Goal: Task Accomplishment & Management: Manage account settings

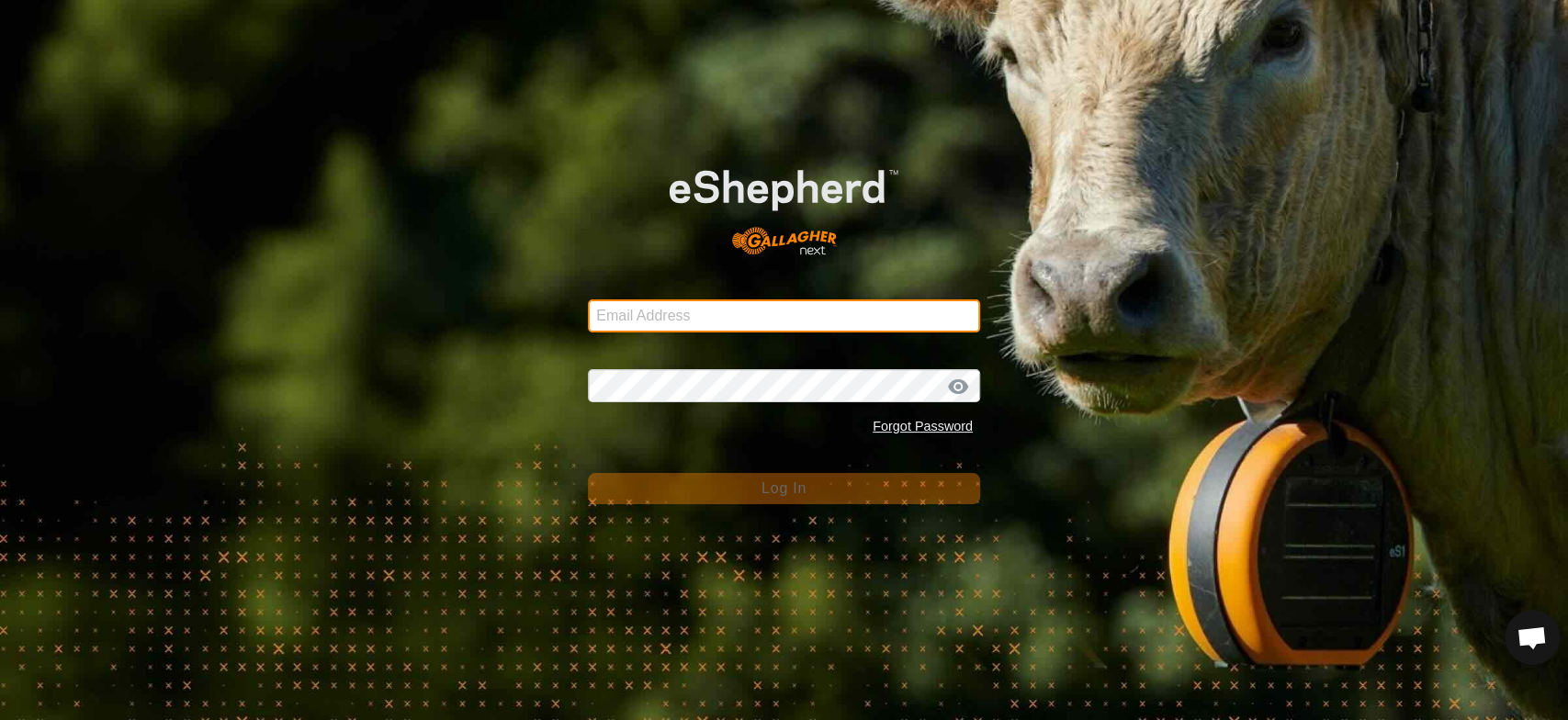
click at [639, 323] on input "Email Address" at bounding box center [784, 316] width 392 height 33
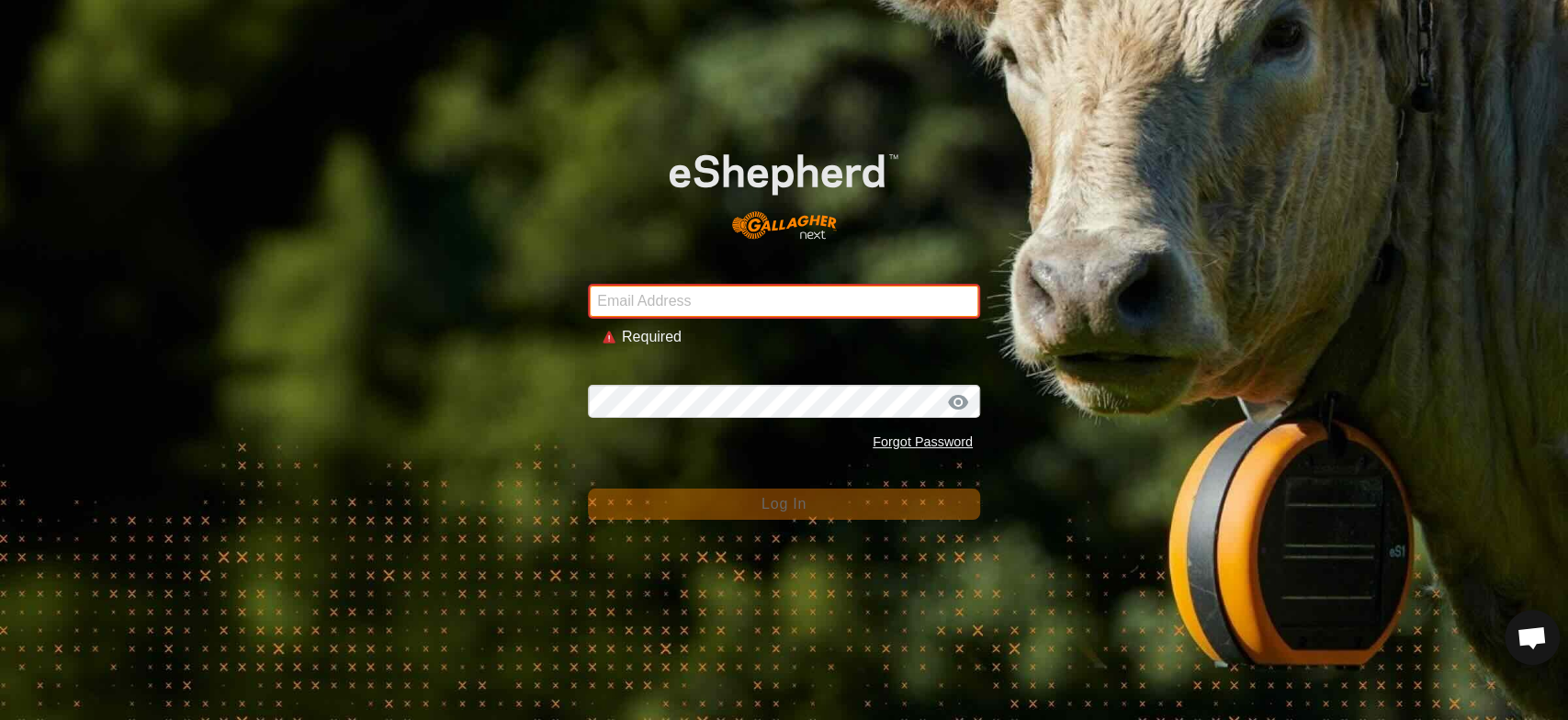
type input "[EMAIL_ADDRESS][DOMAIN_NAME]"
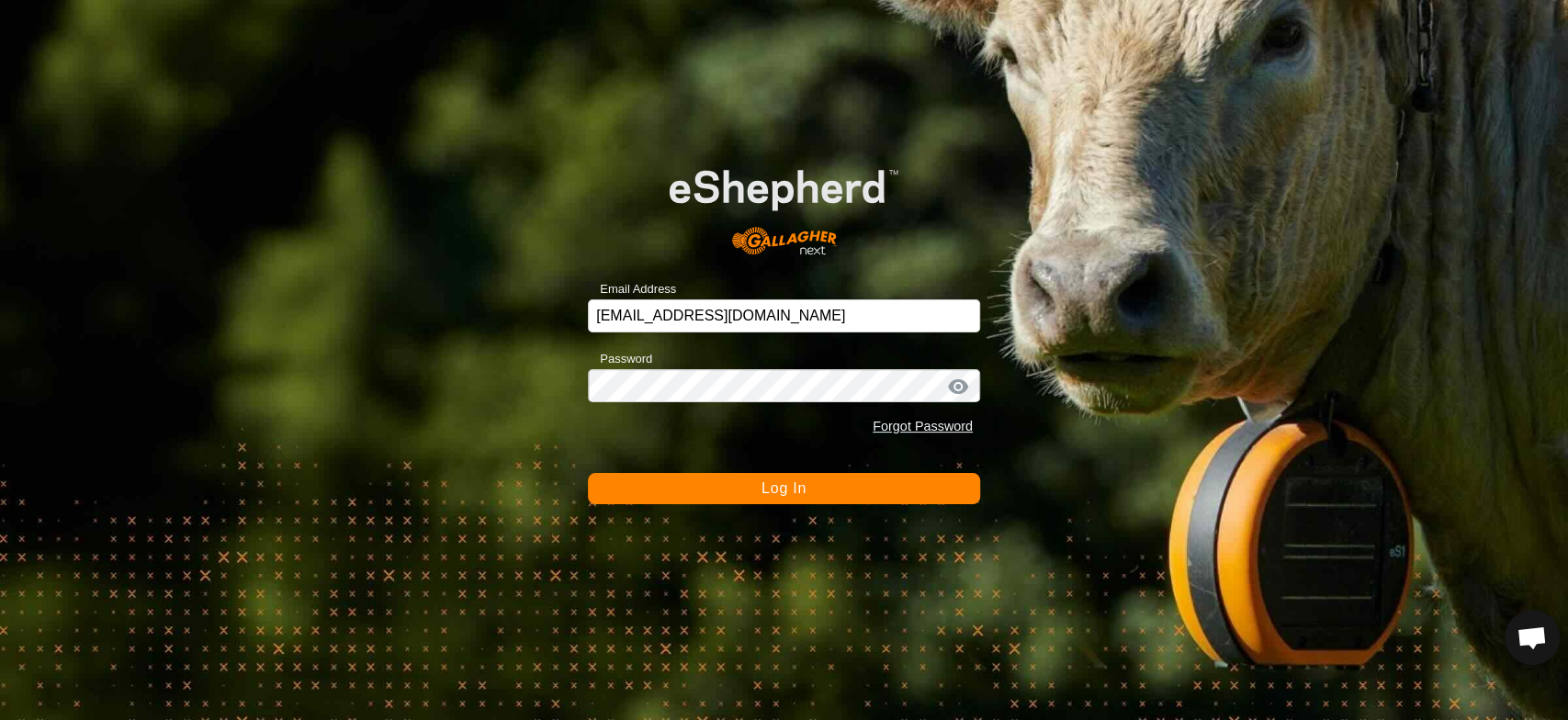
click at [830, 489] on button "Log In" at bounding box center [784, 489] width 392 height 31
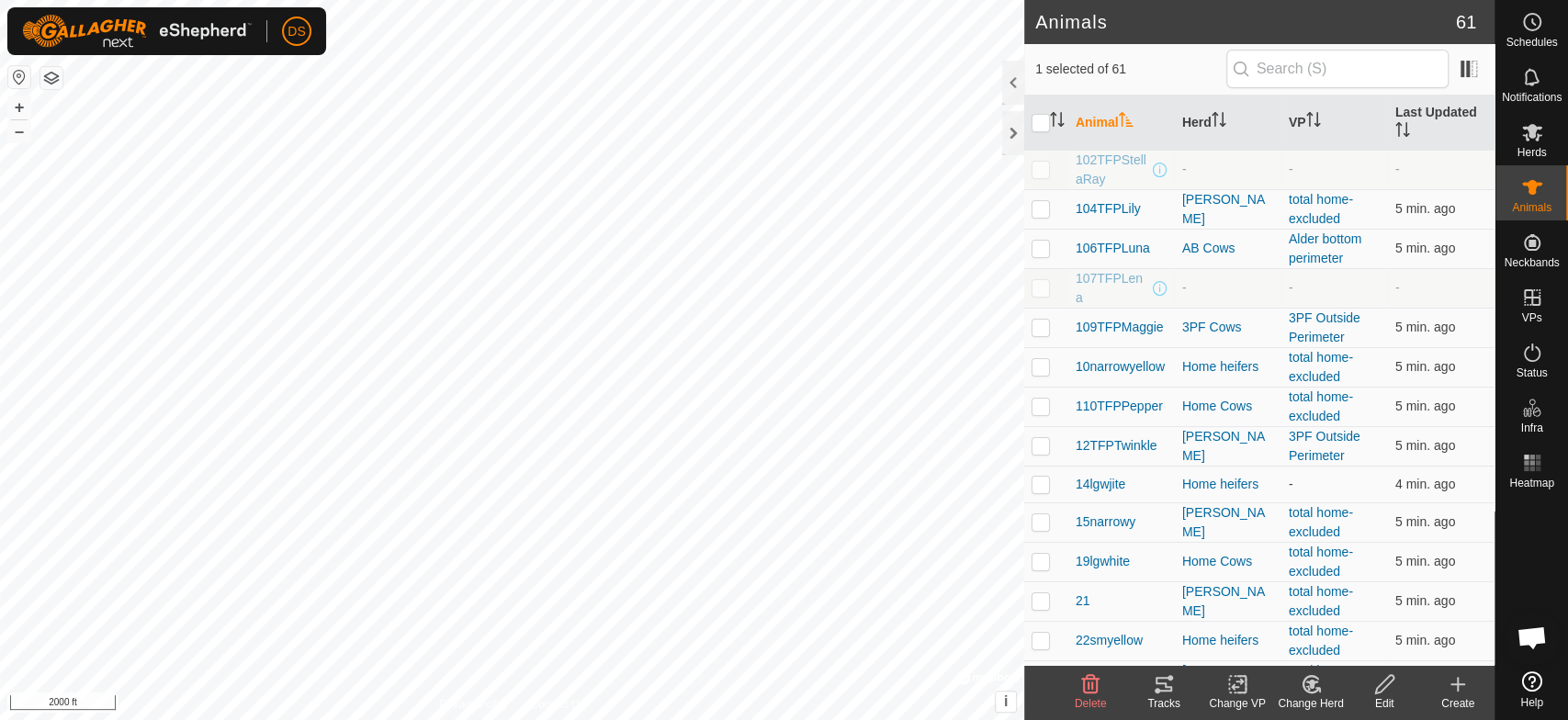
click at [1158, 689] on icon at bounding box center [1157, 691] width 6 height 6
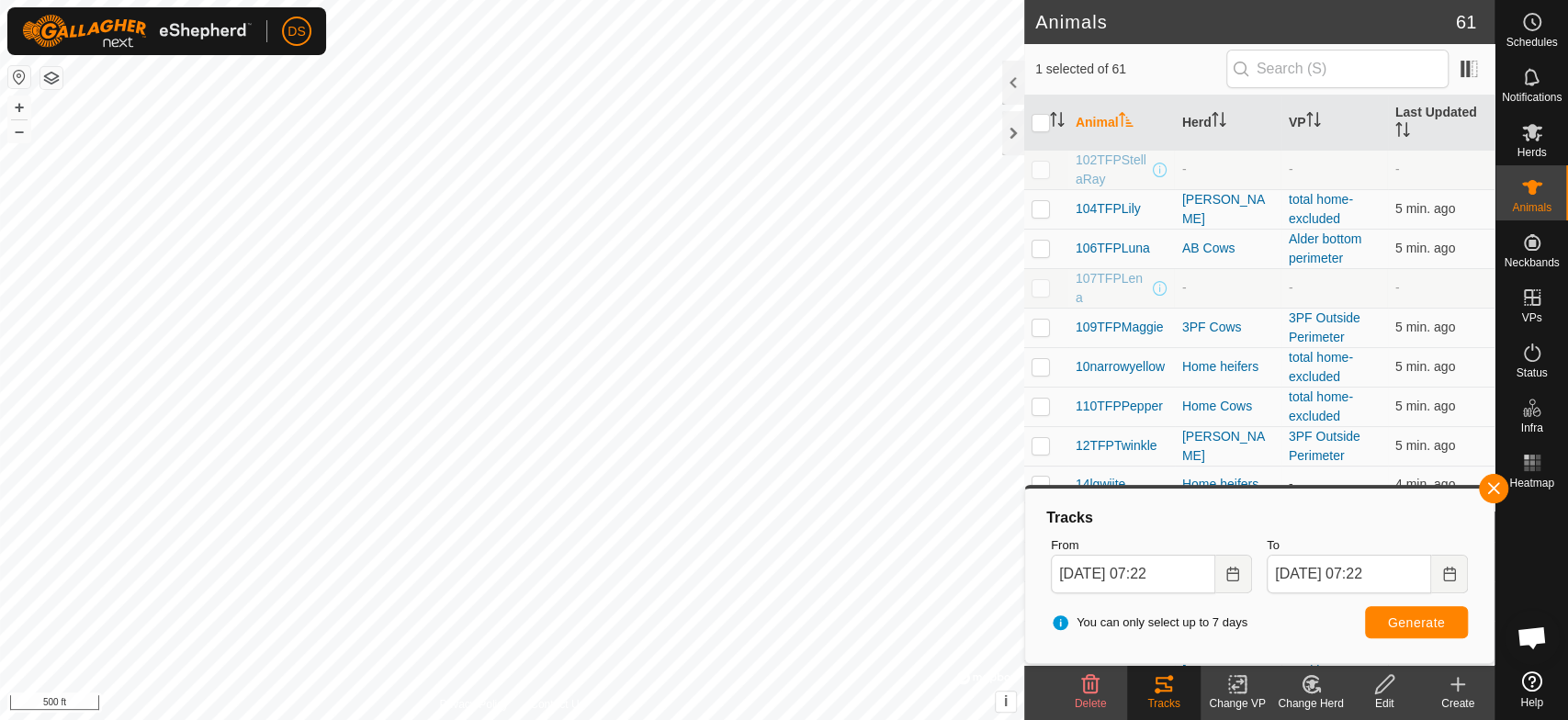
click at [844, 719] on html "DS Schedules Notifications Herds Animals Neckbands VPs Status Infra Heatmap Hel…" at bounding box center [784, 360] width 1568 height 720
click at [524, 719] on html "DS Schedules Notifications Herds Animals Neckbands VPs Status Infra Heatmap Hel…" at bounding box center [784, 360] width 1568 height 720
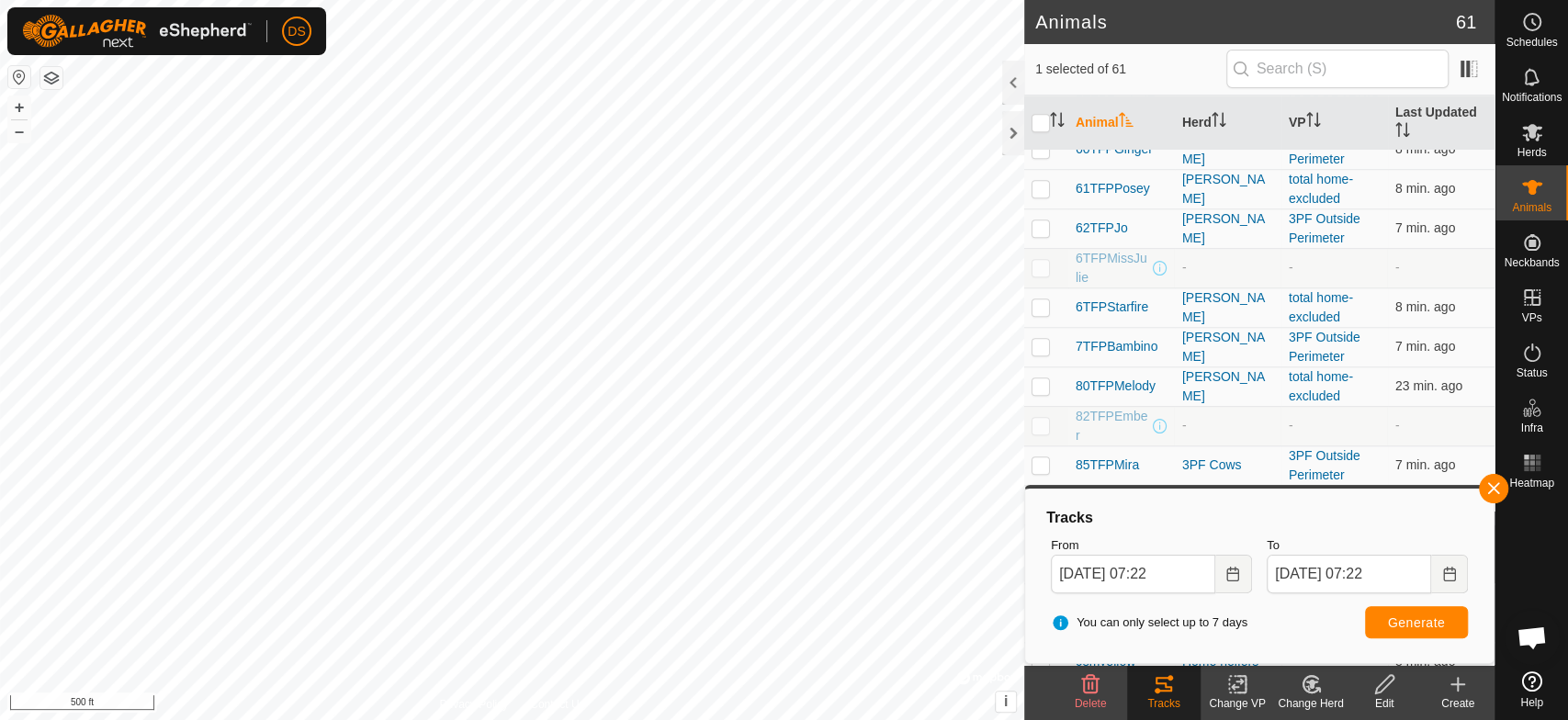
scroll to position [1225, 0]
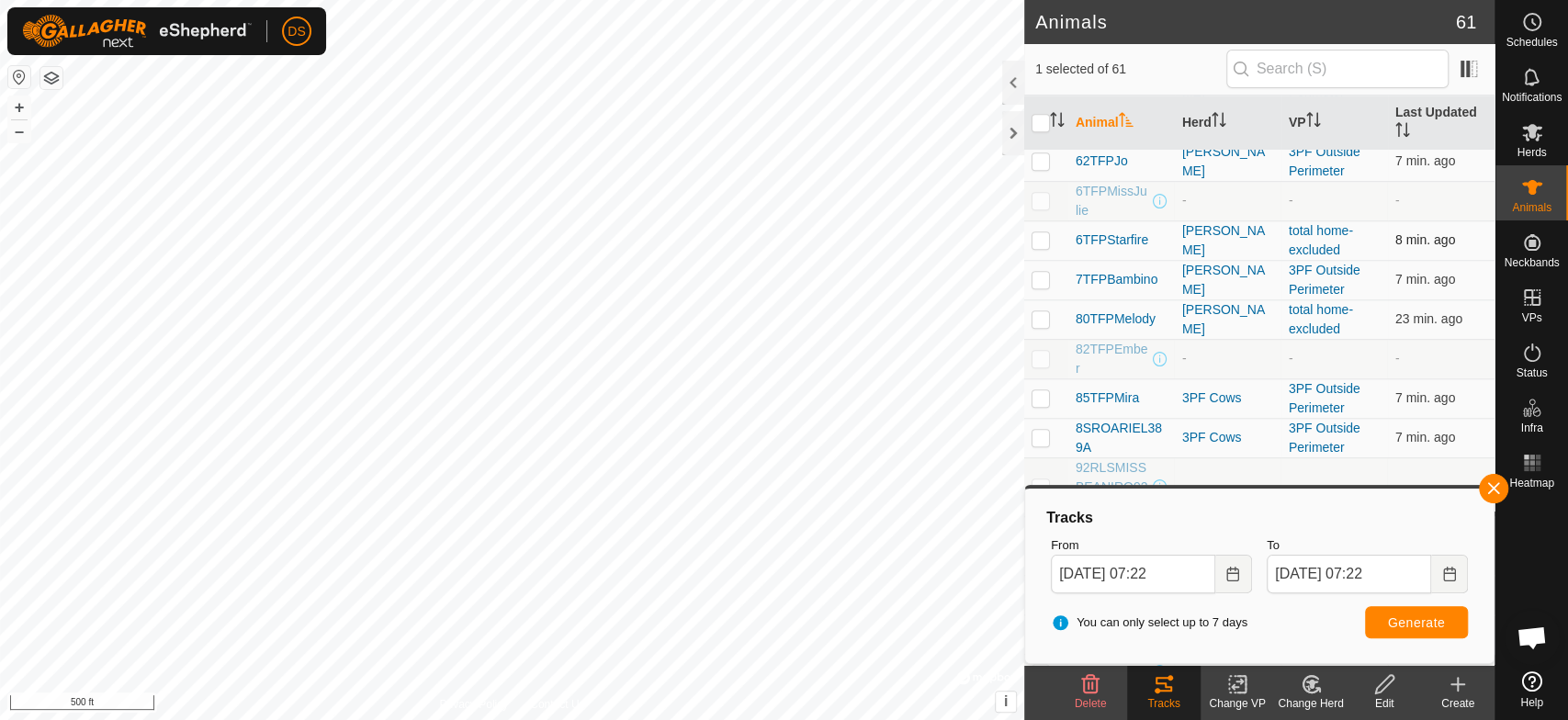
click at [1041, 243] on p-checkbox at bounding box center [1040, 239] width 18 height 14
checkbox input "true"
click at [1160, 687] on icon at bounding box center [1163, 684] width 22 height 22
click at [1393, 619] on span "Generate" at bounding box center [1416, 622] width 57 height 14
click at [1228, 577] on icon "Choose Date" at bounding box center [1232, 573] width 14 height 14
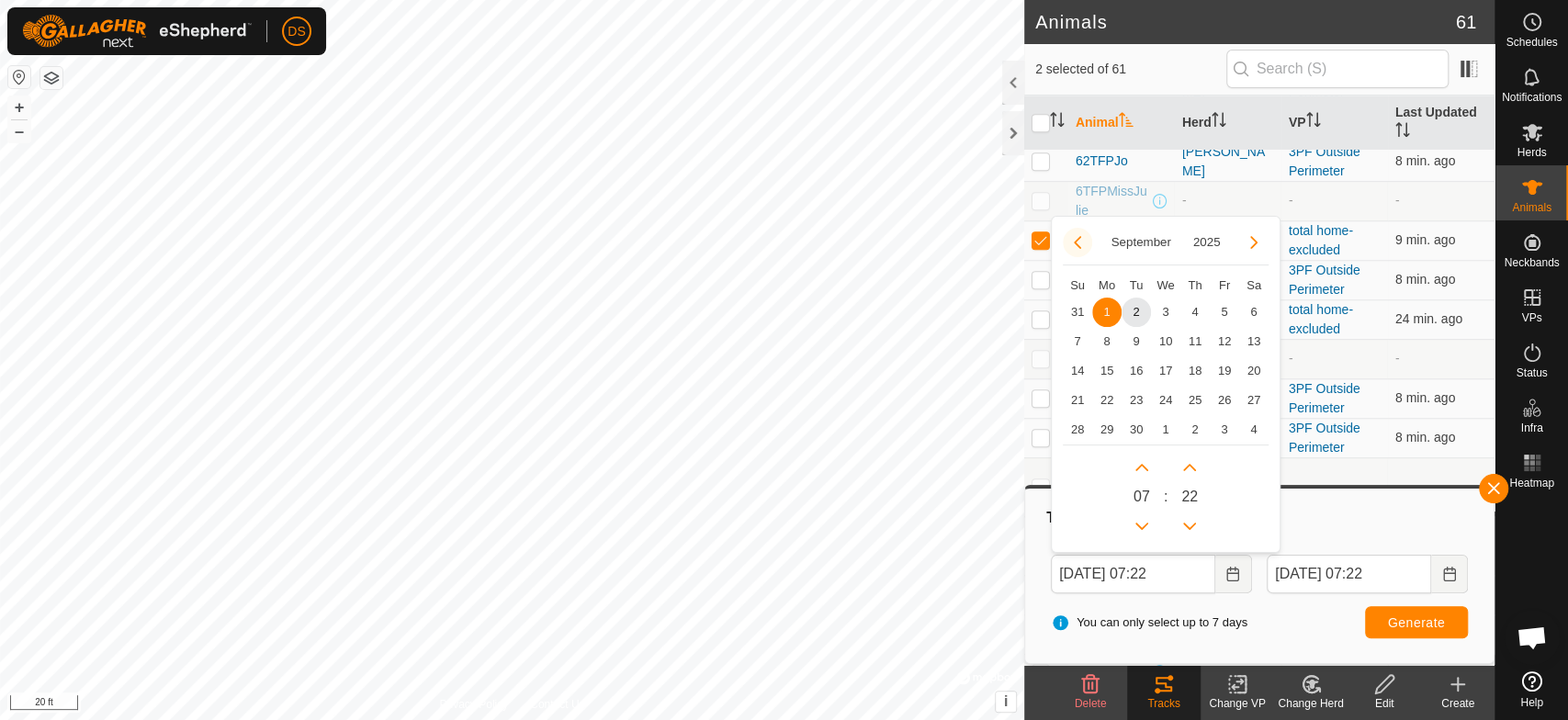
click at [1081, 241] on button "Previous Month" at bounding box center [1077, 242] width 29 height 29
click at [1102, 336] on span "7" at bounding box center [1106, 342] width 29 height 29
type input "[DATE] 07:22"
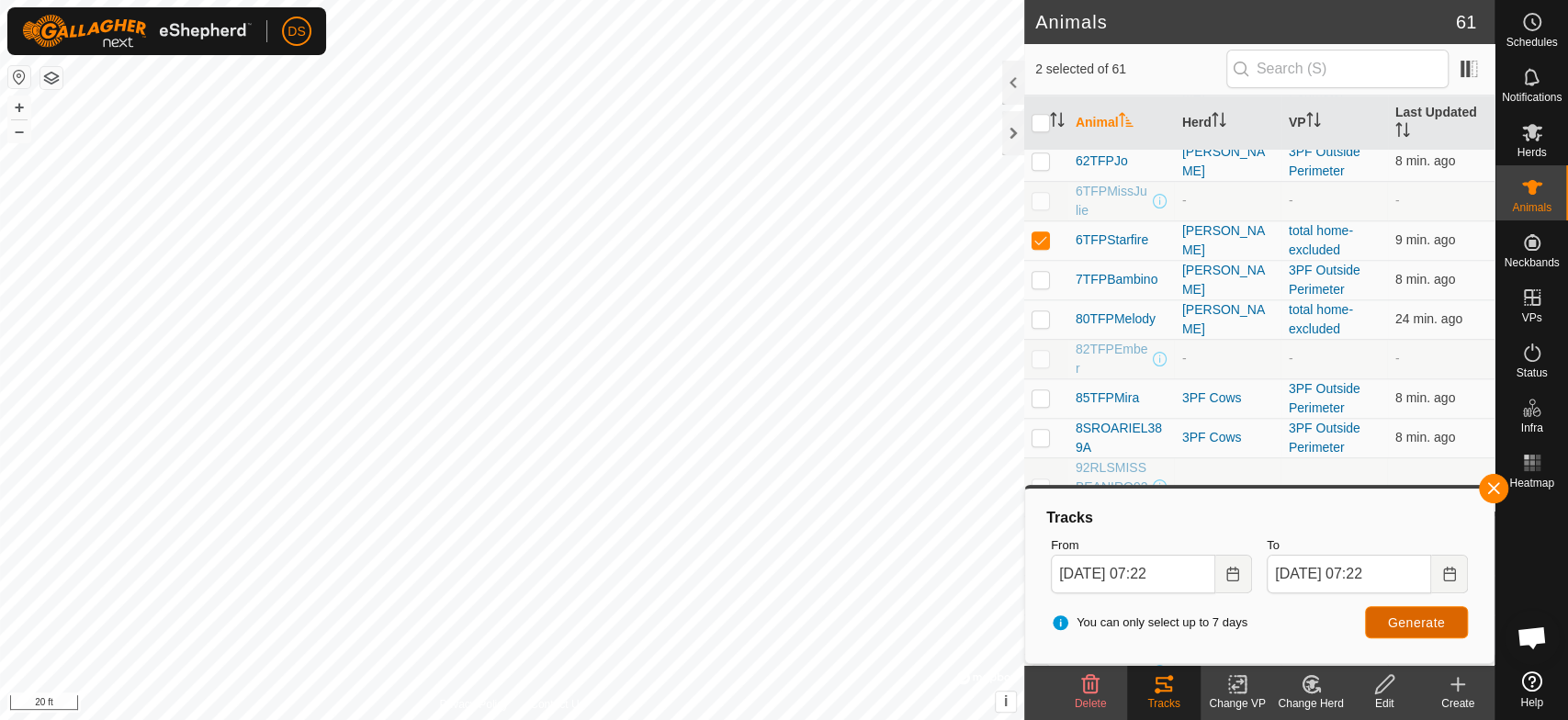
click at [1411, 623] on span "Generate" at bounding box center [1416, 622] width 57 height 14
click at [1226, 574] on icon "Choose Date" at bounding box center [1232, 573] width 14 height 14
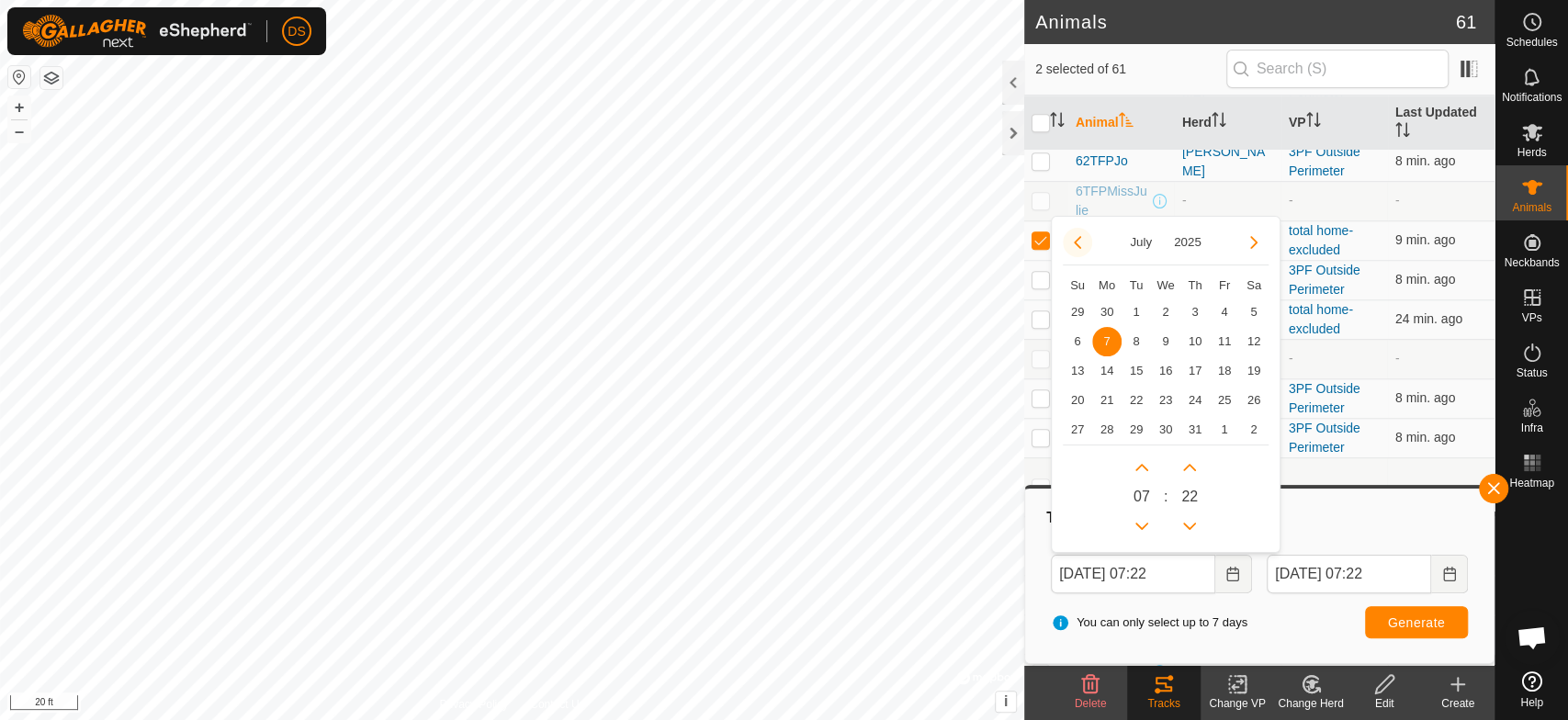
click at [1077, 246] on button "Previous Month" at bounding box center [1077, 242] width 29 height 29
click at [1100, 311] on span "2" at bounding box center [1106, 312] width 29 height 29
type input "[DATE] 07:22"
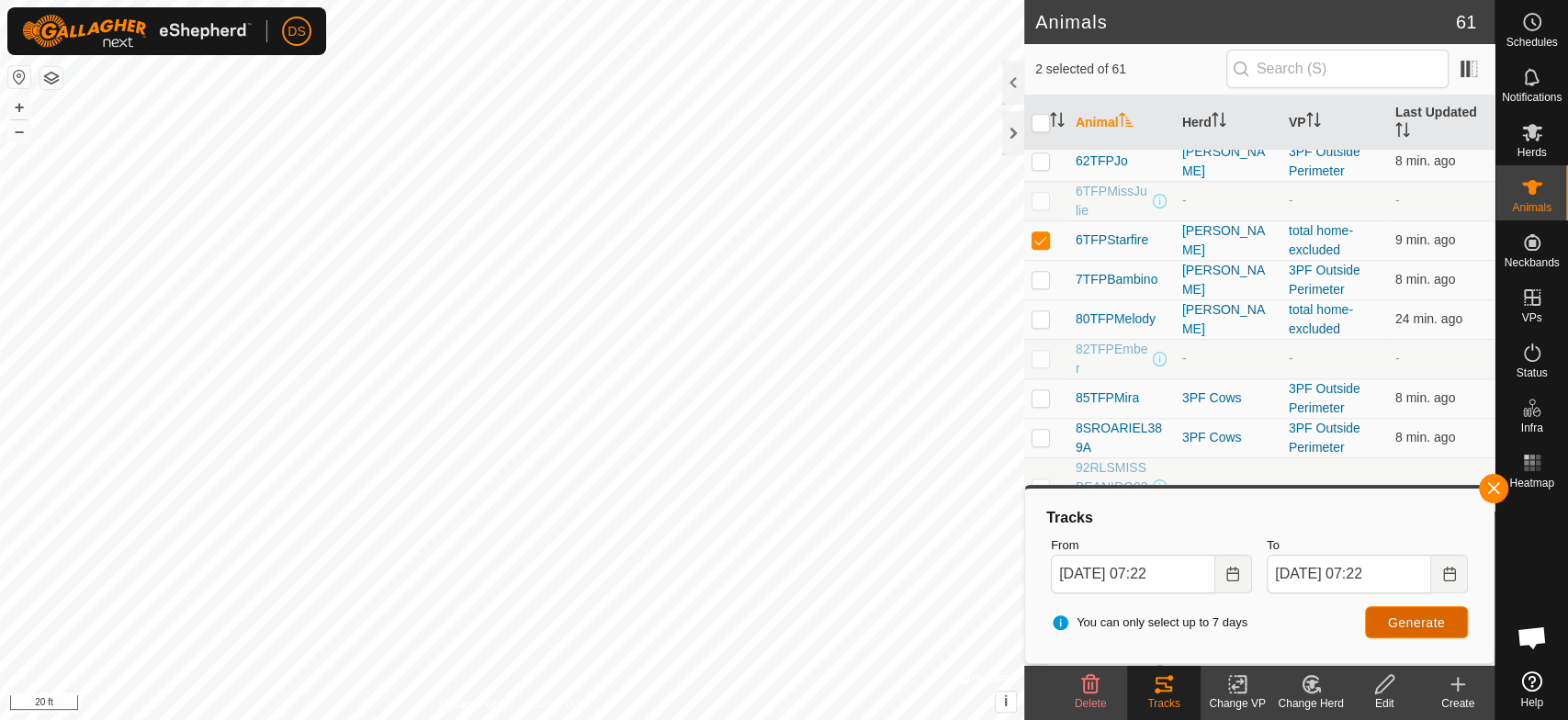
click at [1411, 616] on span "Generate" at bounding box center [1416, 622] width 57 height 14
click at [1221, 572] on button "Choose Date" at bounding box center [1233, 574] width 37 height 39
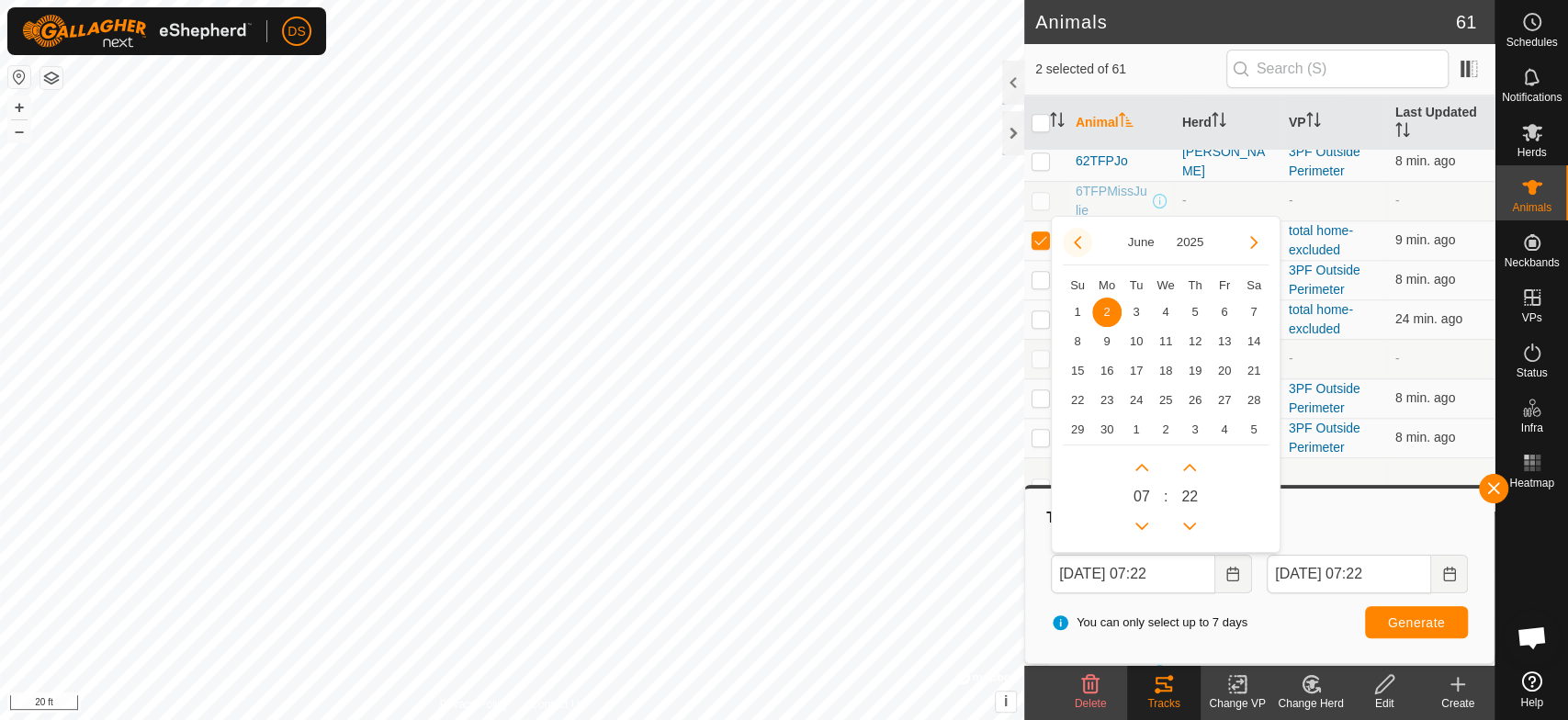
click at [1083, 233] on button "Previous Month" at bounding box center [1077, 242] width 29 height 29
click at [1072, 339] on span "4" at bounding box center [1077, 342] width 29 height 29
type input "[DATE] 07:22"
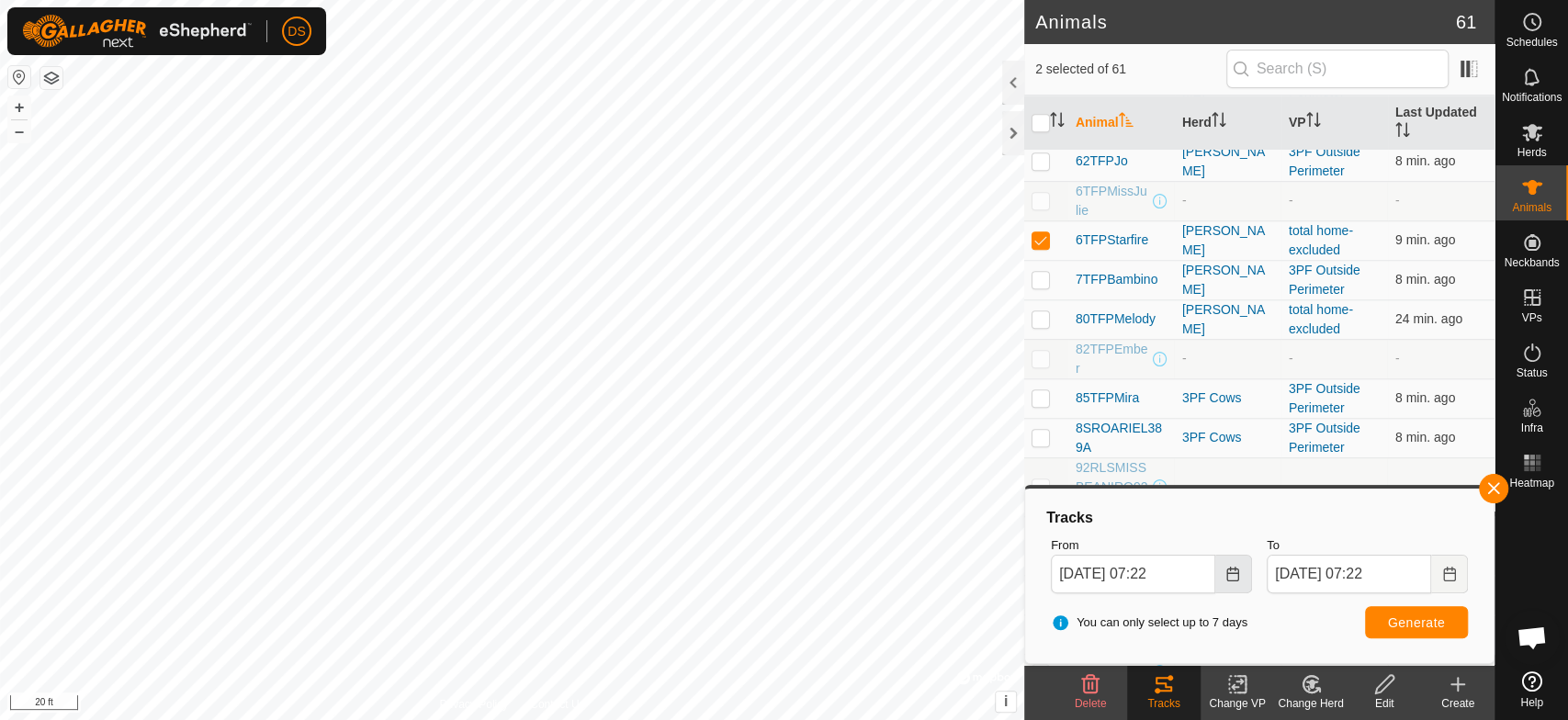
click at [1226, 575] on icon "Choose Date" at bounding box center [1232, 573] width 14 height 14
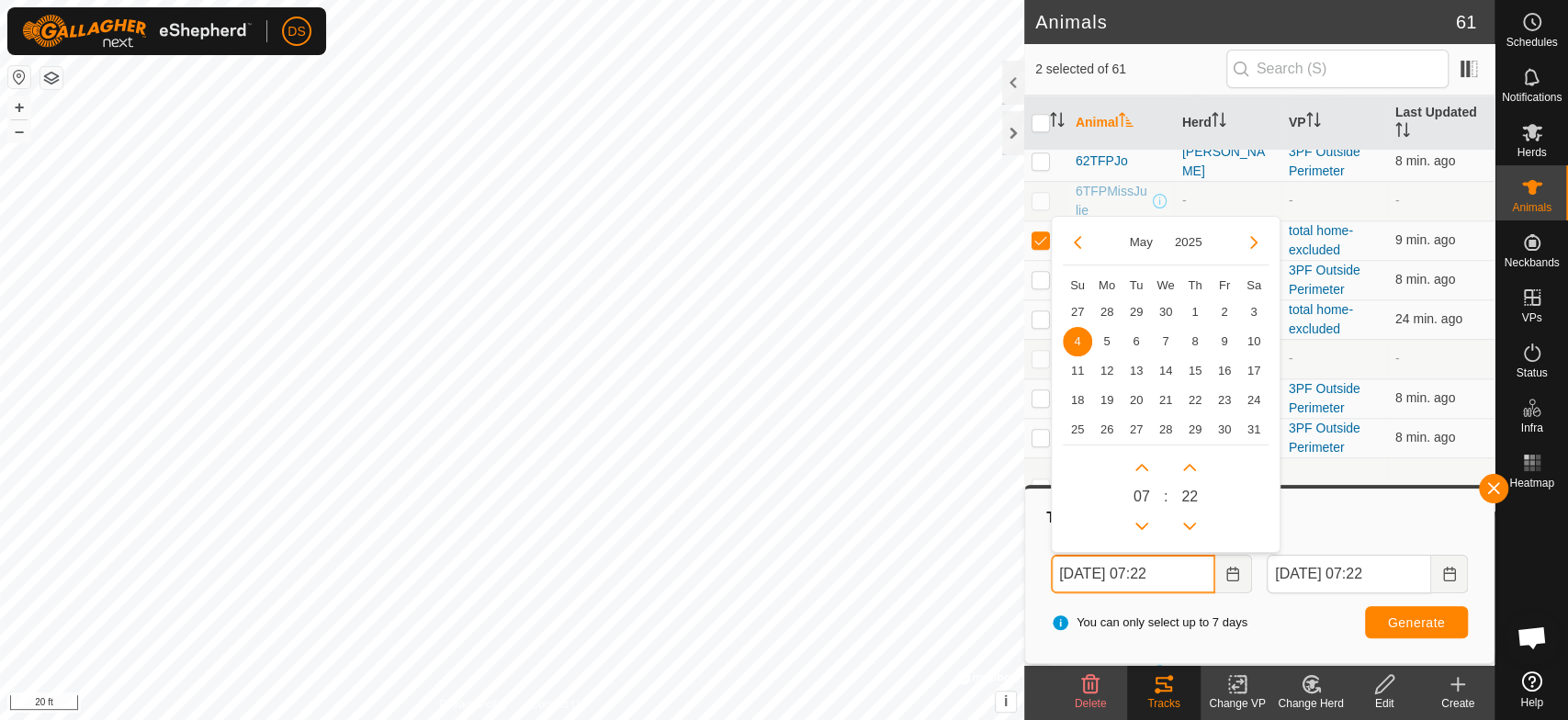
click at [1159, 574] on input "[DATE] 07:22" at bounding box center [1133, 574] width 164 height 39
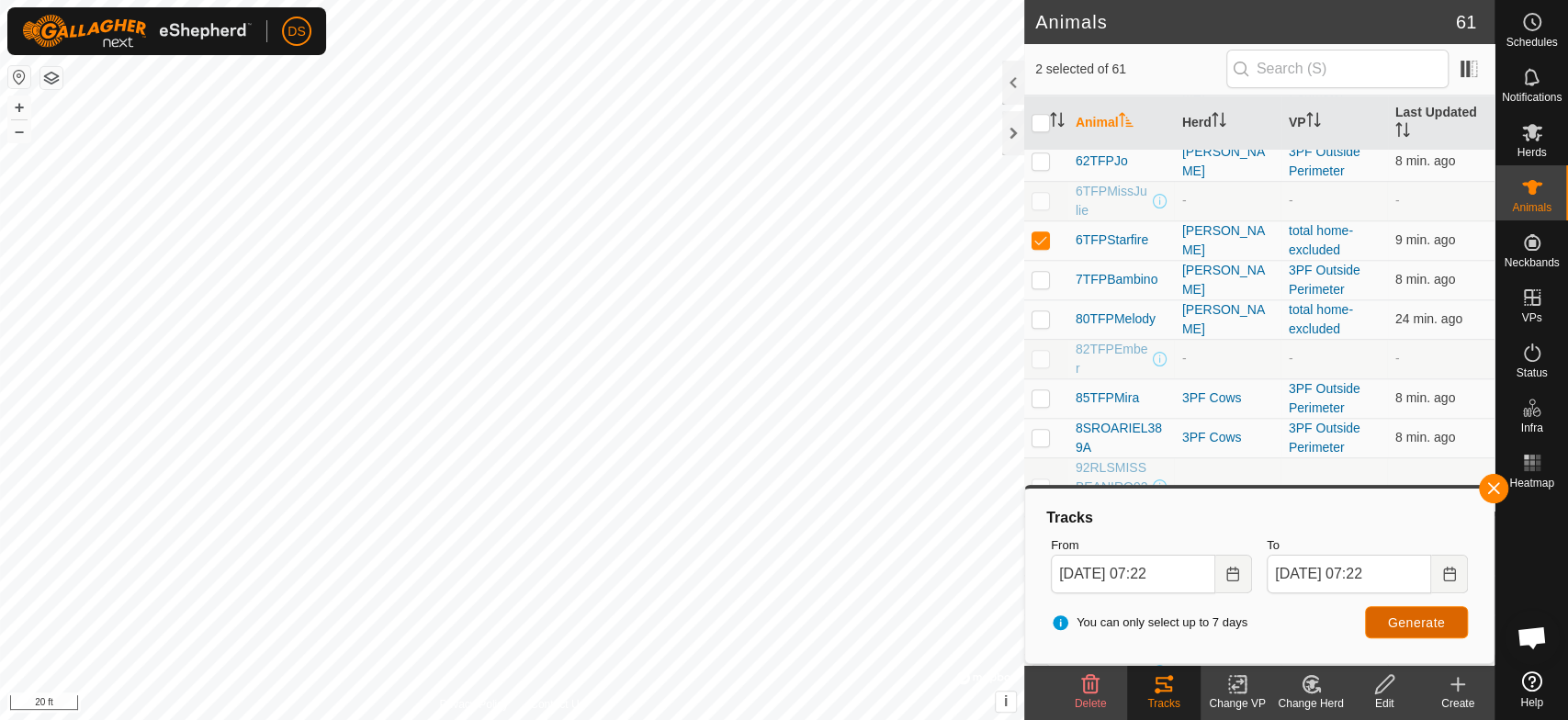
click at [1393, 616] on span "Generate" at bounding box center [1416, 622] width 57 height 14
click at [1226, 570] on icon "Choose Date" at bounding box center [1232, 573] width 14 height 14
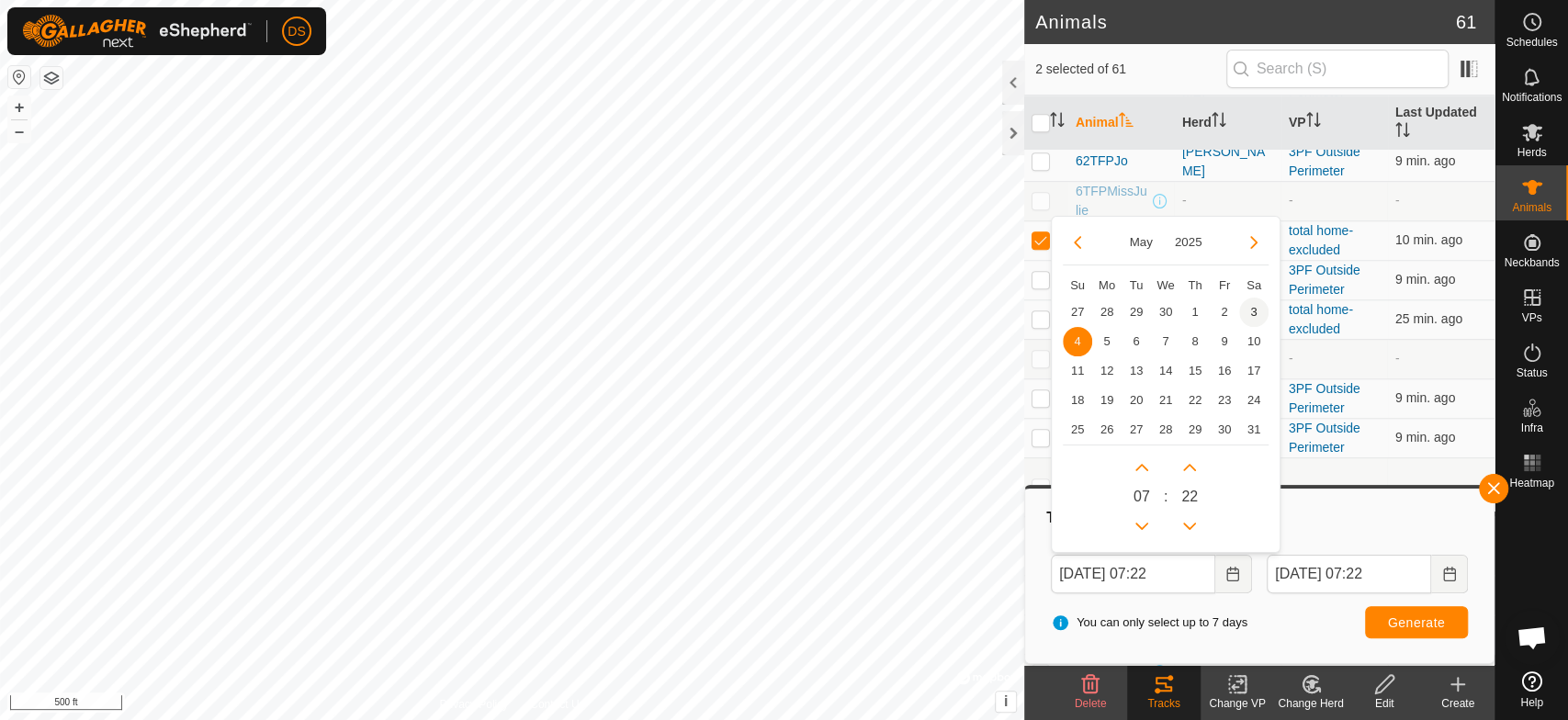
click at [1253, 305] on span "3" at bounding box center [1253, 312] width 29 height 29
type input "[DATE] 07:22"
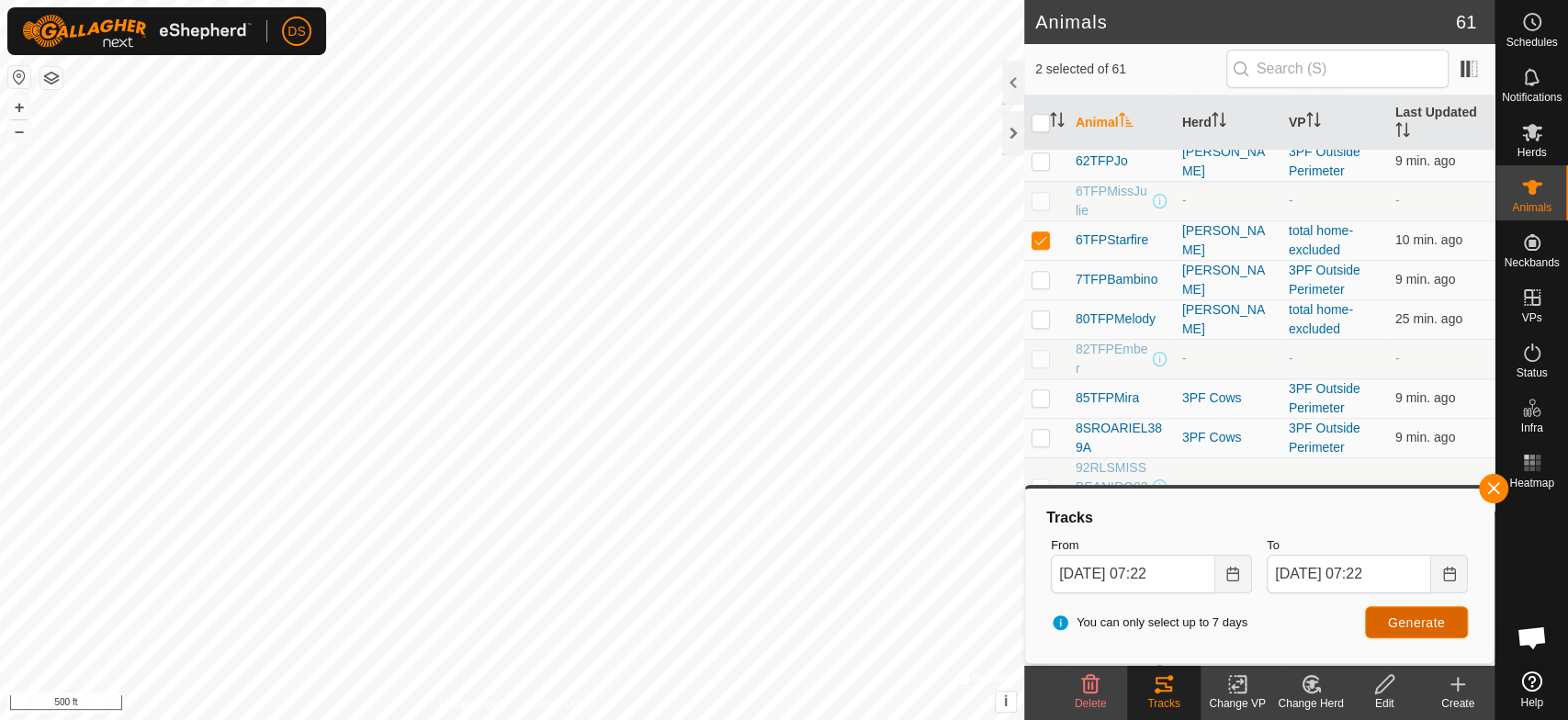
click at [1388, 620] on span "Generate" at bounding box center [1416, 622] width 57 height 14
click at [1226, 572] on icon "Choose Date" at bounding box center [1232, 573] width 14 height 14
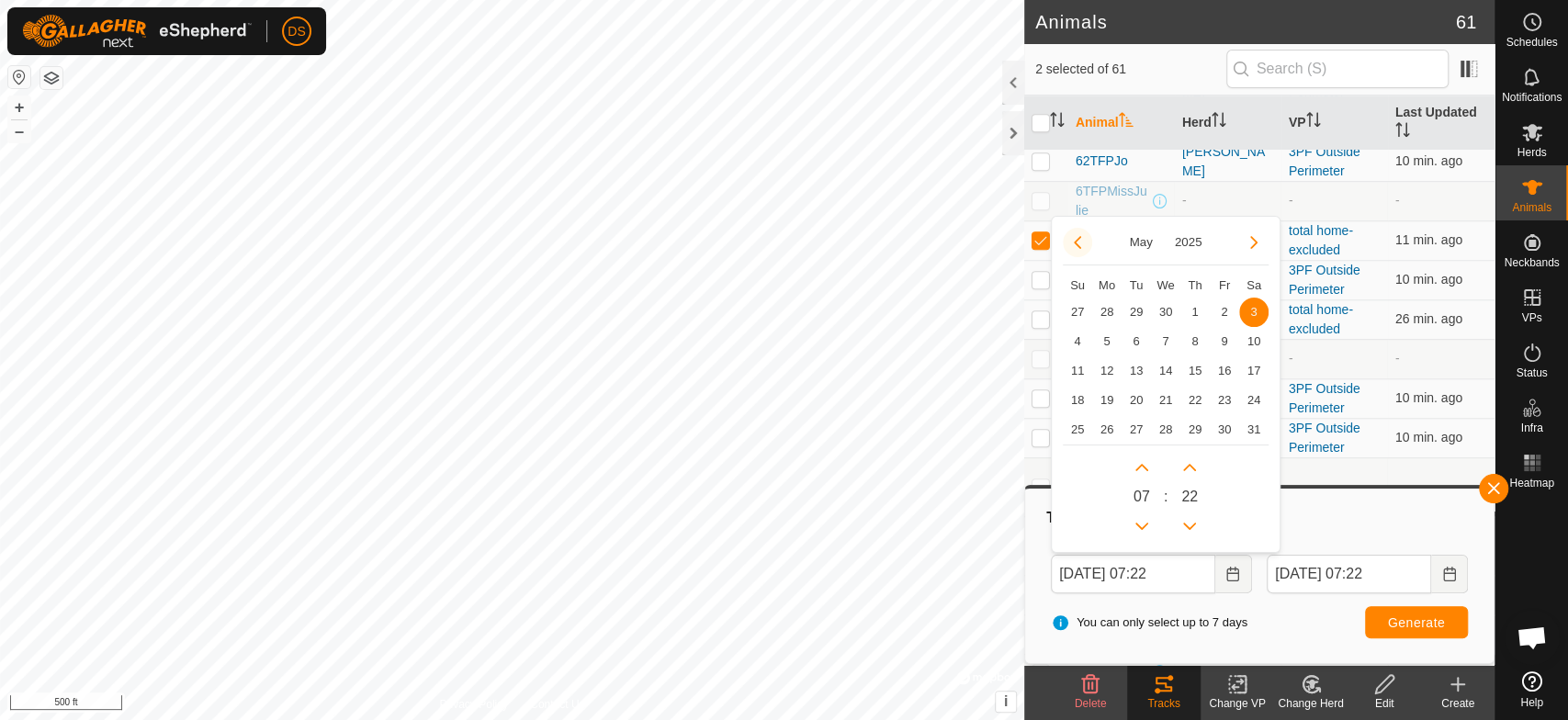
click at [1078, 242] on button "Previous Month" at bounding box center [1077, 242] width 29 height 29
click at [1221, 396] on span "25" at bounding box center [1224, 400] width 29 height 29
type input "[DATE] 07:22"
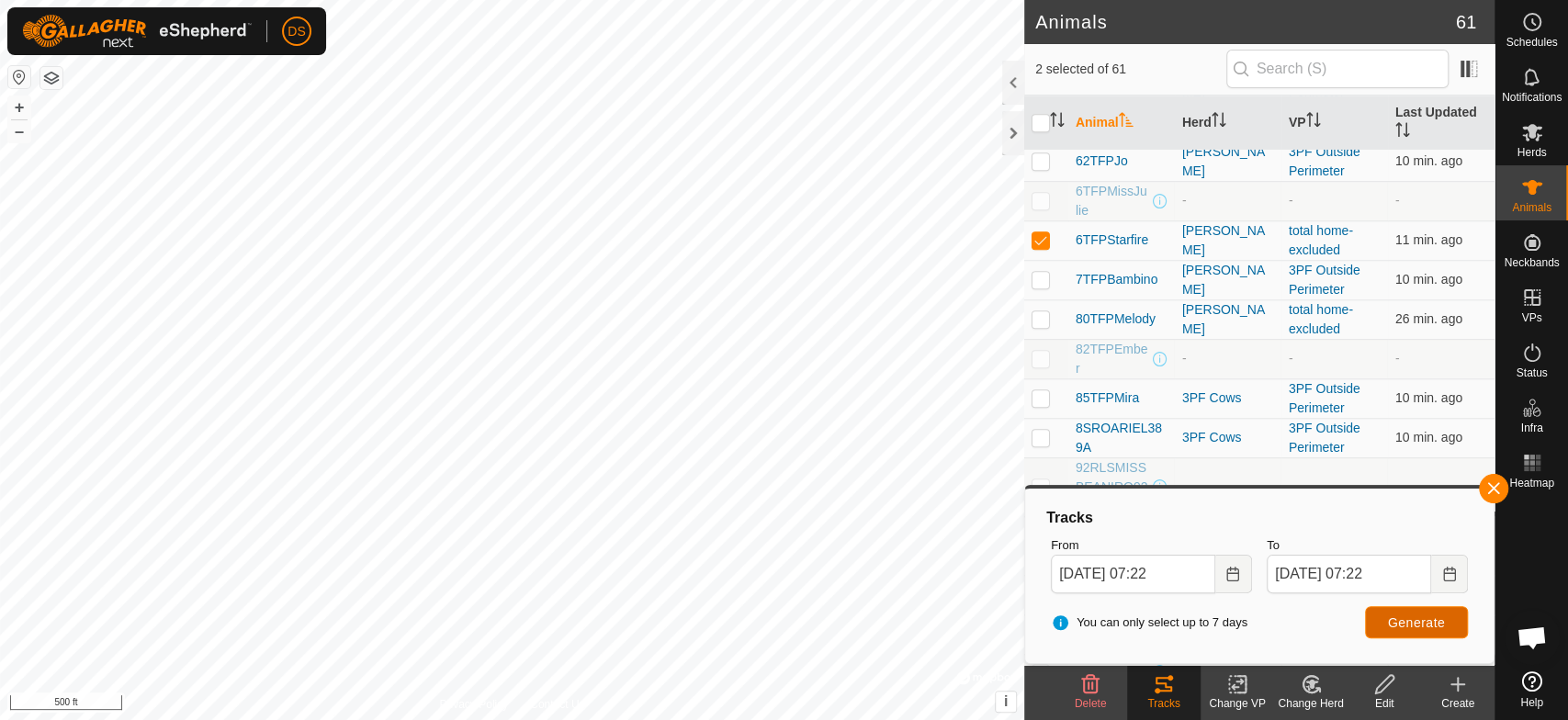
click at [1403, 621] on span "Generate" at bounding box center [1416, 622] width 57 height 14
click at [1234, 572] on icon "Choose Date" at bounding box center [1232, 573] width 14 height 14
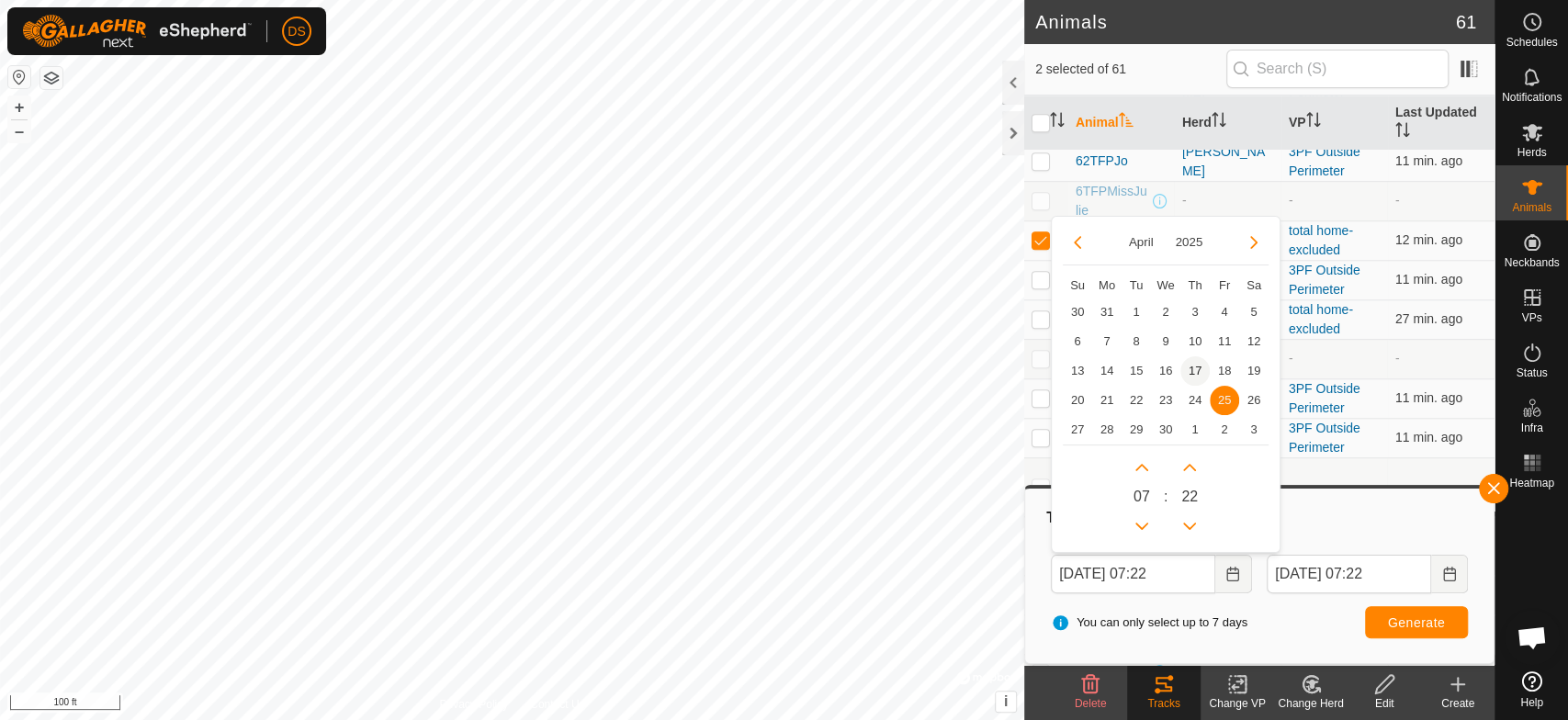
click at [1195, 368] on span "17" at bounding box center [1194, 371] width 29 height 29
type input "[DATE] 07:22"
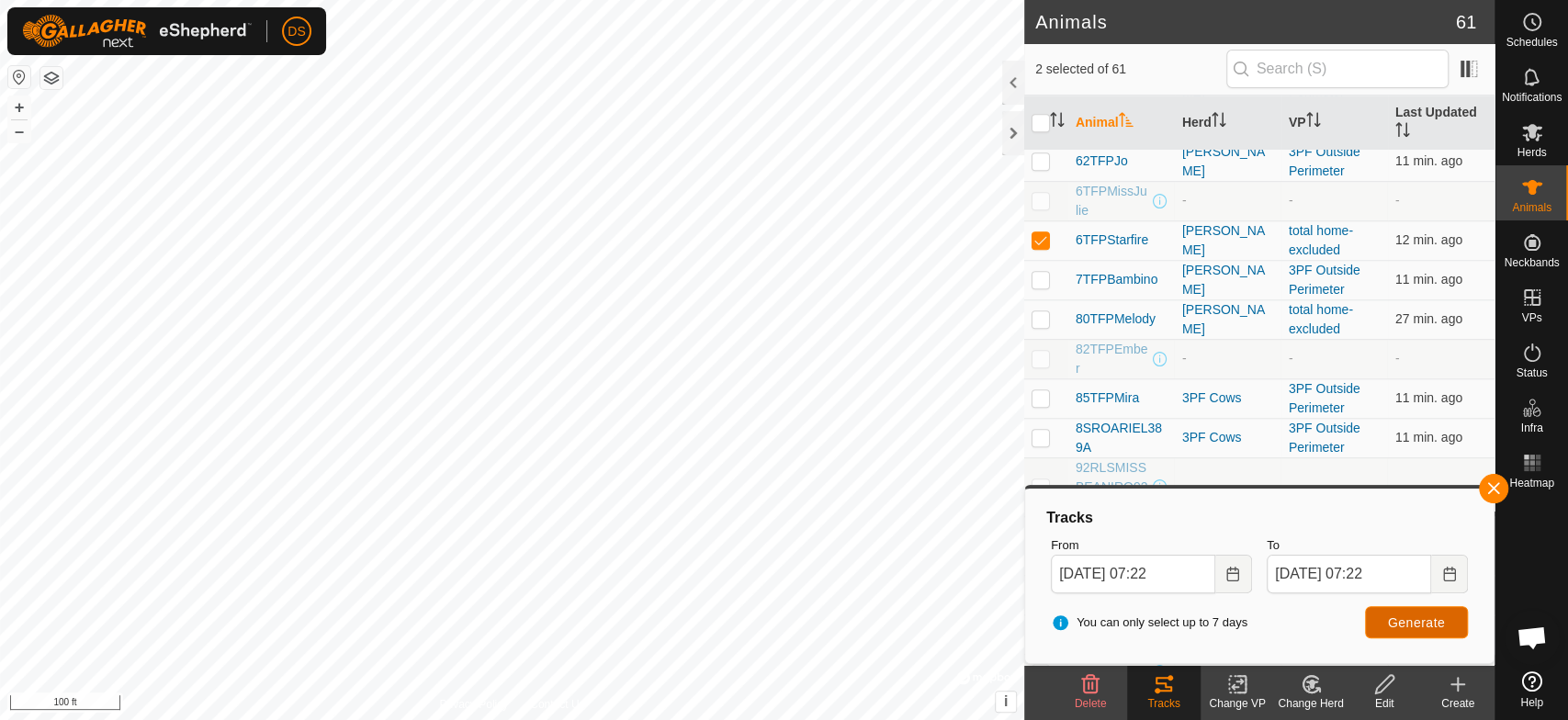
click at [1395, 616] on span "Generate" at bounding box center [1416, 622] width 57 height 14
click at [1226, 578] on icon "Choose Date" at bounding box center [1232, 573] width 14 height 14
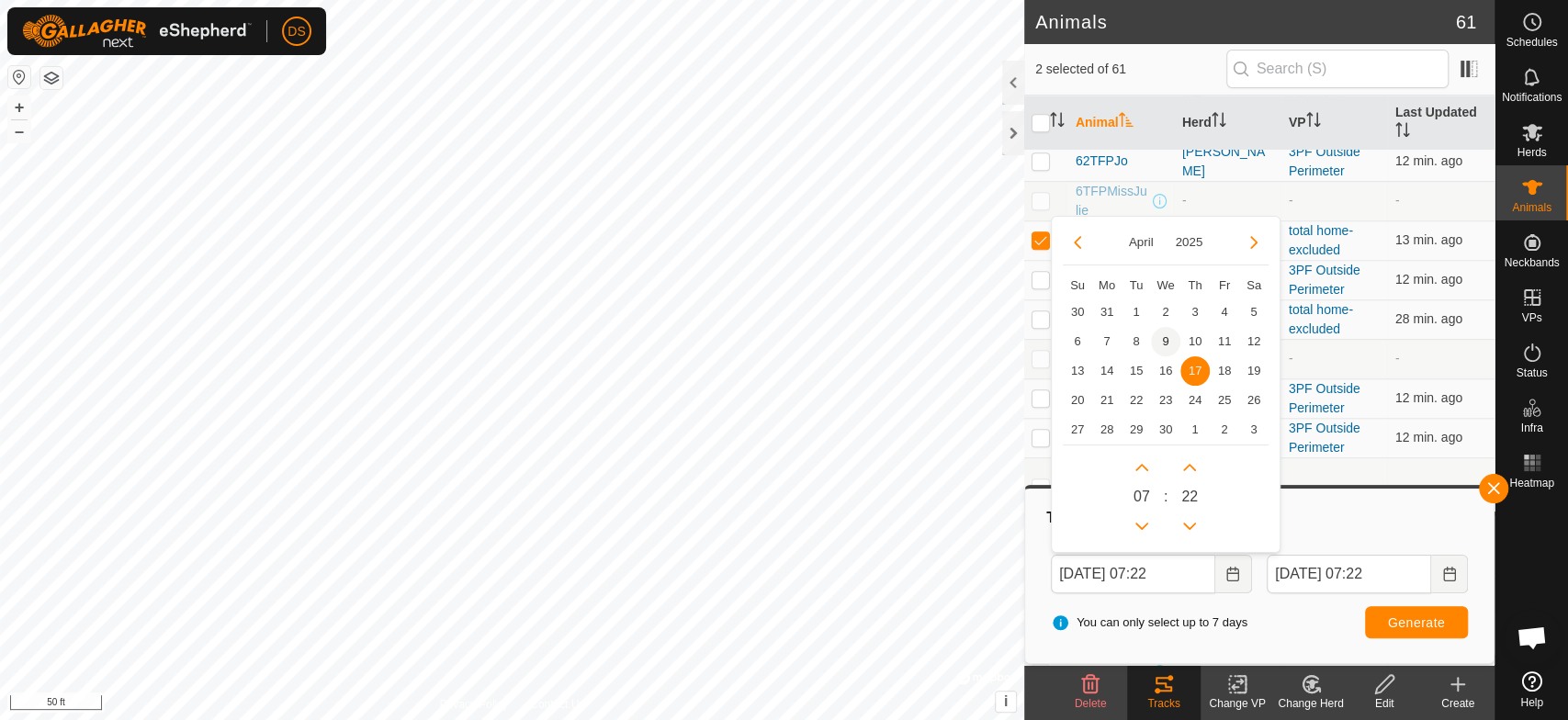
click at [1161, 335] on span "9" at bounding box center [1165, 342] width 29 height 29
type input "[DATE] 07:22"
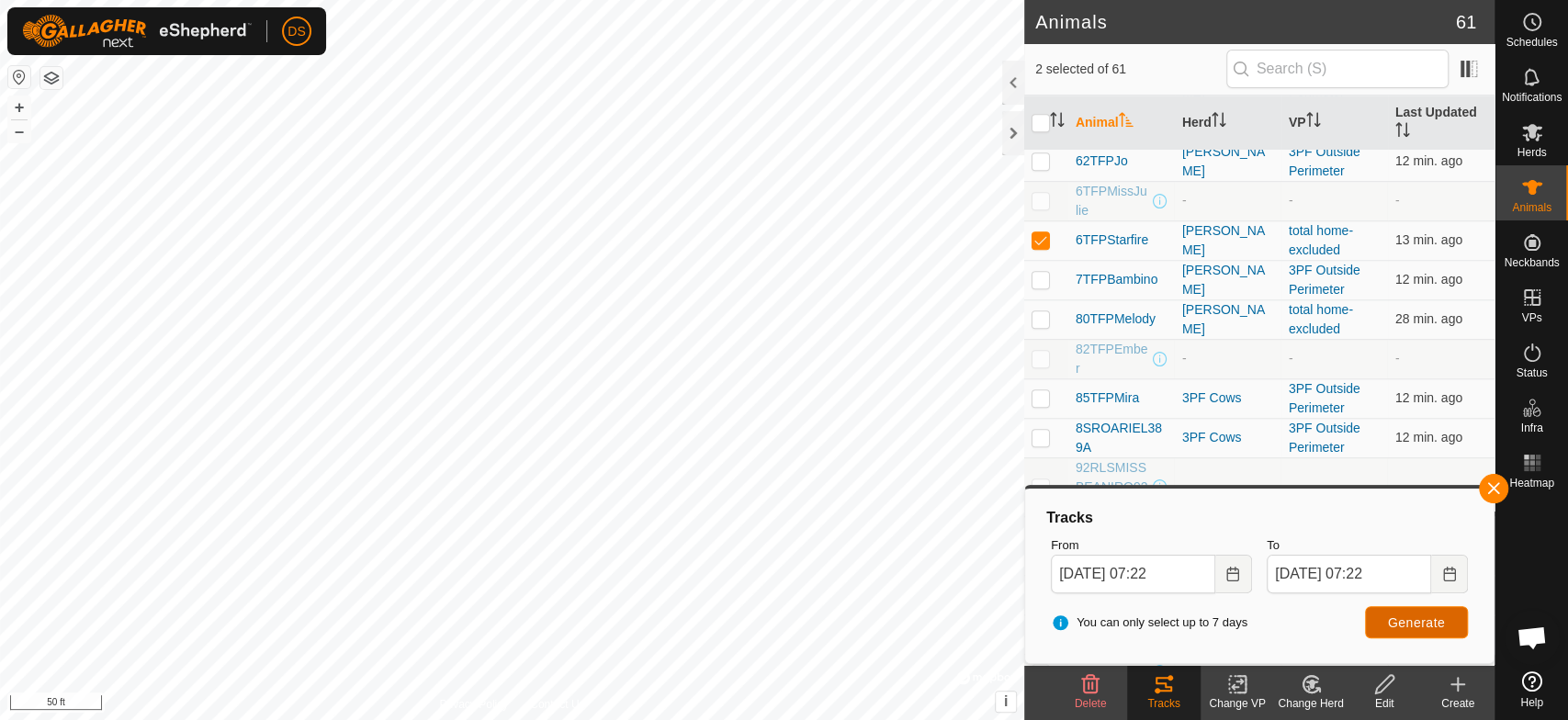
click at [1375, 619] on button "Generate" at bounding box center [1416, 622] width 102 height 32
click at [1226, 570] on icon "Choose Date" at bounding box center [1232, 573] width 14 height 14
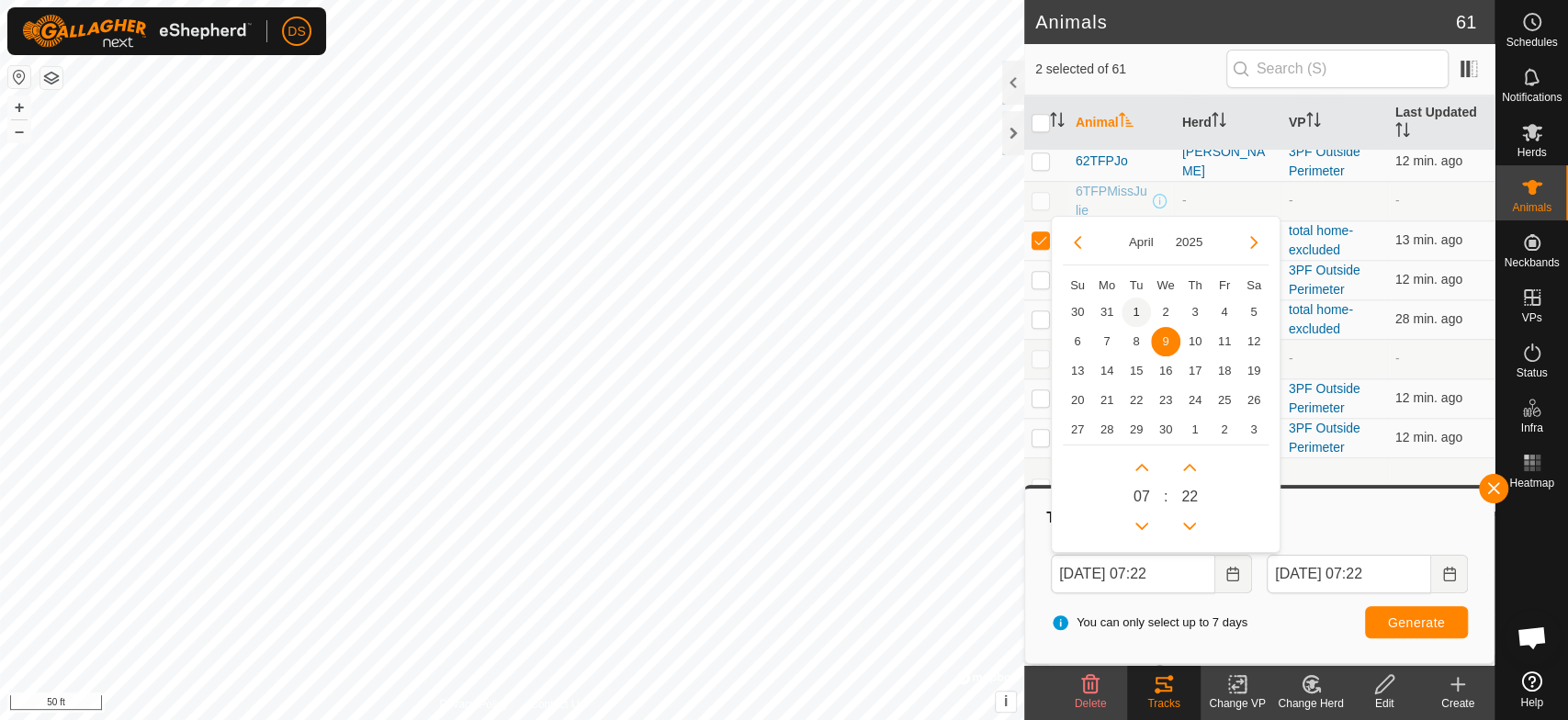
click at [1132, 308] on span "1" at bounding box center [1135, 312] width 29 height 29
type input "[DATE] 07:22"
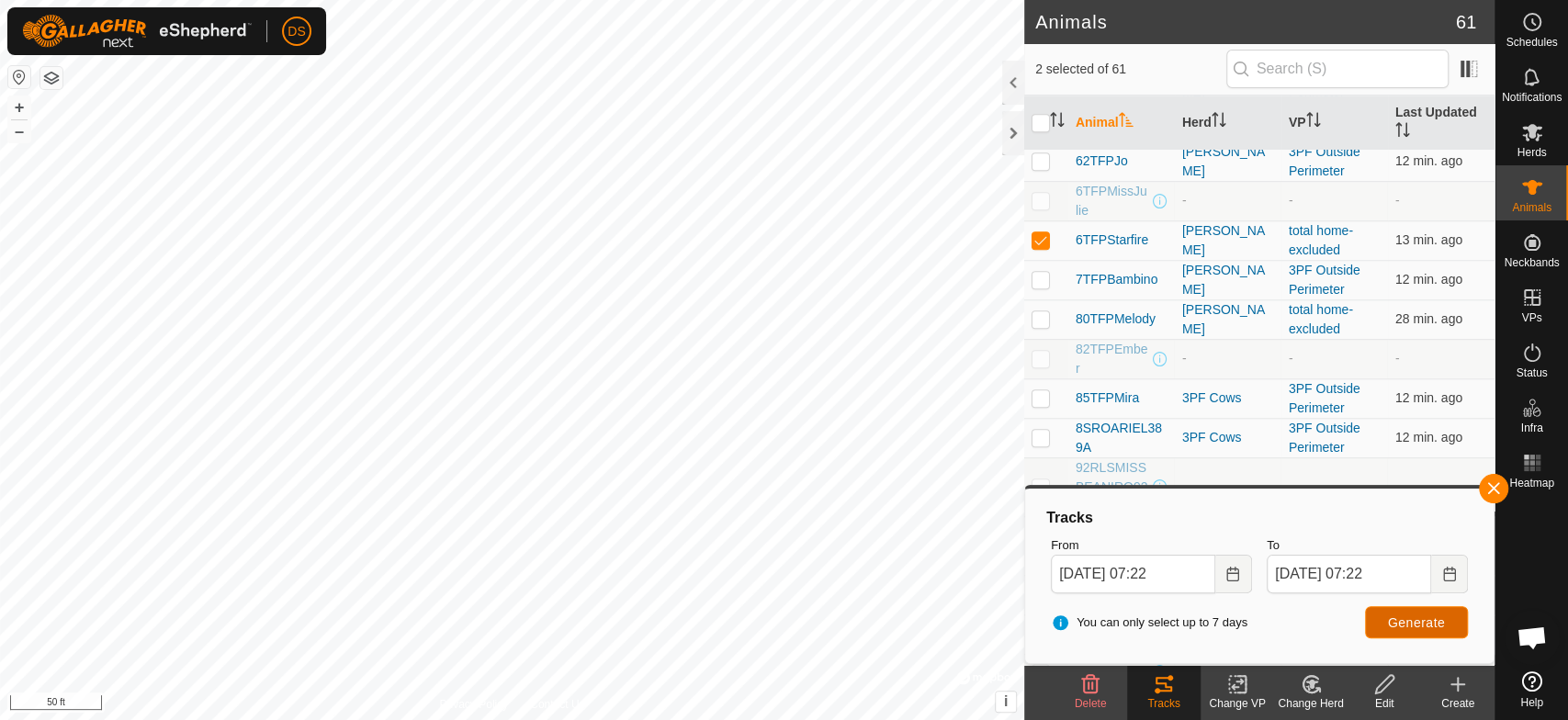
click at [1426, 610] on button "Generate" at bounding box center [1416, 622] width 102 height 32
click at [1227, 573] on icon "Choose Date" at bounding box center [1232, 573] width 14 height 14
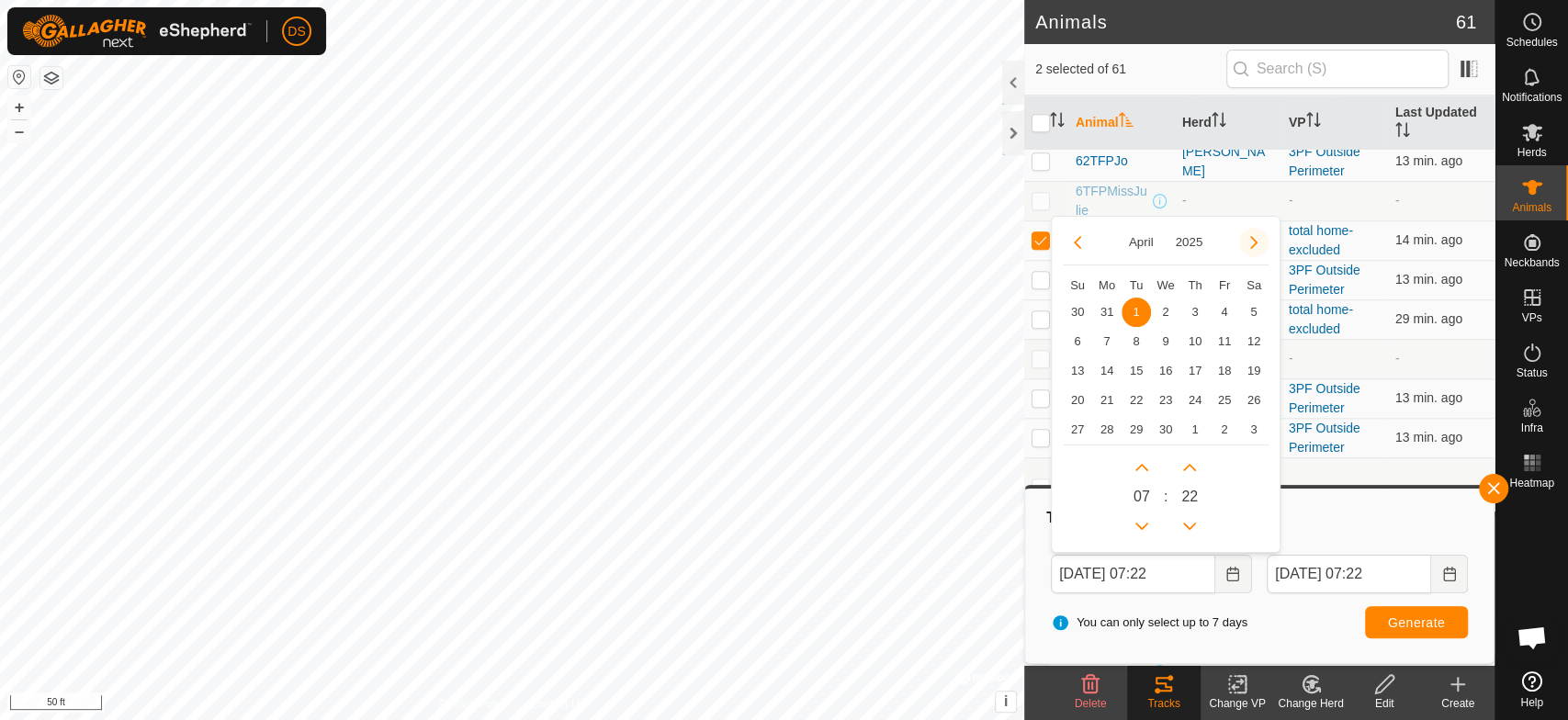
click at [1246, 245] on button "Next Month" at bounding box center [1253, 242] width 29 height 29
click at [1074, 362] on span "11" at bounding box center [1077, 371] width 29 height 29
type input "[DATE] 07:22"
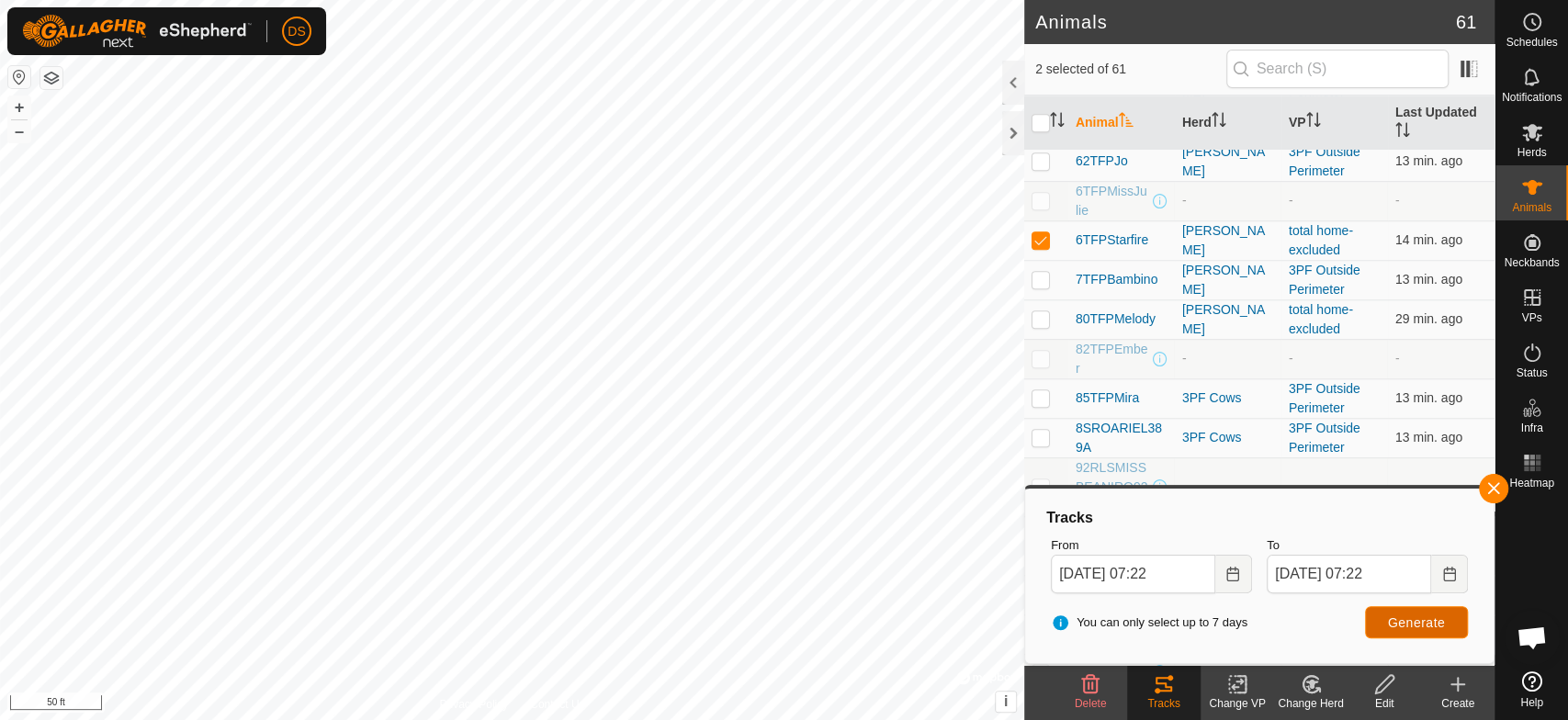
click at [1376, 614] on button "Generate" at bounding box center [1416, 622] width 102 height 32
click at [1437, 578] on button "Choose Date" at bounding box center [1448, 574] width 37 height 39
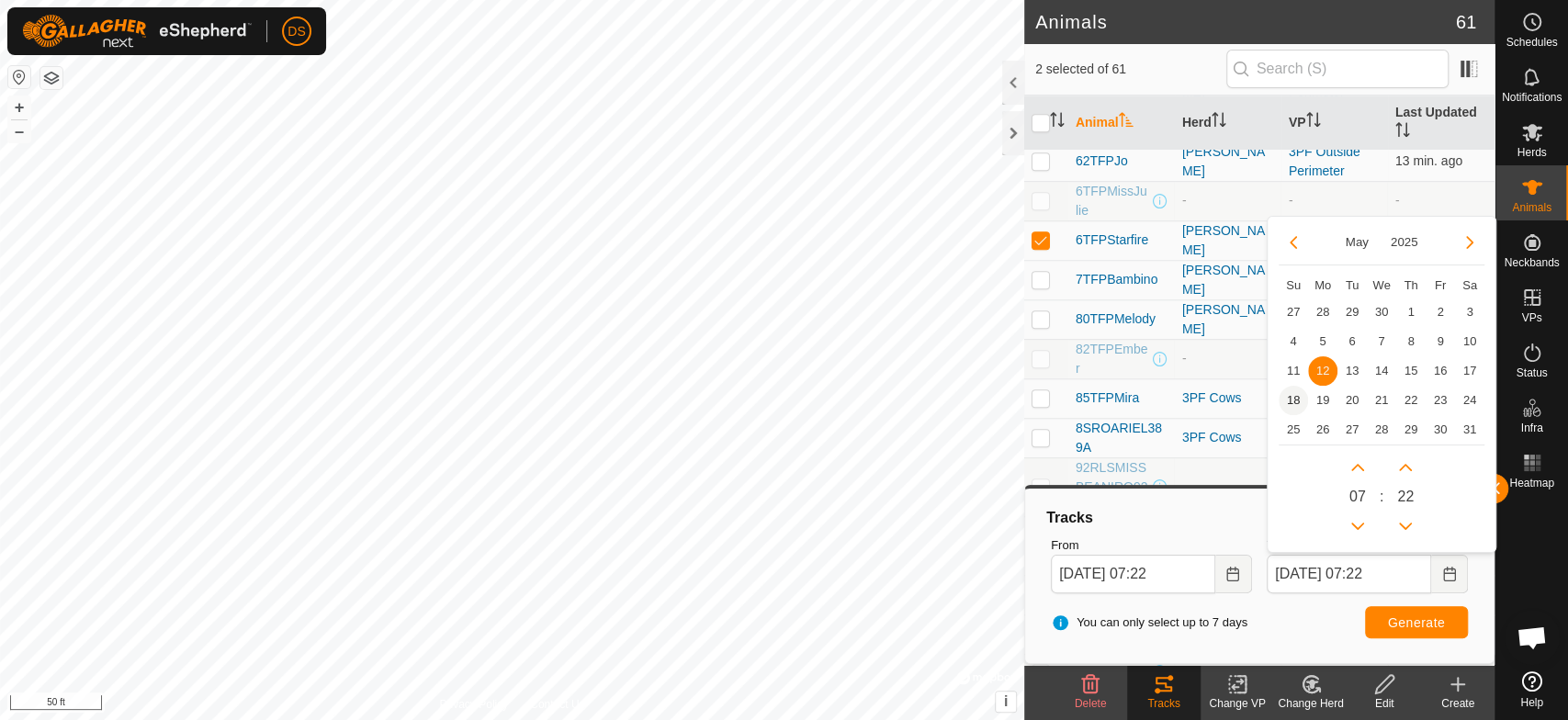
click at [1293, 397] on span "18" at bounding box center [1293, 400] width 29 height 29
type input "[DATE] 07:22"
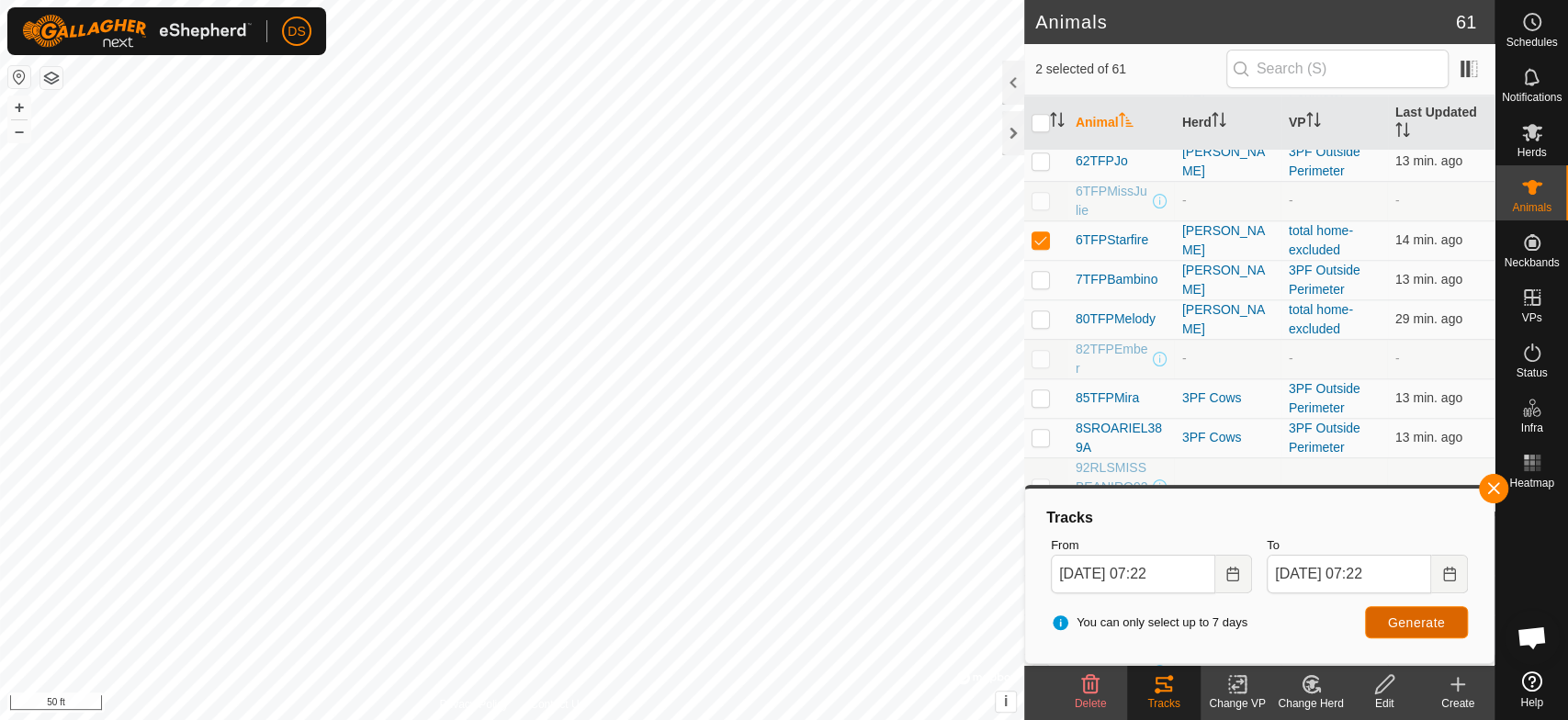
click at [1409, 617] on span "Generate" at bounding box center [1416, 622] width 57 height 14
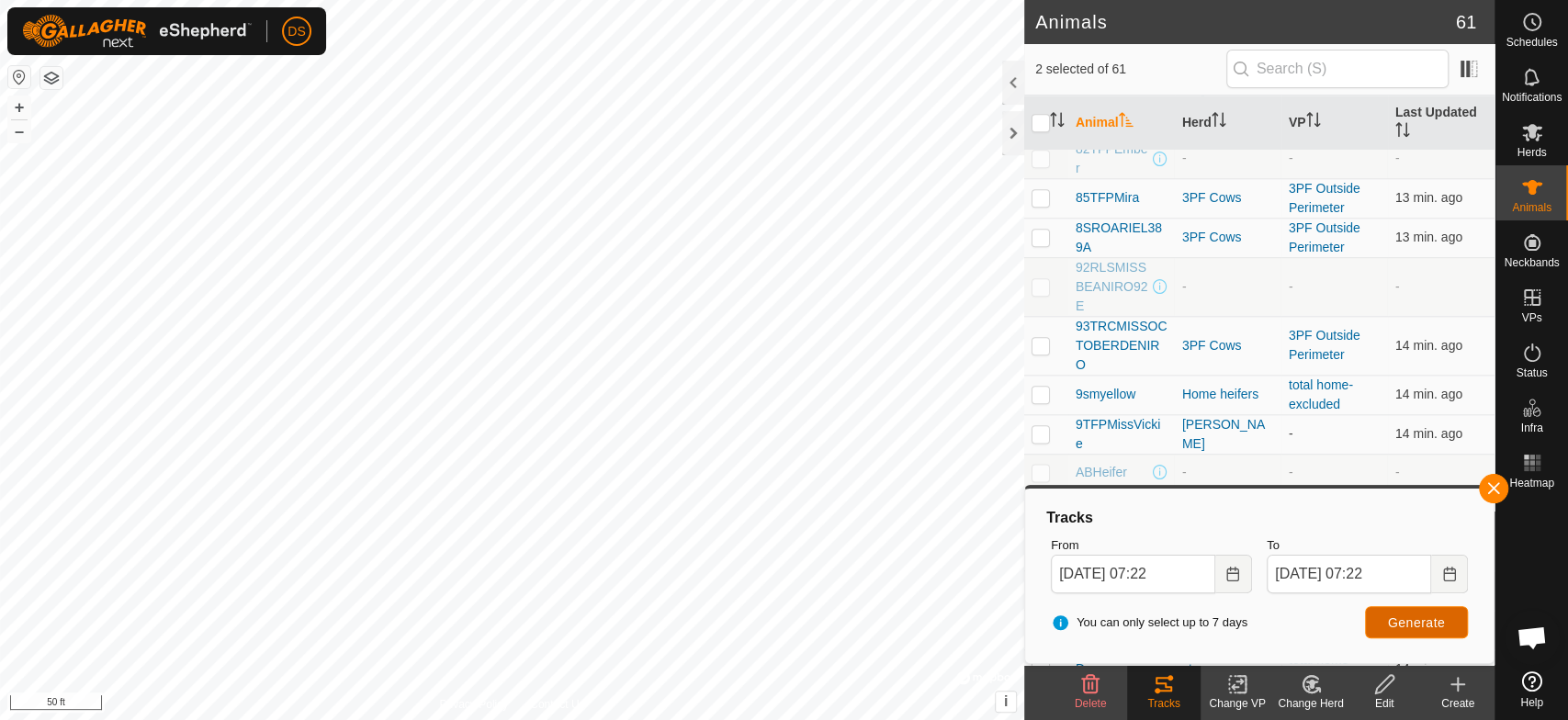
scroll to position [1428, 0]
click at [1231, 576] on icon "Choose Date" at bounding box center [1232, 573] width 14 height 14
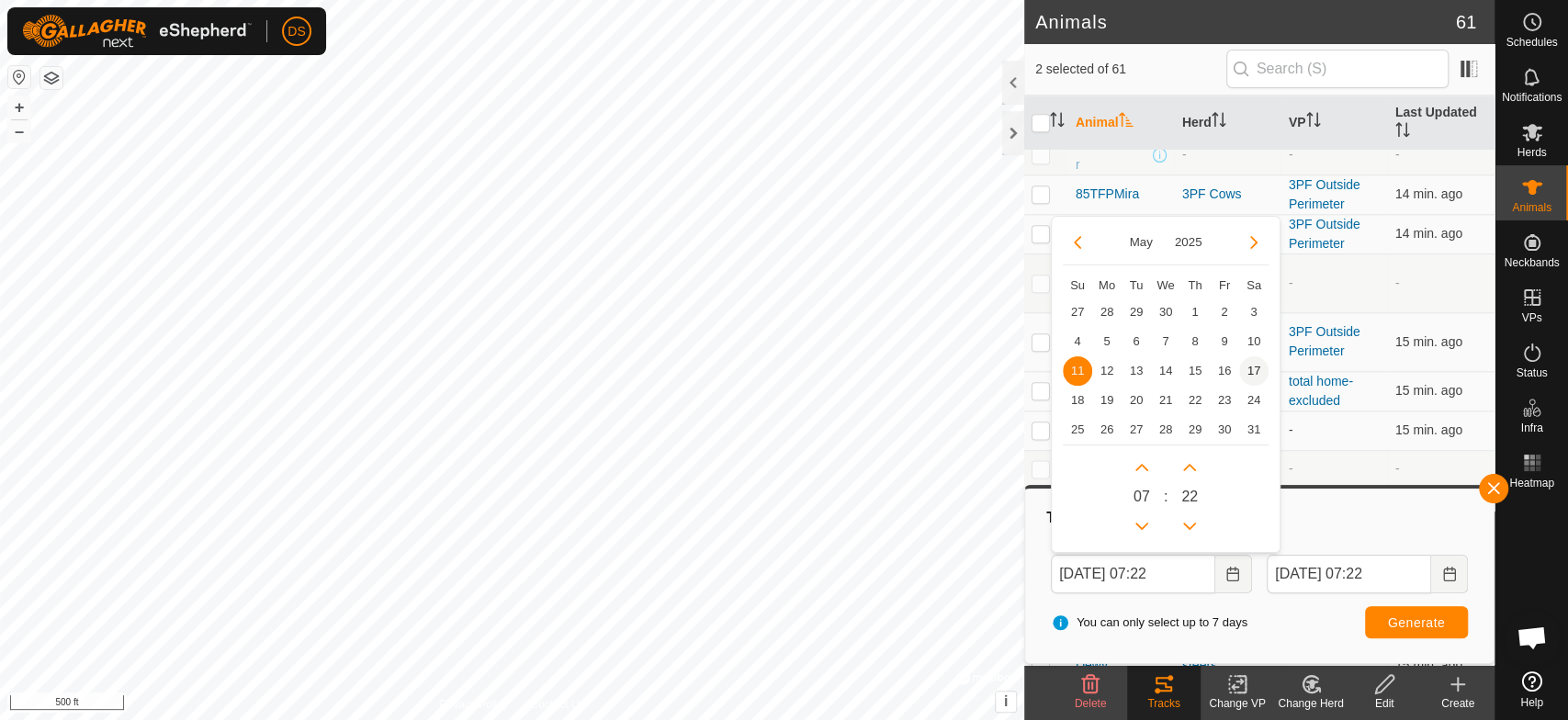
click at [1251, 368] on span "17" at bounding box center [1253, 371] width 29 height 29
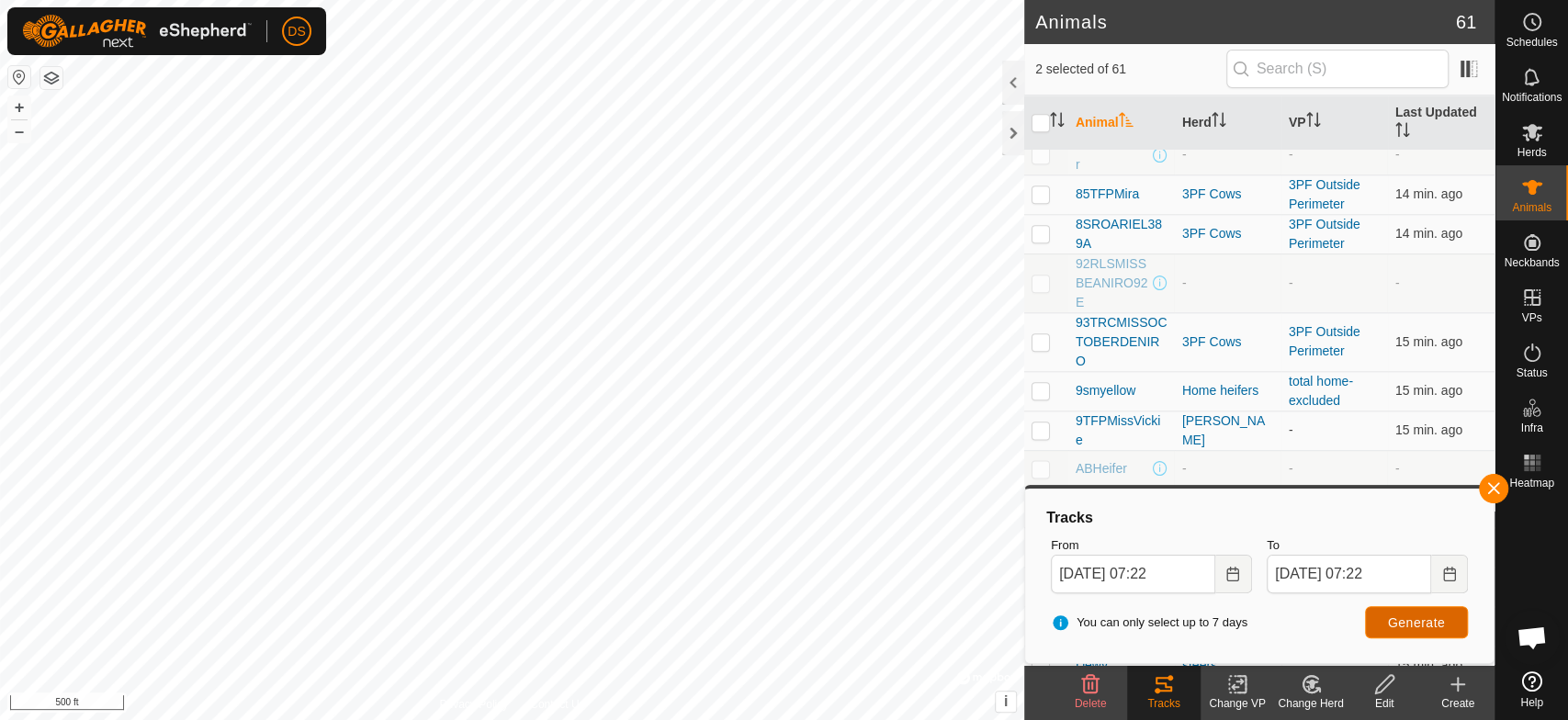
click at [1392, 624] on span "Generate" at bounding box center [1416, 622] width 57 height 14
click at [589, 719] on html "DS Schedules Notifications Herds Animals Neckbands VPs Status Infra Heatmap Hel…" at bounding box center [784, 360] width 1568 height 720
click at [1229, 576] on icon "Choose Date" at bounding box center [1232, 573] width 14 height 14
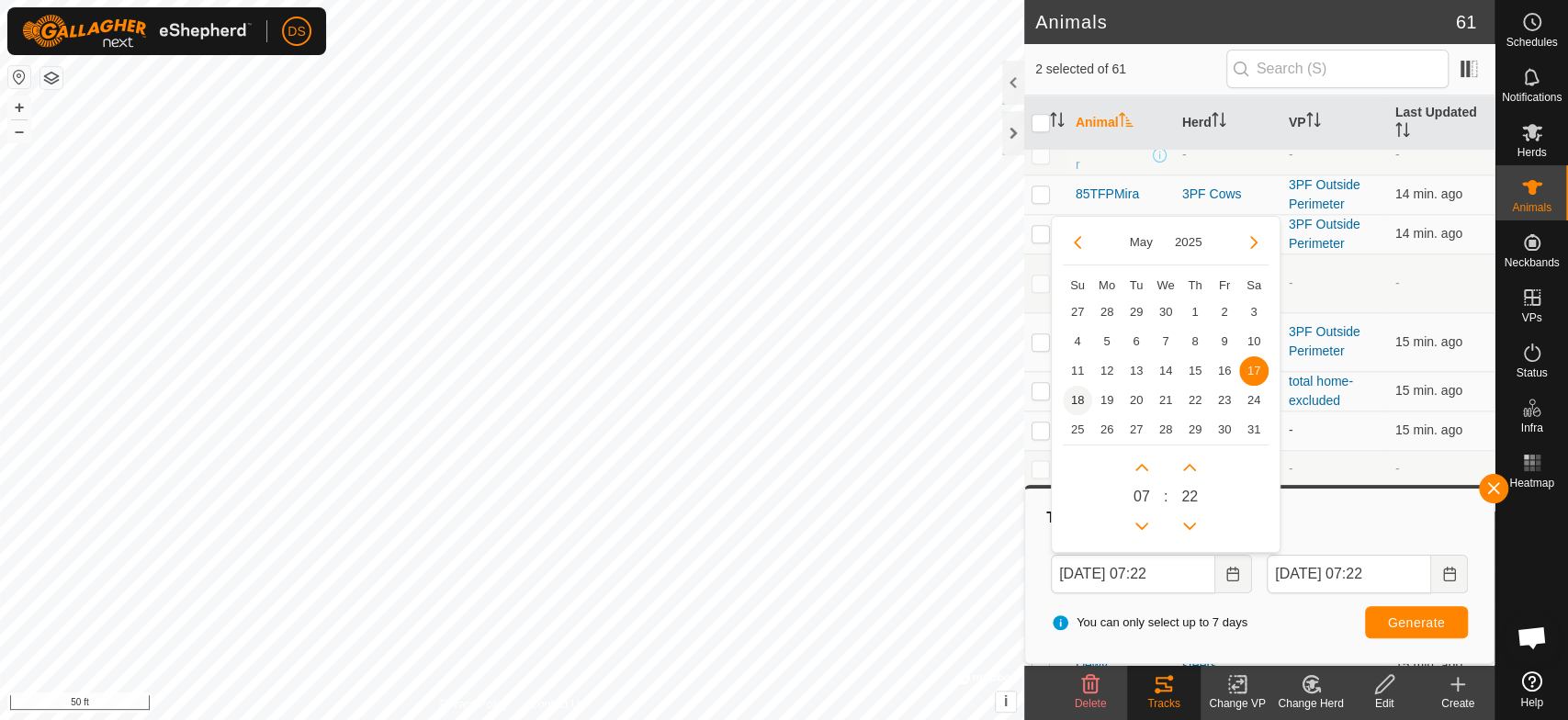
click at [1080, 395] on span "18" at bounding box center [1077, 400] width 29 height 29
type input "[DATE] 07:22"
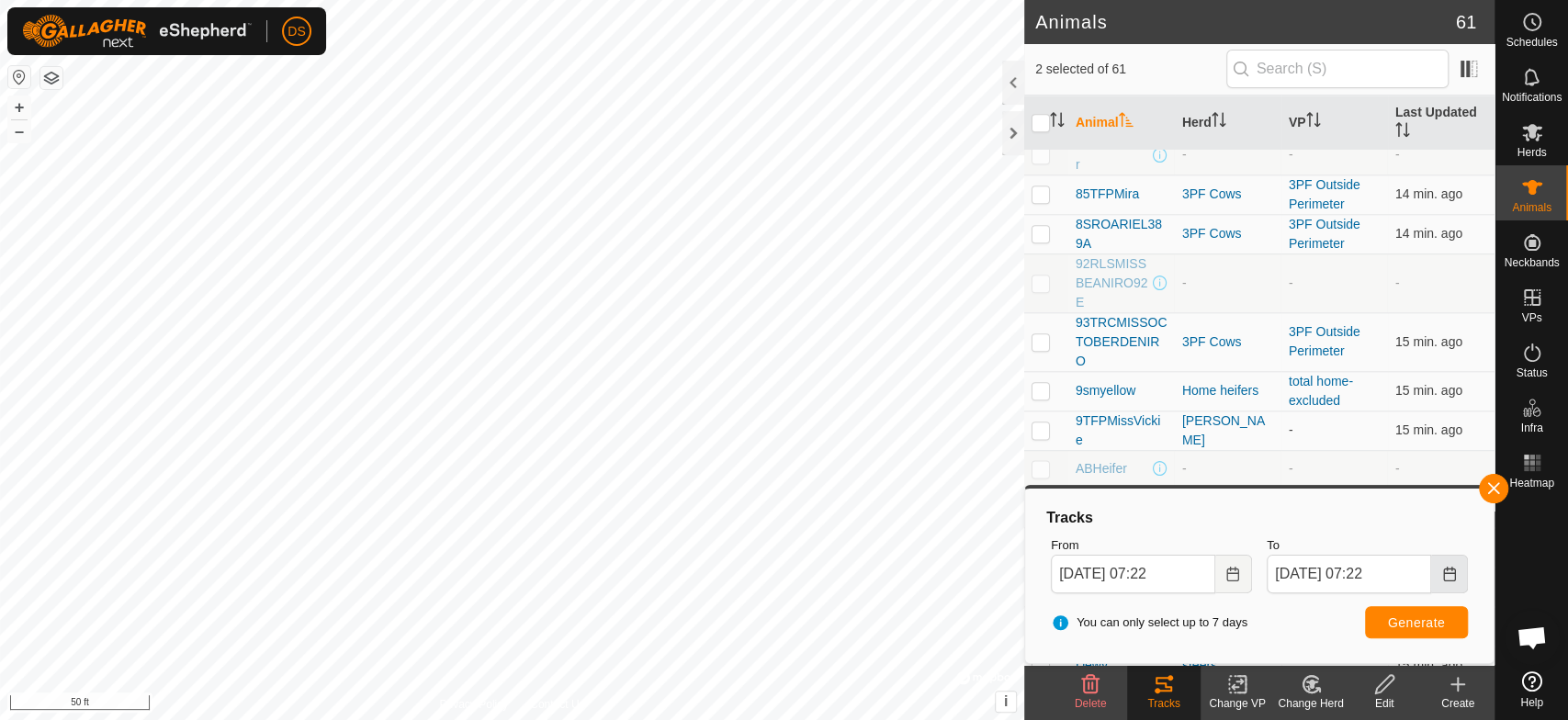
click at [1443, 573] on icon "Choose Date" at bounding box center [1448, 573] width 12 height 14
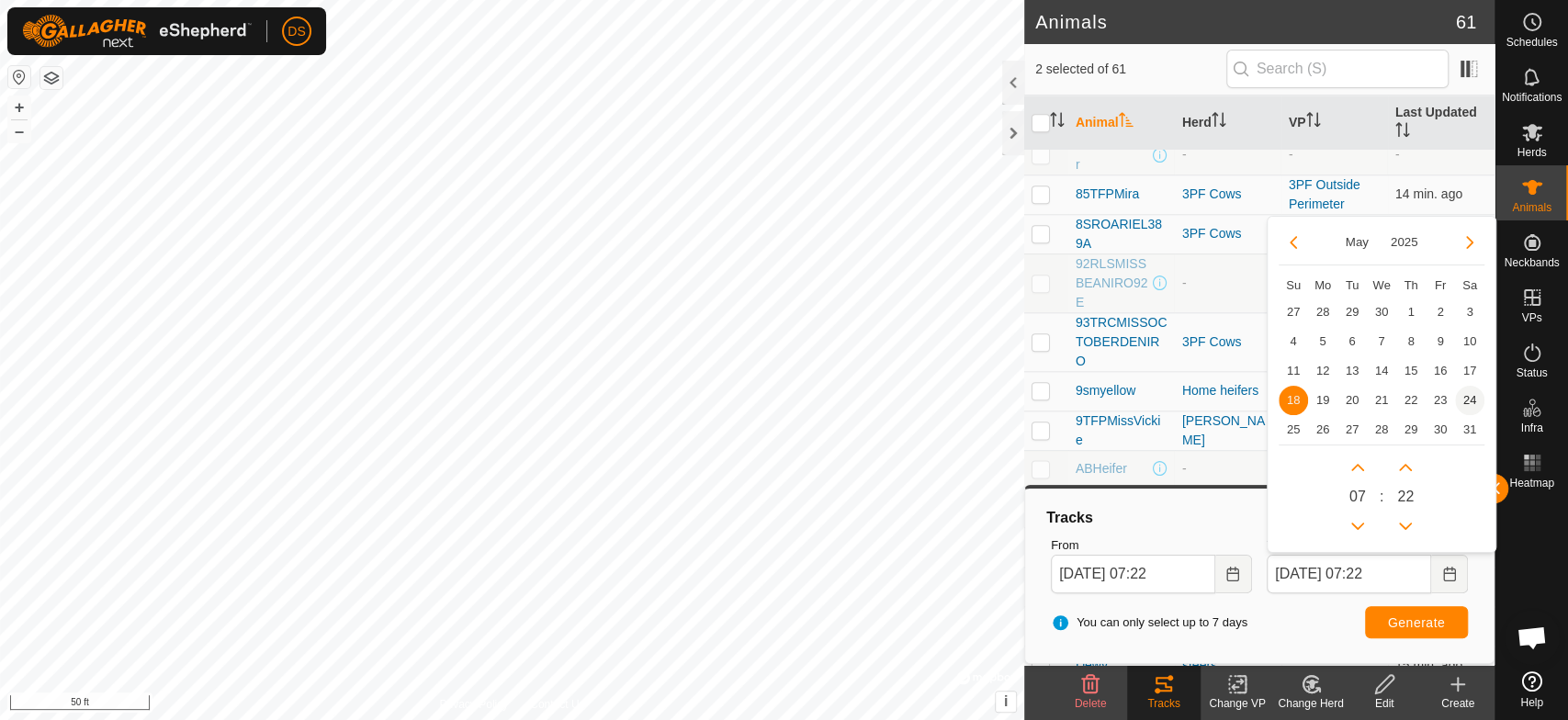
click at [1478, 402] on span "24" at bounding box center [1469, 400] width 29 height 29
type input "[DATE] 07:22"
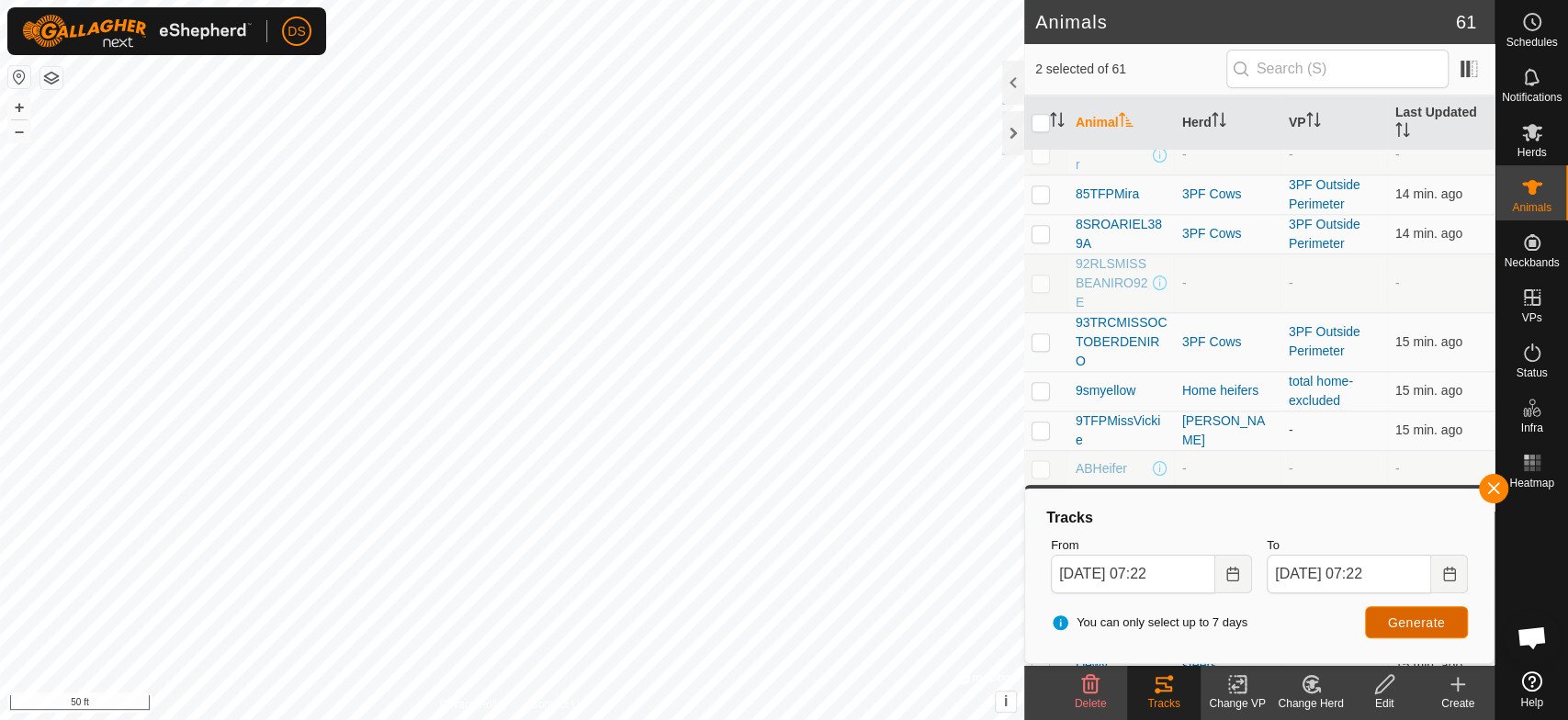
click at [1407, 616] on span "Generate" at bounding box center [1416, 622] width 57 height 14
click at [1226, 576] on icon "Choose Date" at bounding box center [1232, 573] width 14 height 14
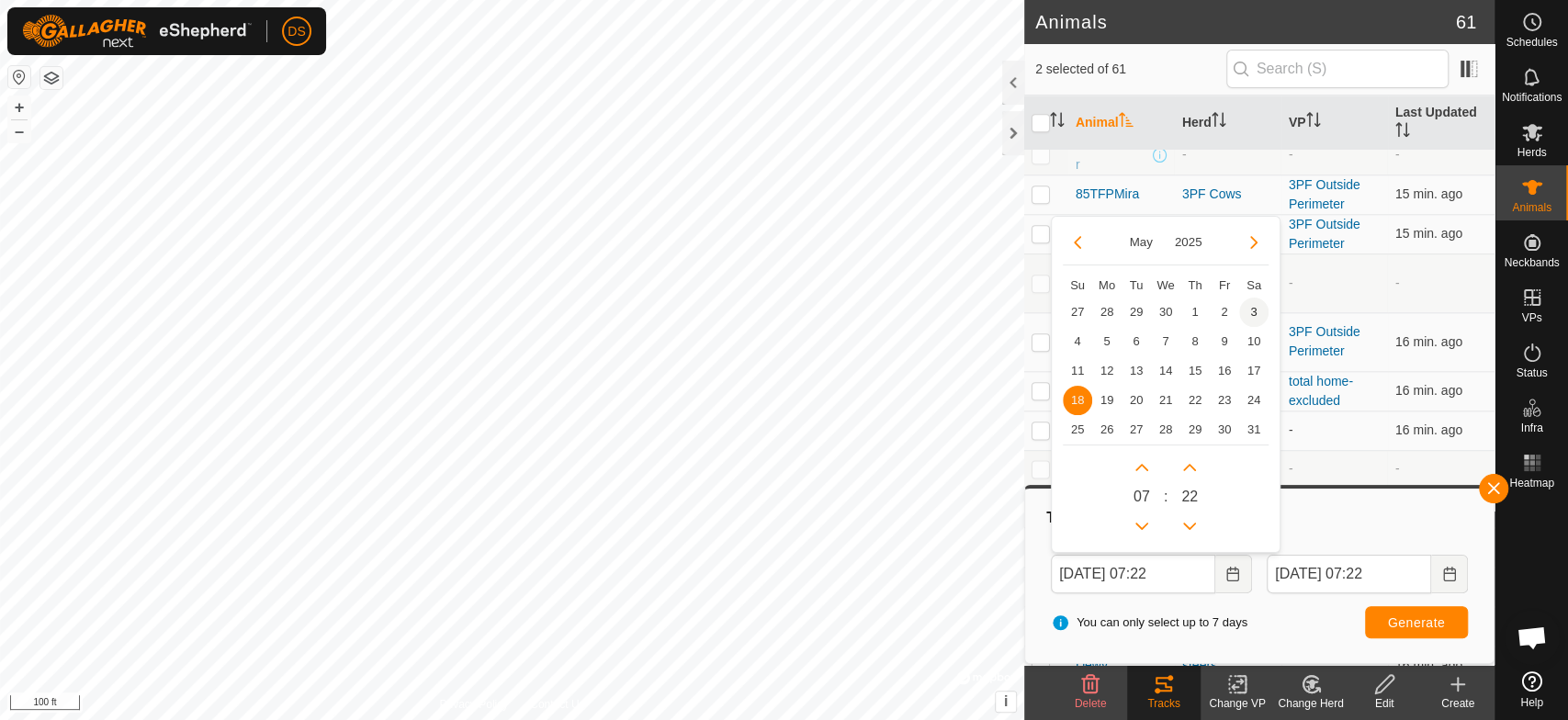
click at [1248, 305] on span "3" at bounding box center [1253, 312] width 29 height 29
type input "[DATE] 07:22"
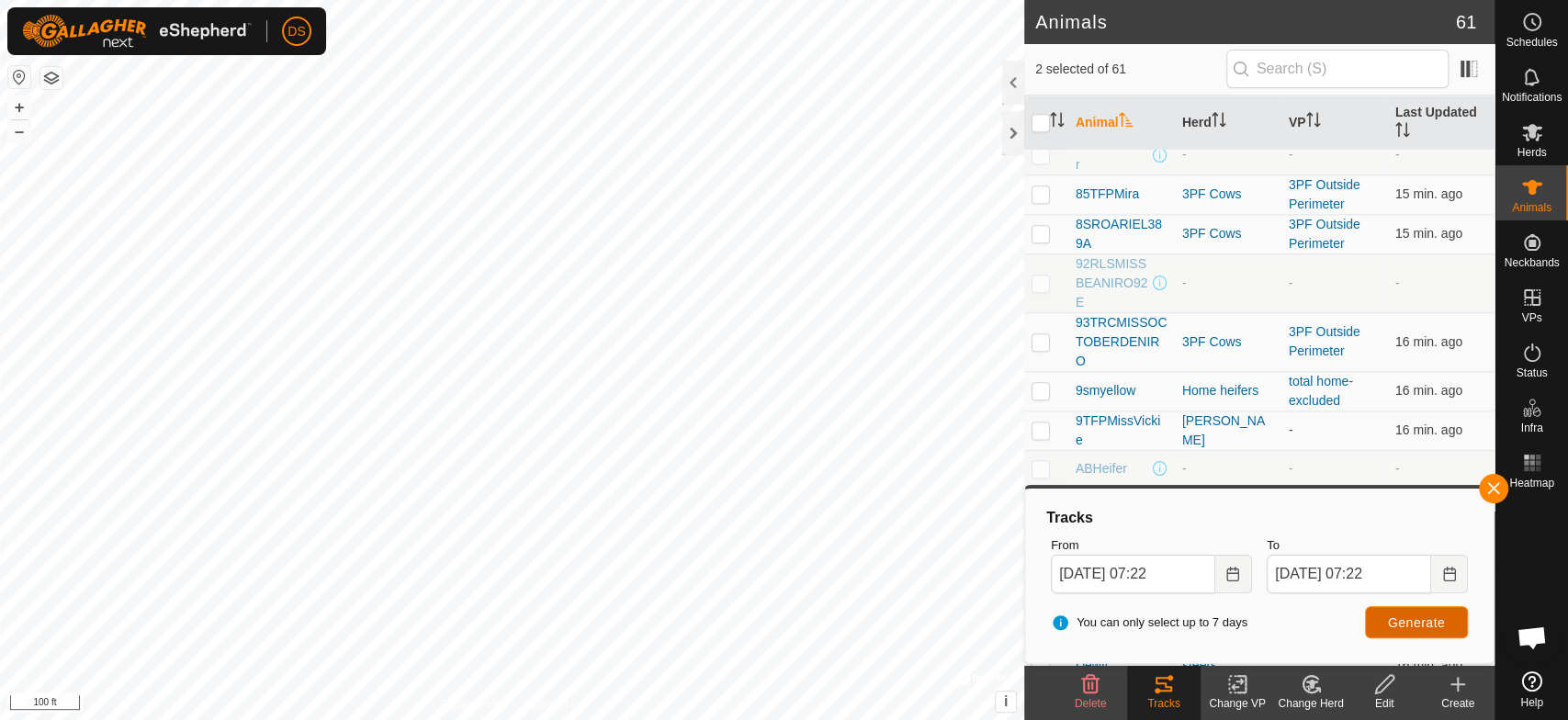
click at [1396, 618] on span "Generate" at bounding box center [1416, 622] width 57 height 14
click at [1227, 563] on button "Choose Date" at bounding box center [1233, 574] width 37 height 39
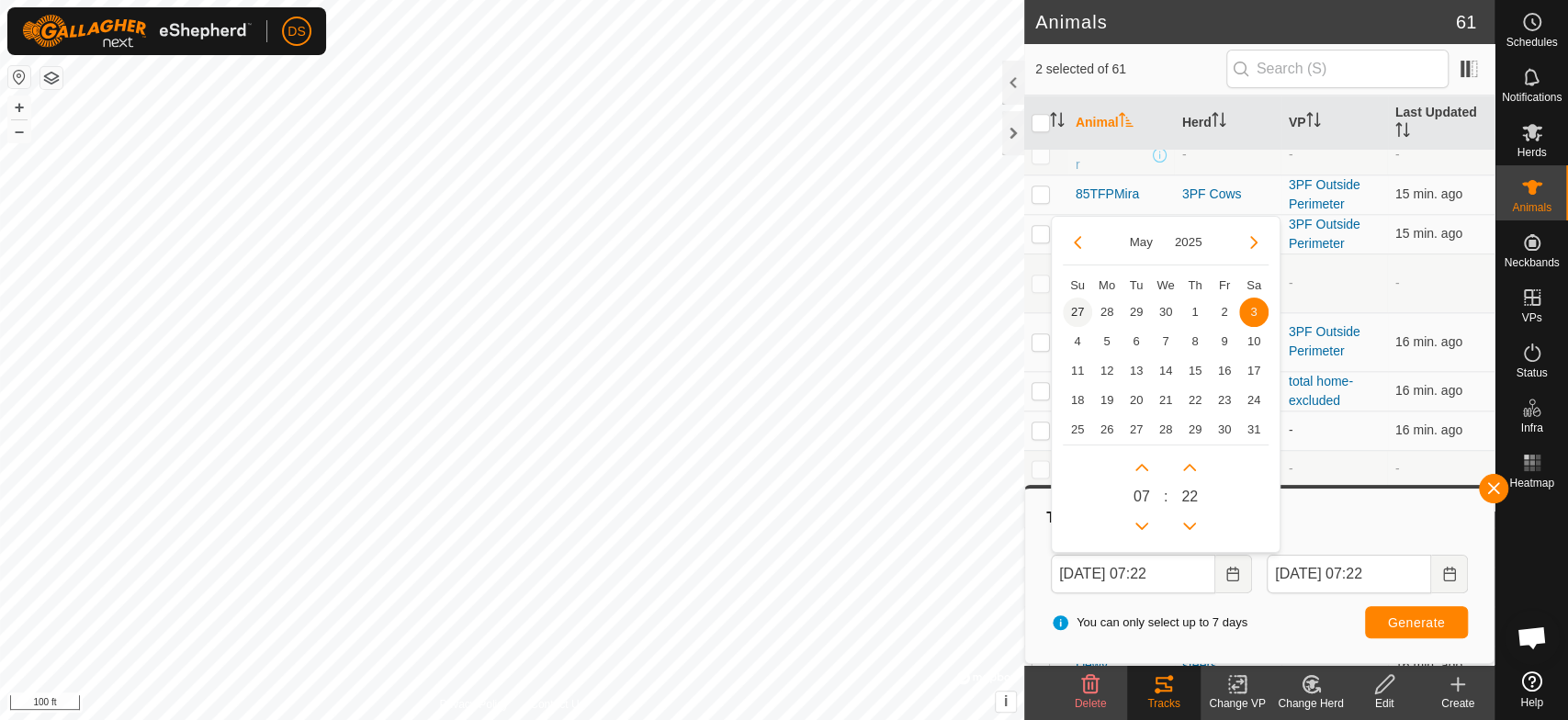
click at [1070, 309] on span "27" at bounding box center [1077, 312] width 29 height 29
type input "[DATE] 07:22"
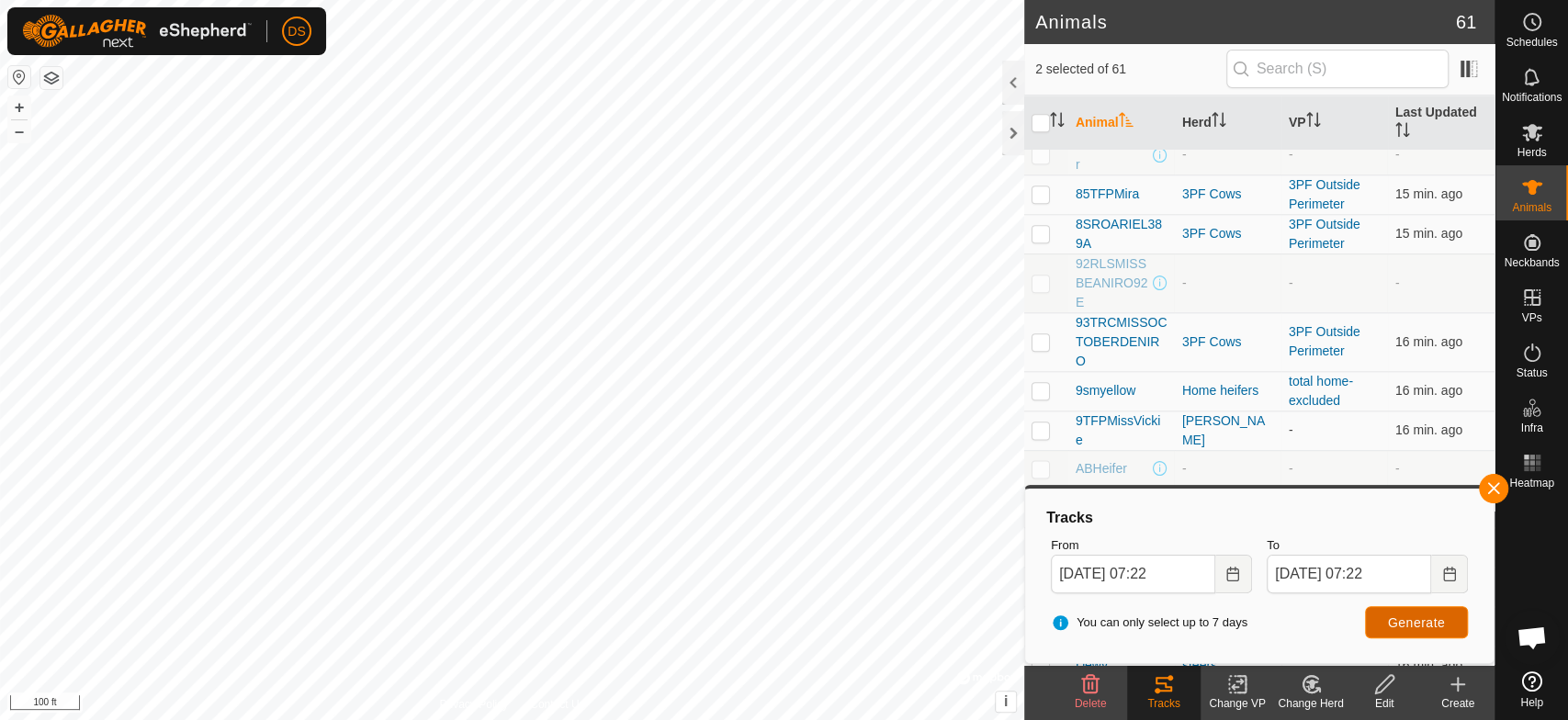
click at [1386, 617] on button "Generate" at bounding box center [1416, 622] width 102 height 32
click at [1227, 569] on icon "Choose Date" at bounding box center [1232, 573] width 14 height 14
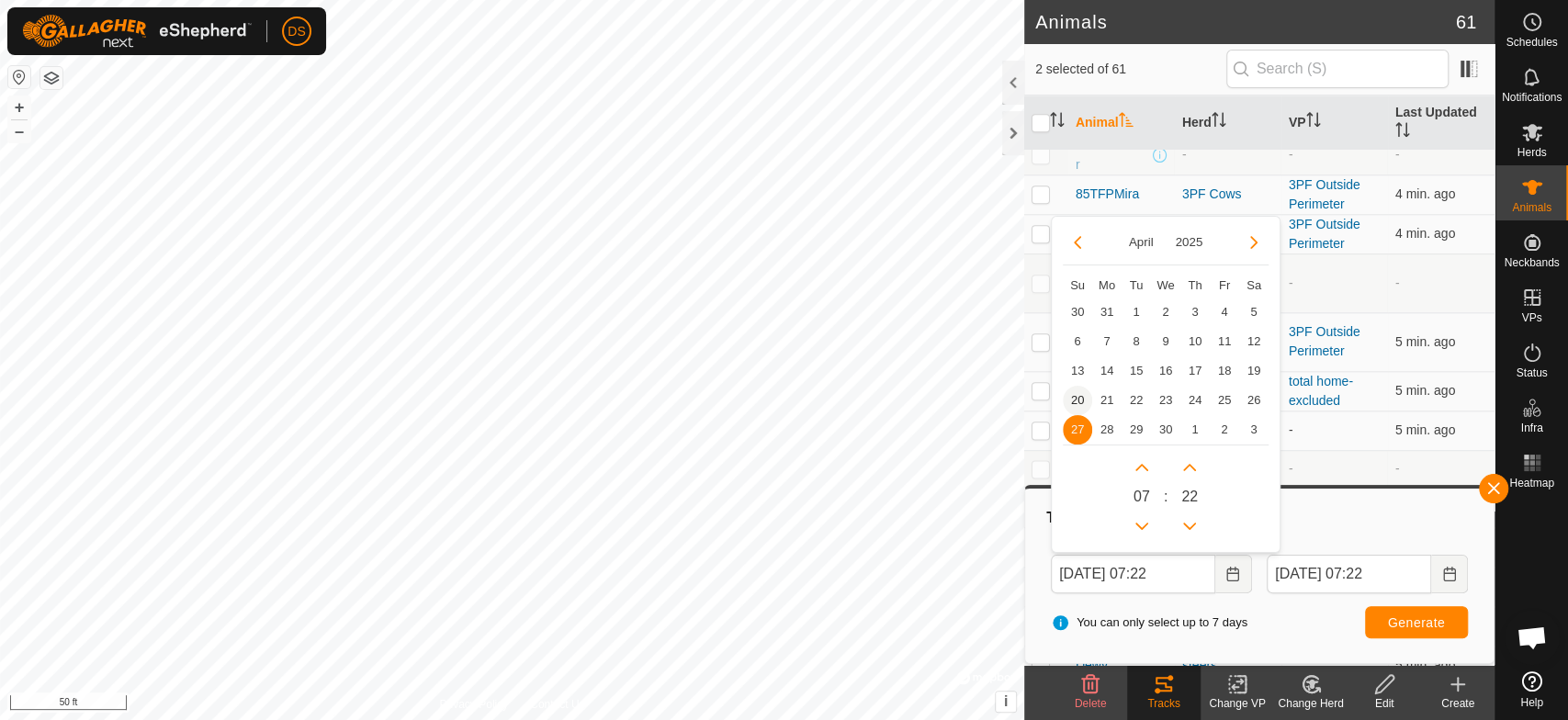
click at [1070, 395] on span "20" at bounding box center [1077, 400] width 29 height 29
type input "[DATE] 07:22"
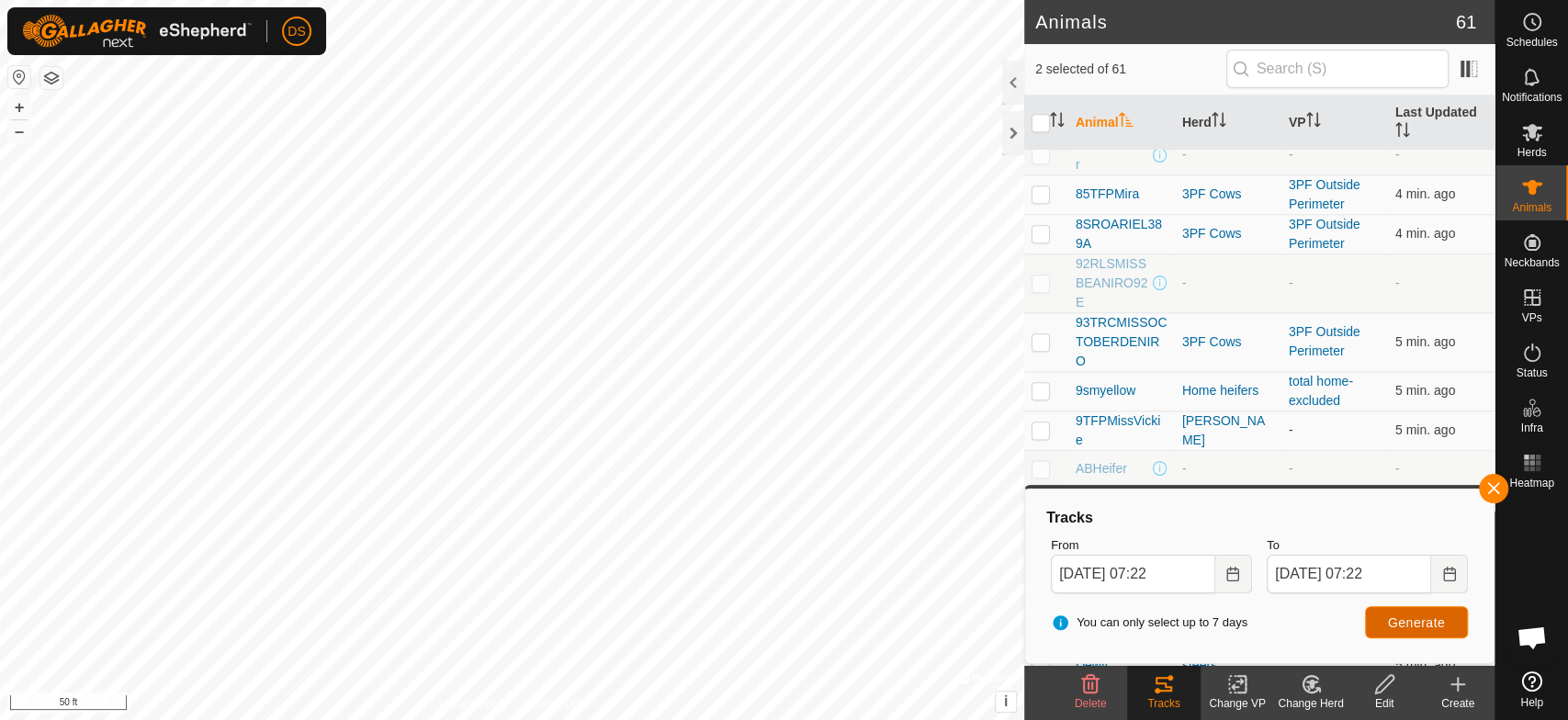
click at [1394, 616] on span "Generate" at bounding box center [1416, 622] width 57 height 14
click at [1233, 573] on icon "Choose Date" at bounding box center [1232, 573] width 14 height 14
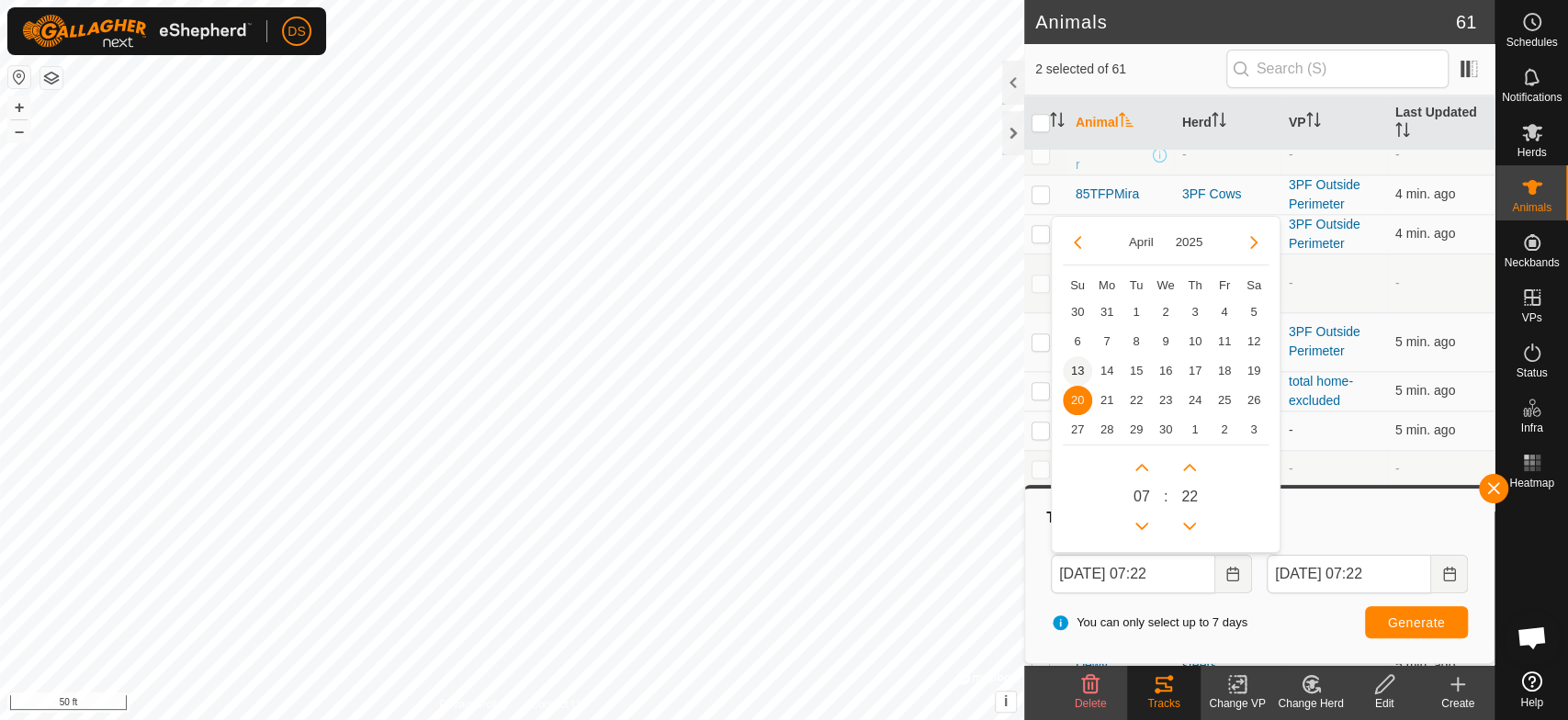
click at [1073, 360] on span "13" at bounding box center [1077, 371] width 29 height 29
type input "[DATE] 07:22"
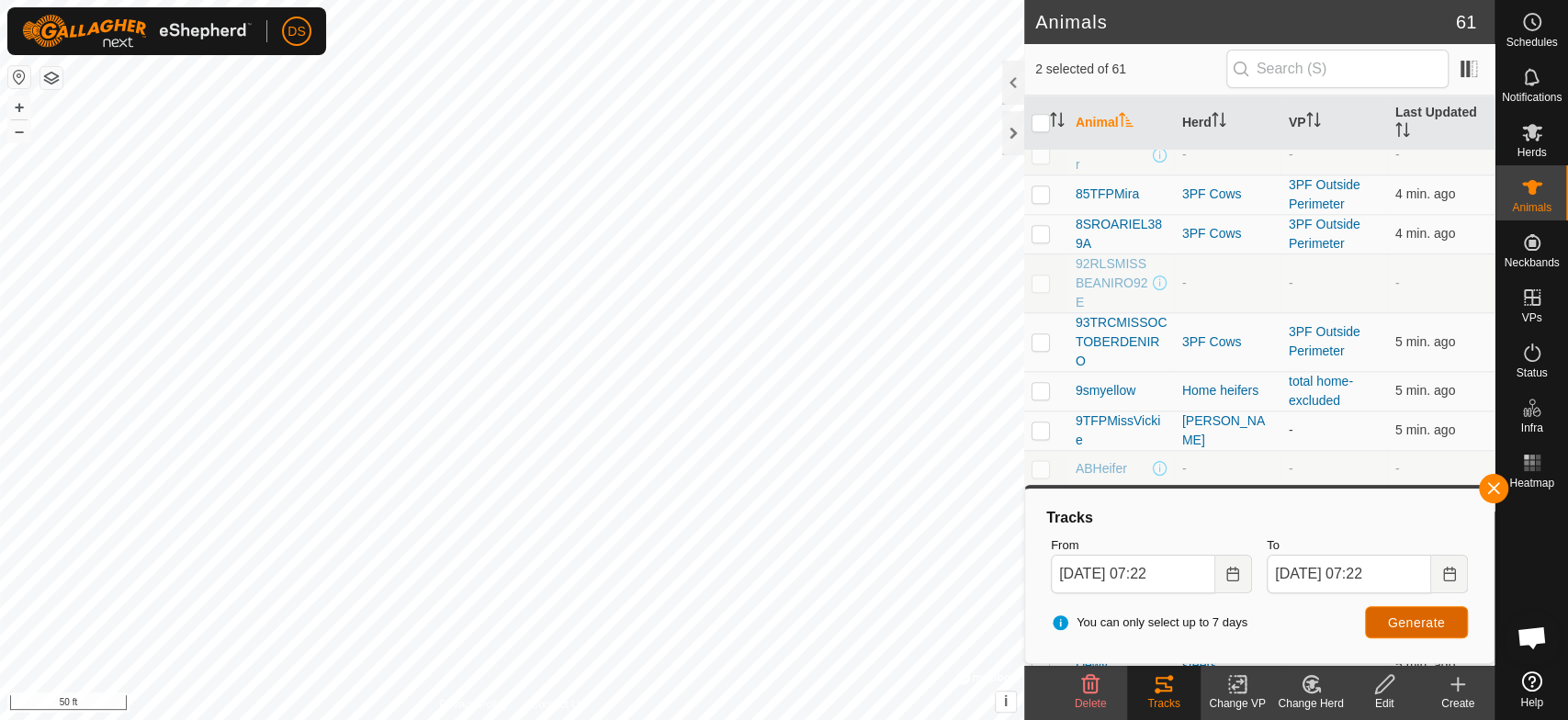
click at [1405, 620] on span "Generate" at bounding box center [1416, 622] width 57 height 14
click at [1226, 568] on icon "Choose Date" at bounding box center [1232, 573] width 14 height 14
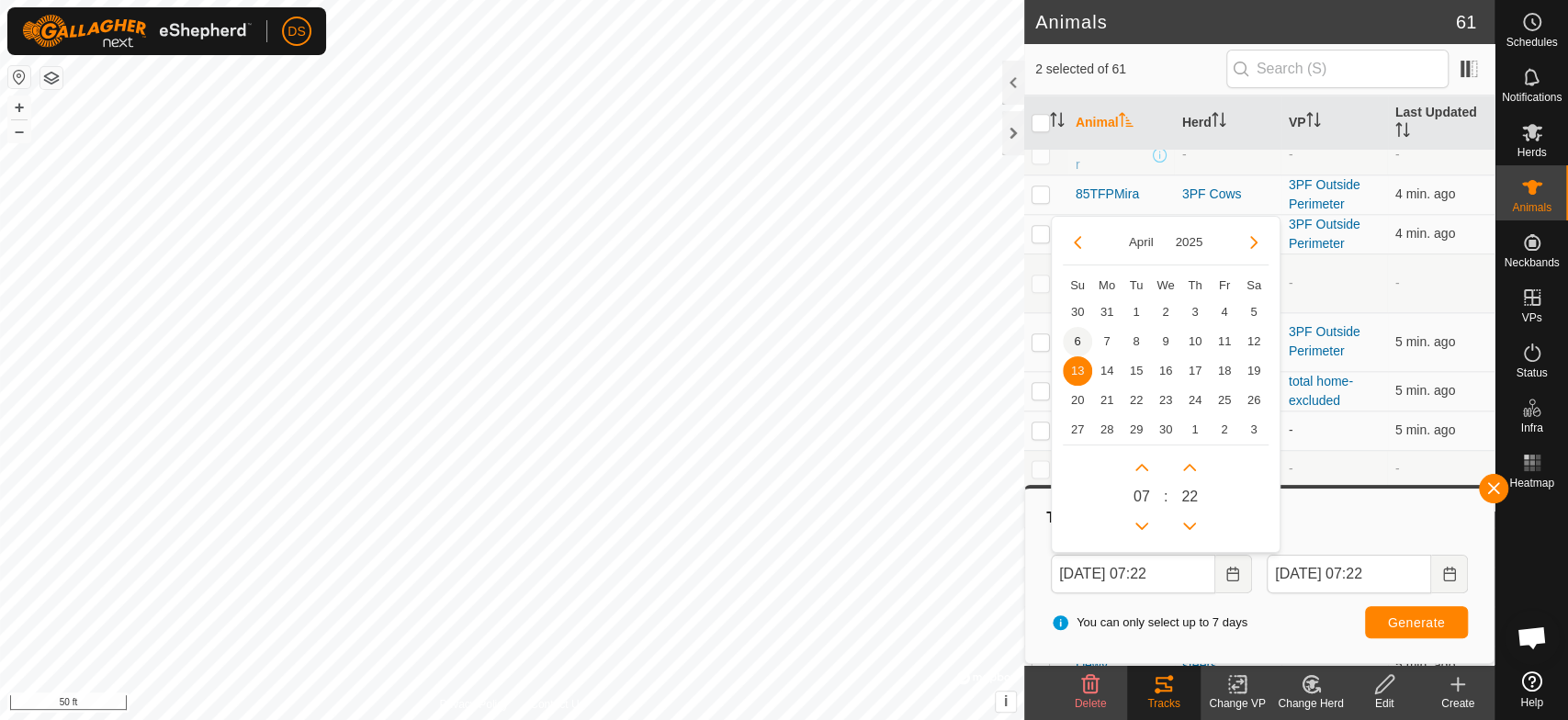
click at [1076, 332] on span "6" at bounding box center [1077, 342] width 29 height 29
type input "[DATE] 07:22"
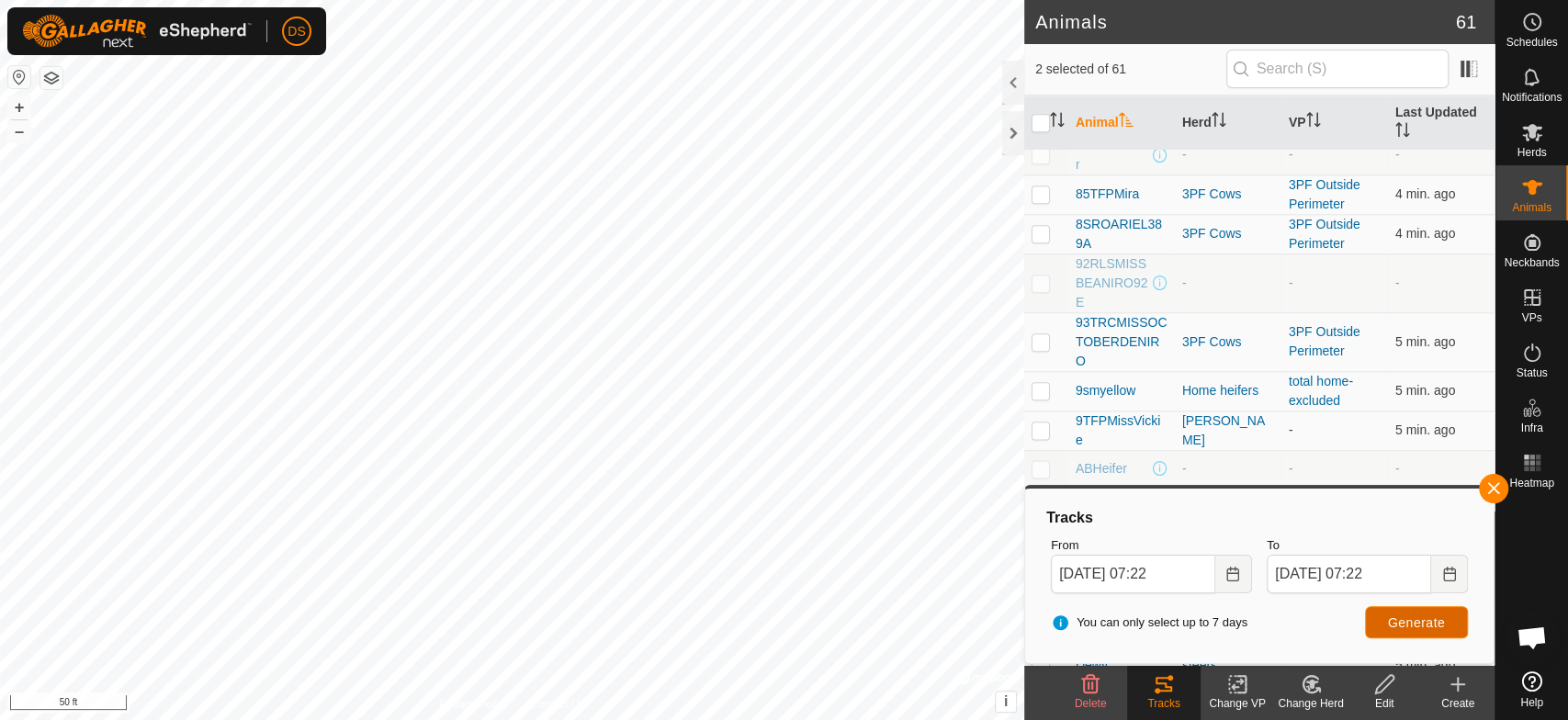
click at [1420, 617] on span "Generate" at bounding box center [1416, 622] width 57 height 14
click at [1230, 576] on icon "Choose Date" at bounding box center [1232, 573] width 14 height 14
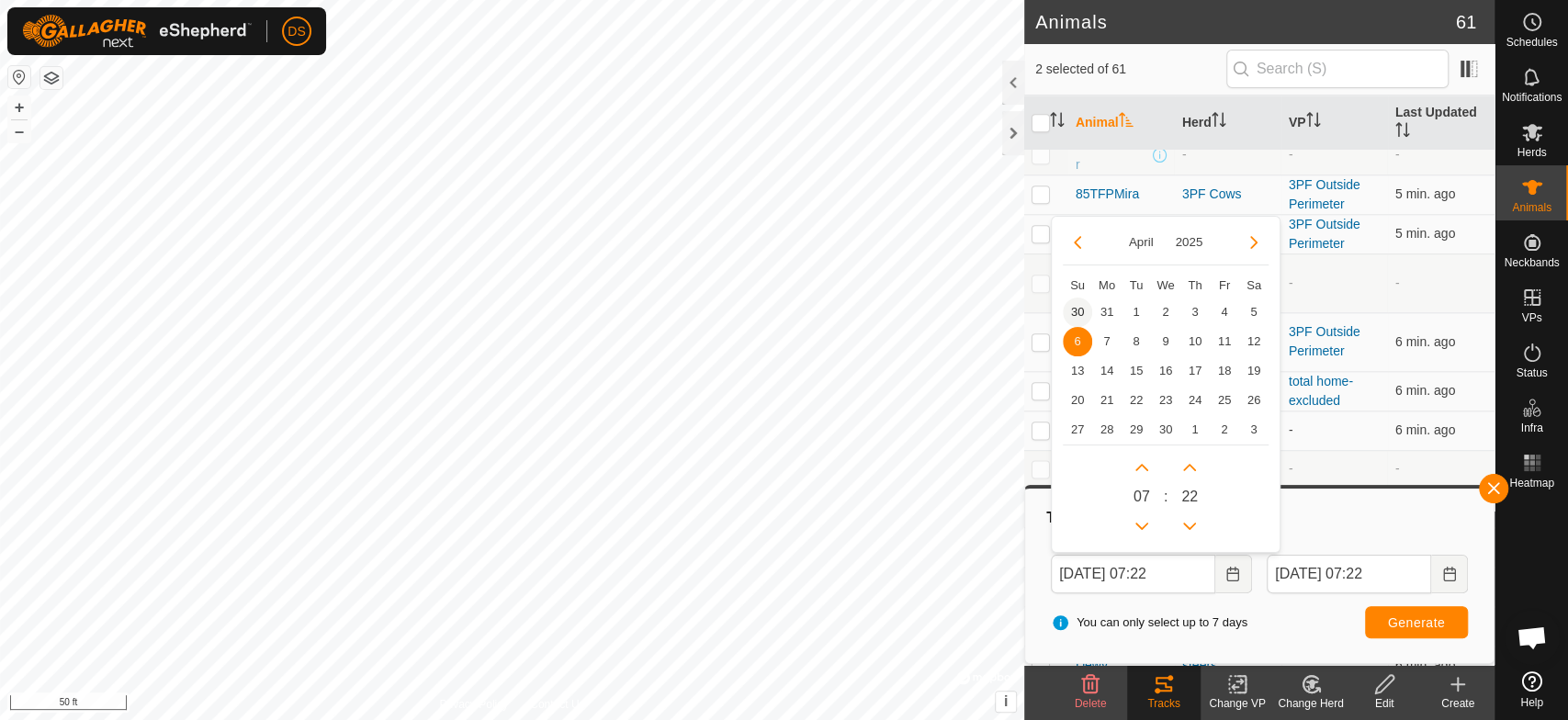
click at [1067, 309] on span "30" at bounding box center [1077, 312] width 29 height 29
type input "[DATE] 07:22"
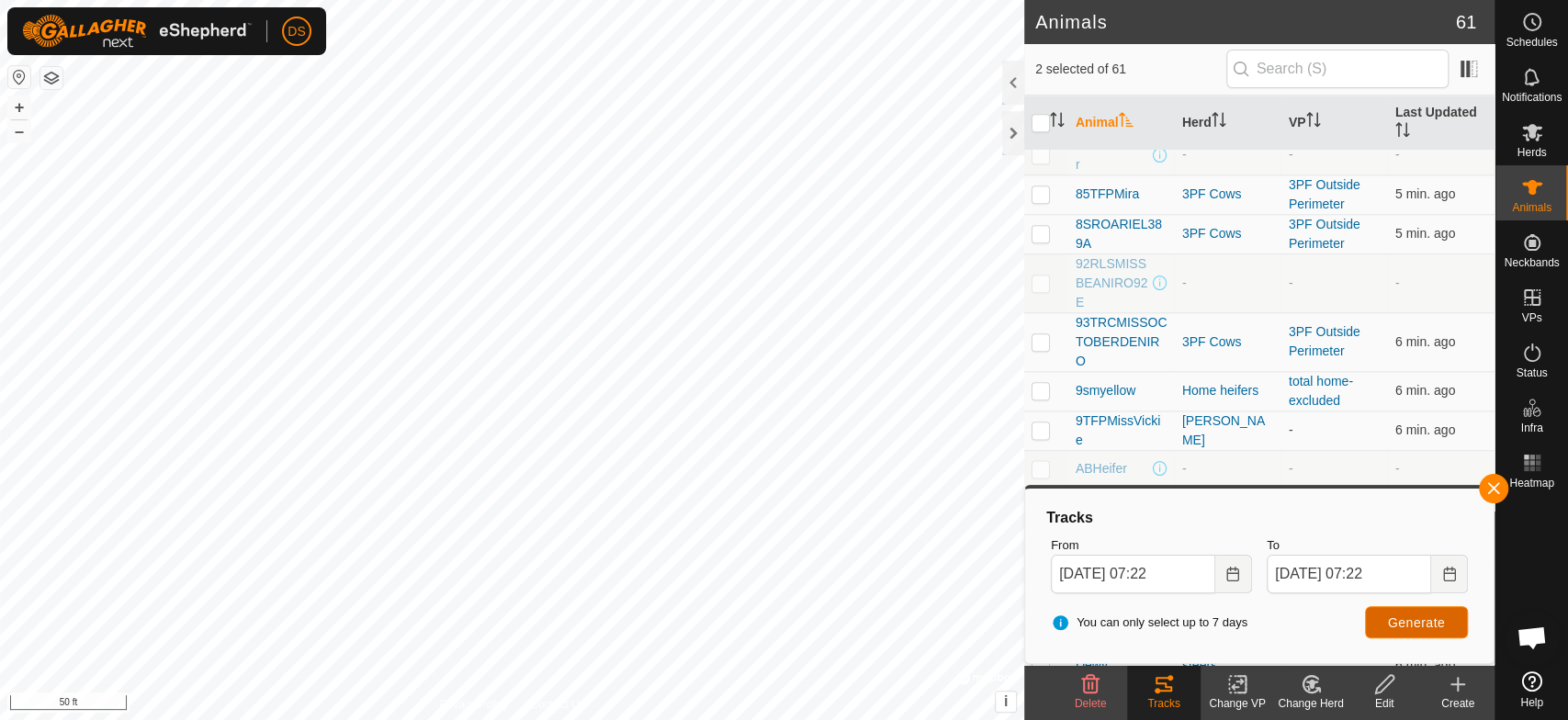
click at [1393, 623] on span "Generate" at bounding box center [1416, 622] width 57 height 14
click at [1532, 138] on icon at bounding box center [1531, 132] width 22 height 22
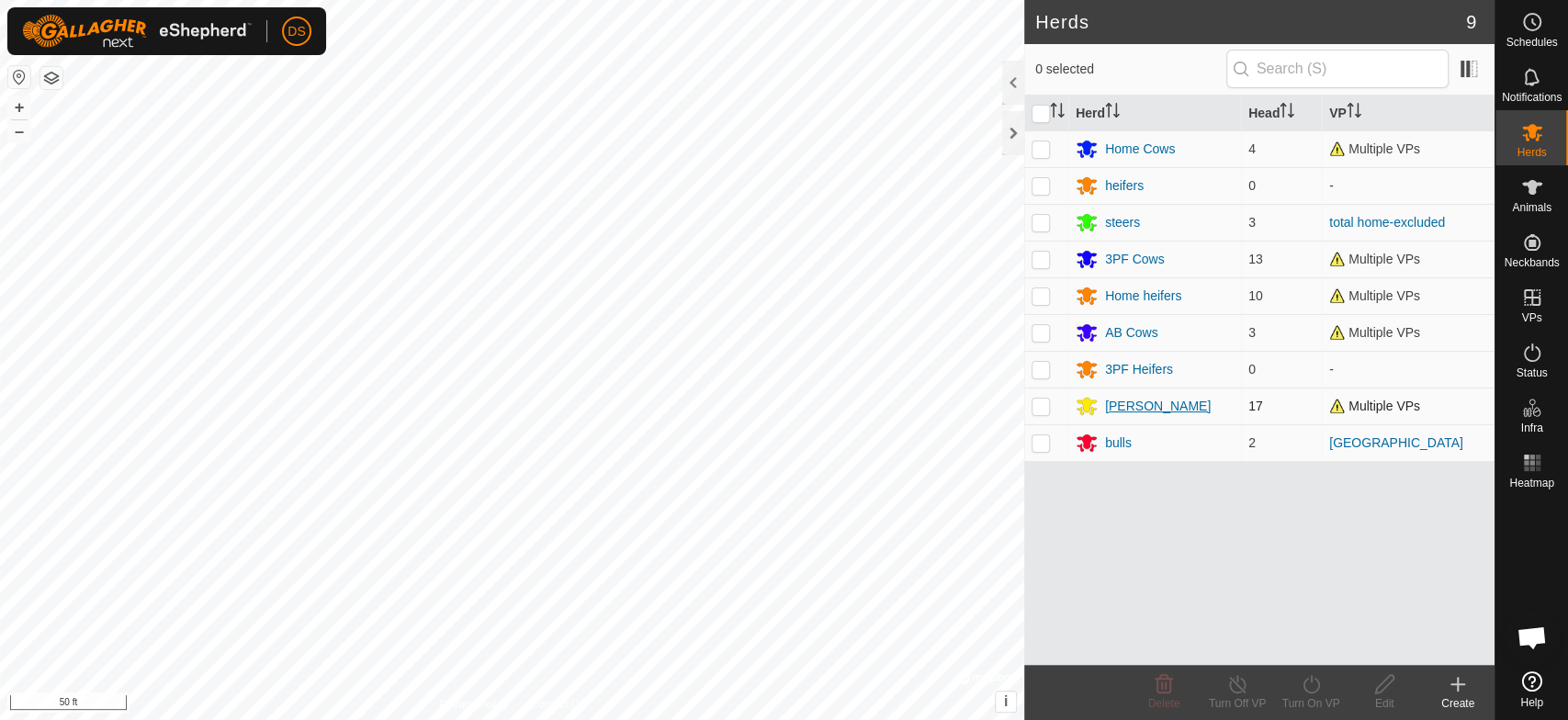
click at [1105, 401] on div "[PERSON_NAME]" at bounding box center [1157, 406] width 105 height 19
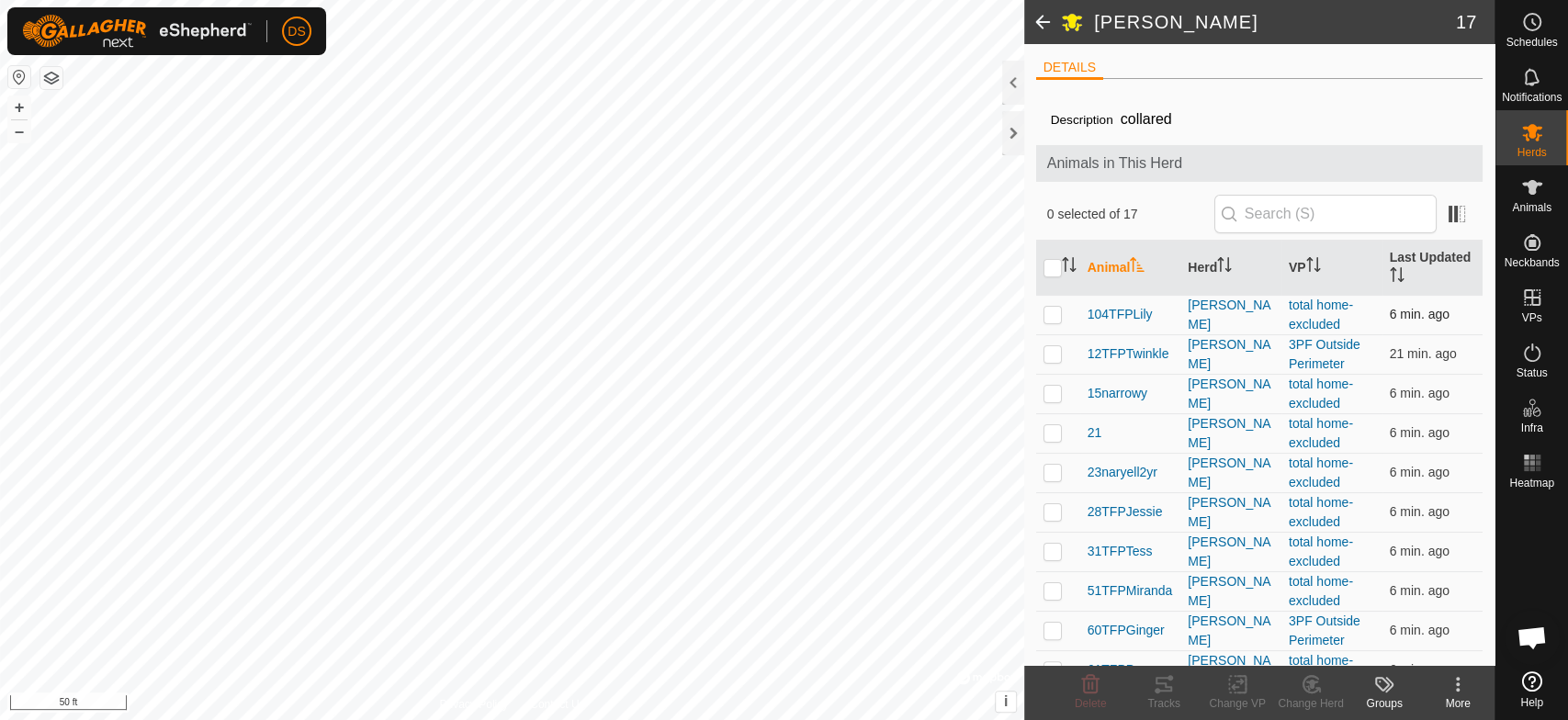
click at [1049, 313] on p-checkbox at bounding box center [1052, 313] width 18 height 14
checkbox input "true"
click at [1057, 356] on p-checkbox at bounding box center [1052, 353] width 18 height 14
checkbox input "true"
click at [1048, 435] on p-checkbox at bounding box center [1052, 432] width 18 height 14
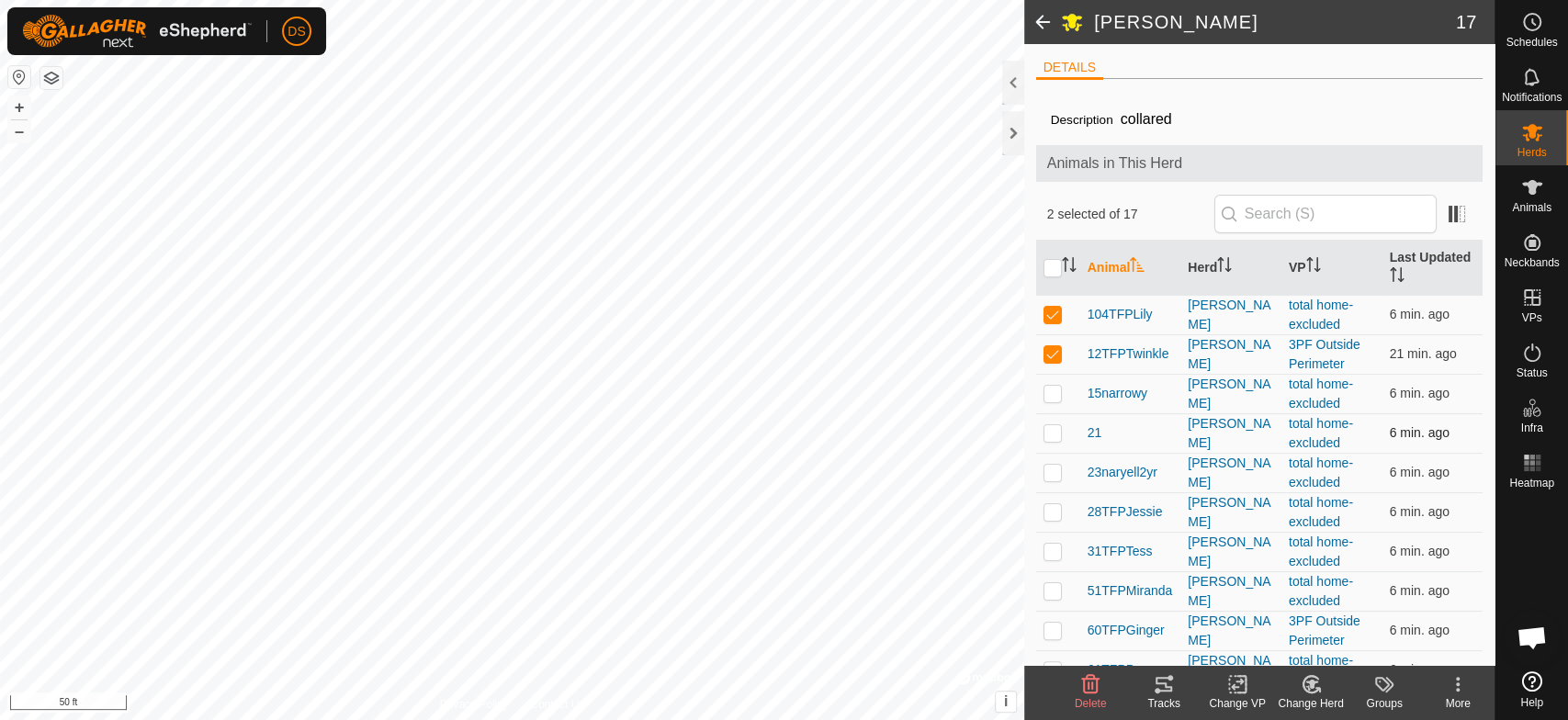
checkbox input "true"
click at [1051, 514] on p-checkbox at bounding box center [1052, 511] width 18 height 14
checkbox input "true"
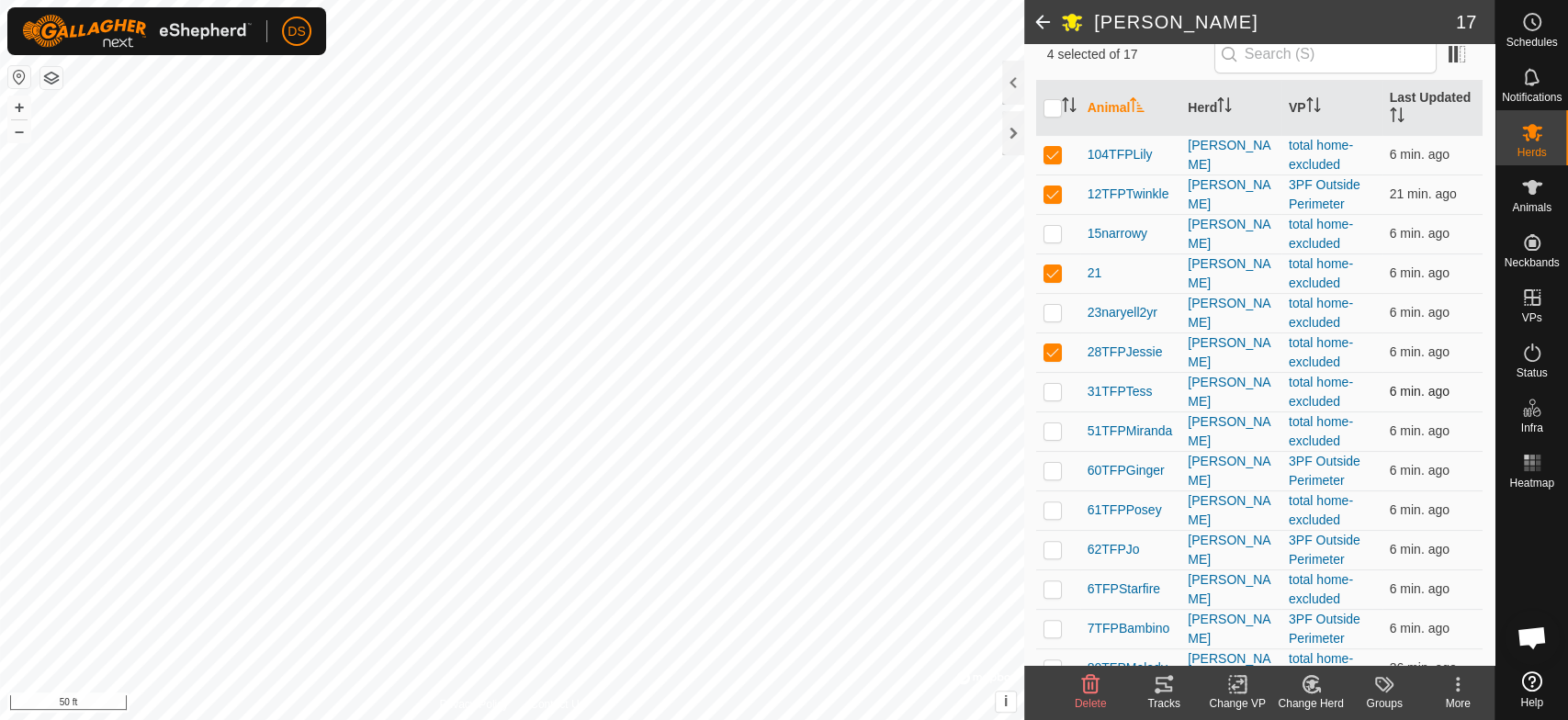
scroll to position [204, 0]
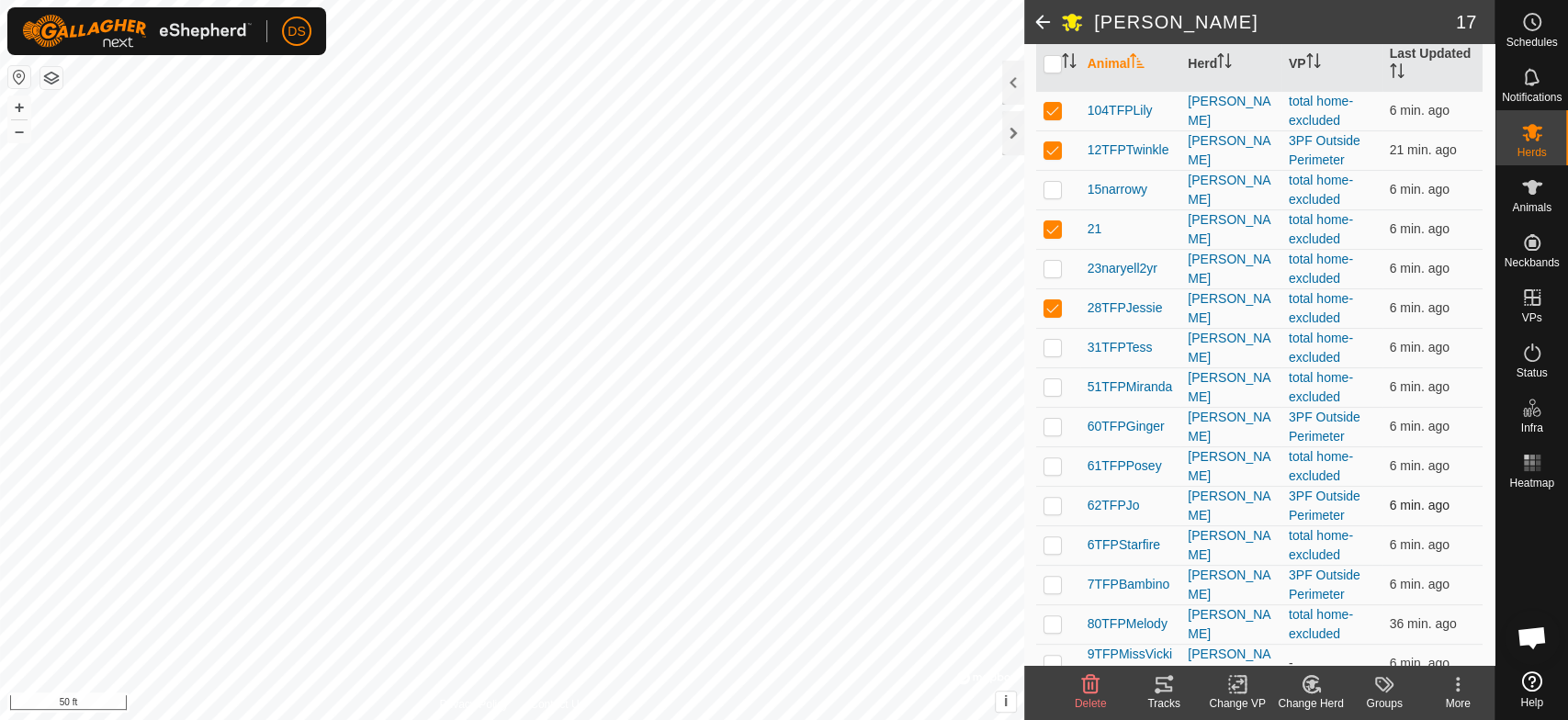
click at [1049, 505] on p-checkbox at bounding box center [1052, 505] width 18 height 14
checkbox input "true"
click at [1053, 545] on p-checkbox at bounding box center [1052, 544] width 18 height 14
checkbox input "true"
click at [1054, 584] on p-checkbox at bounding box center [1052, 583] width 18 height 14
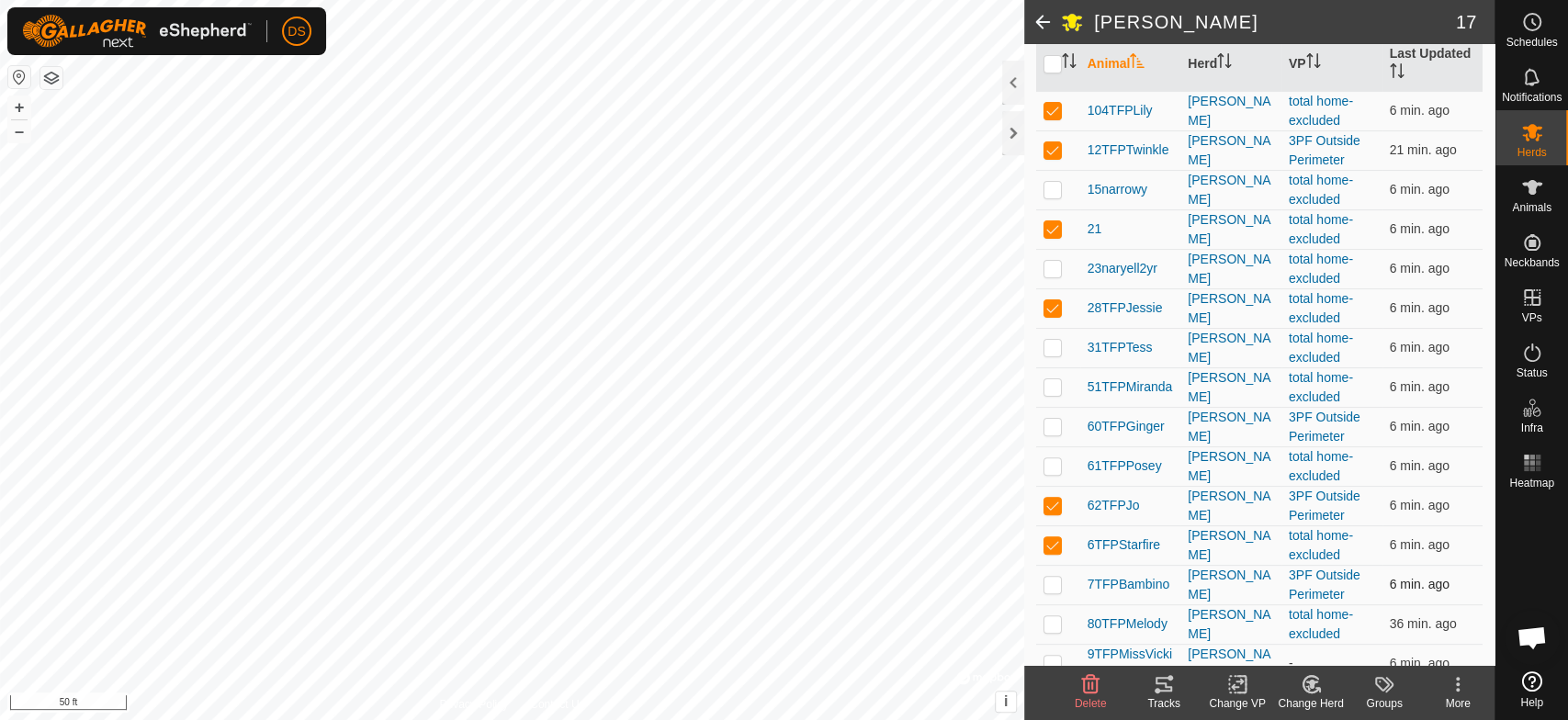
checkbox input "true"
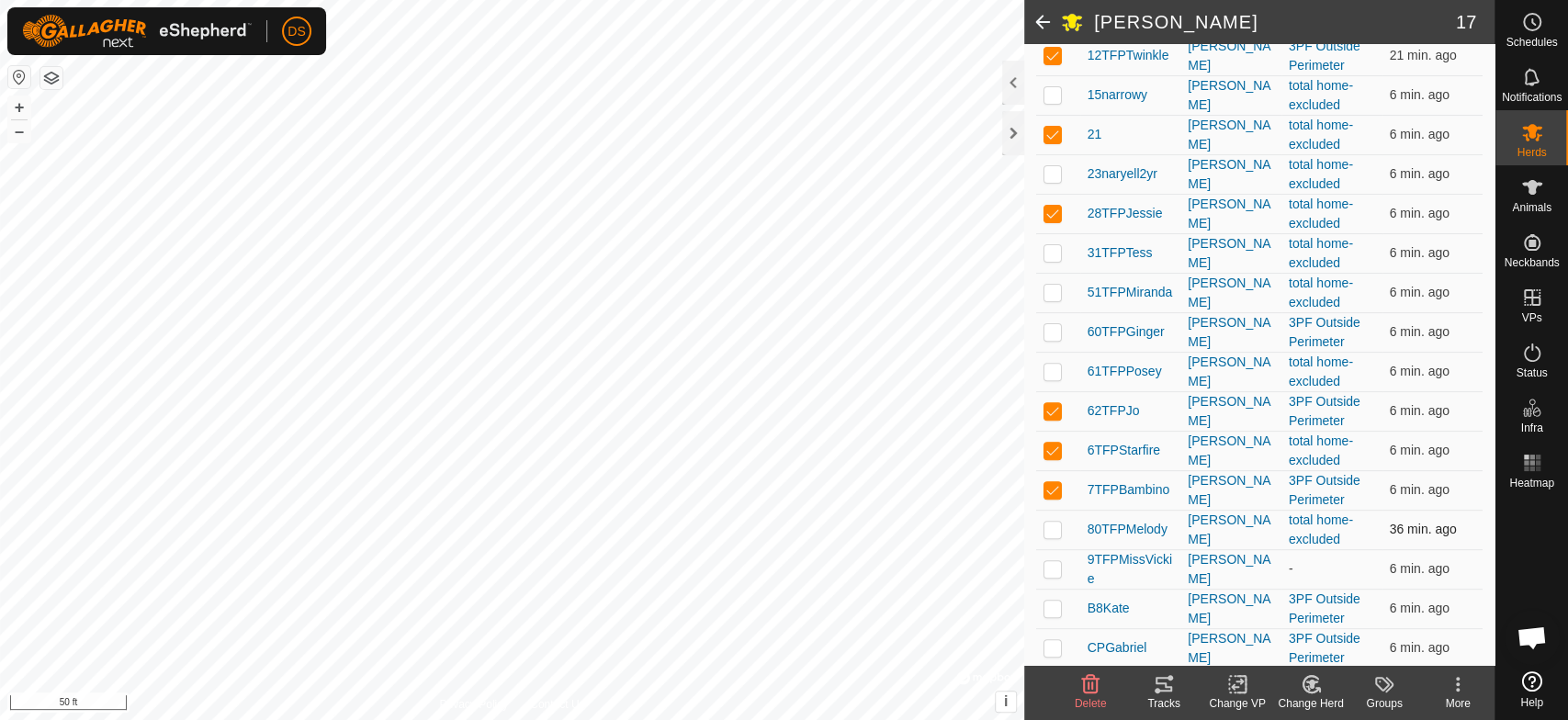
drag, startPoint x: 1048, startPoint y: 524, endPoint x: 1047, endPoint y: 542, distance: 18.0
click at [1049, 527] on p-checkbox at bounding box center [1052, 528] width 18 height 14
checkbox input "true"
click at [1046, 568] on p-checkbox at bounding box center [1052, 568] width 18 height 14
checkbox input "true"
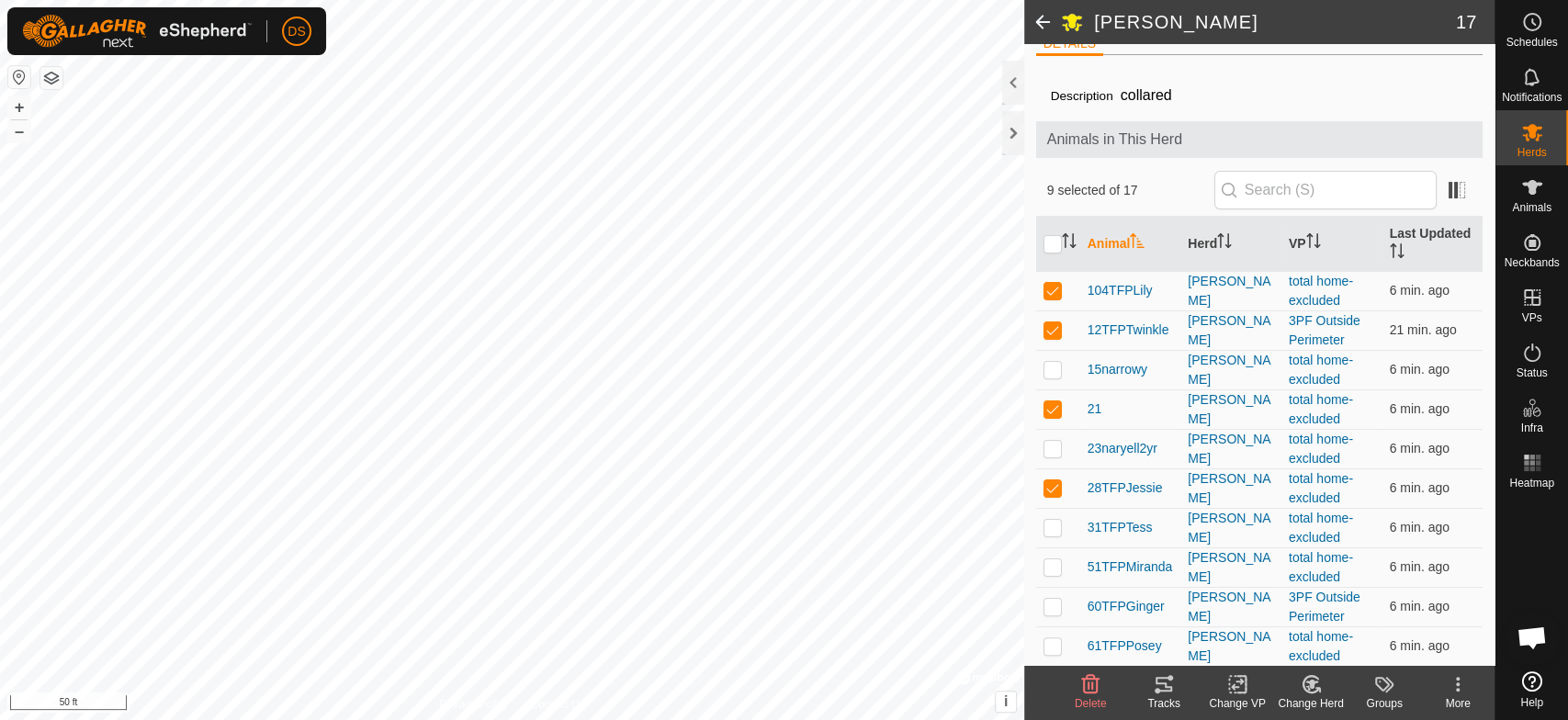
scroll to position [0, 0]
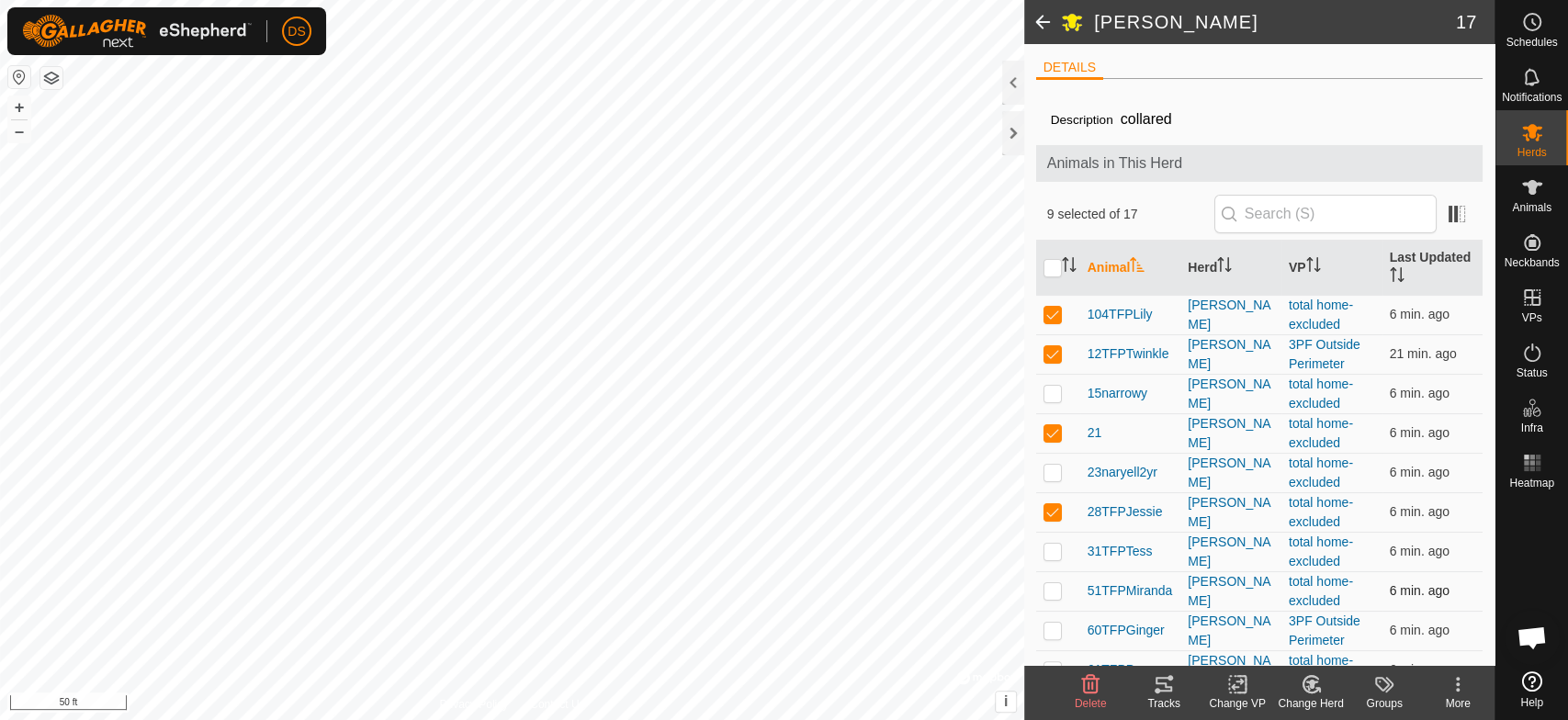
click at [1049, 592] on p-checkbox at bounding box center [1052, 590] width 18 height 14
checkbox input "true"
click at [1166, 690] on icon at bounding box center [1163, 684] width 16 height 14
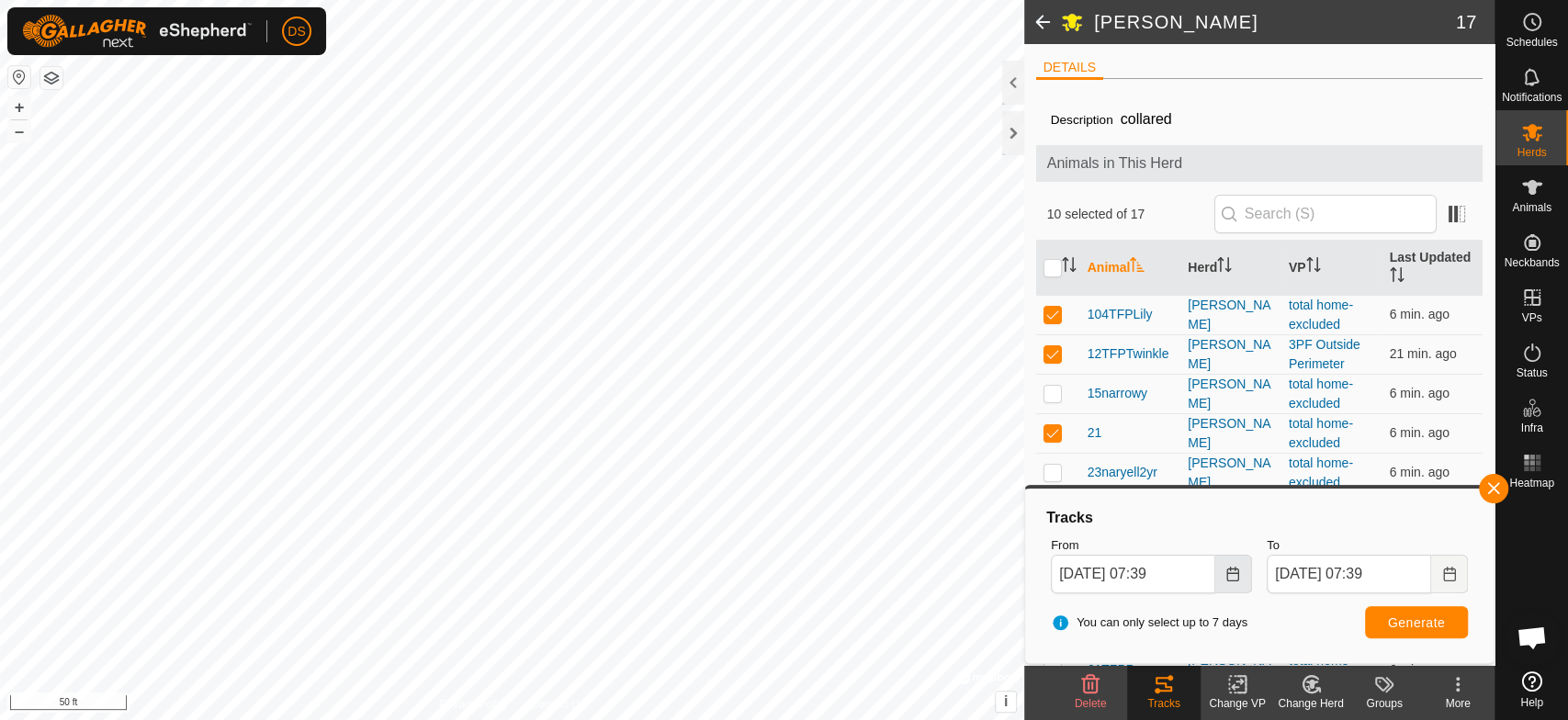
click at [1226, 571] on icon "Choose Date" at bounding box center [1232, 573] width 14 height 14
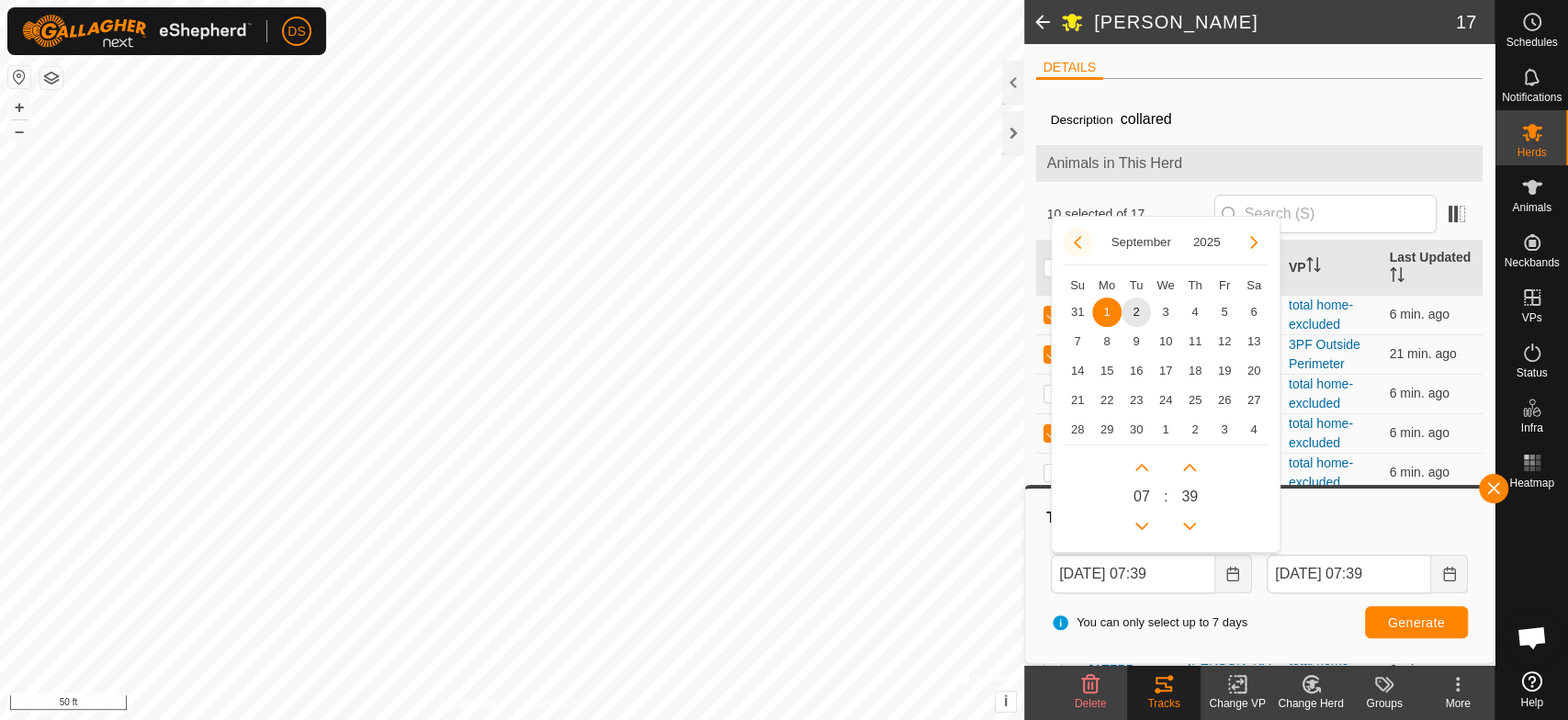
click at [1079, 239] on button "Previous Month" at bounding box center [1077, 242] width 29 height 29
click at [1077, 424] on span "24" at bounding box center [1077, 430] width 29 height 29
type input "[DATE] 07:39"
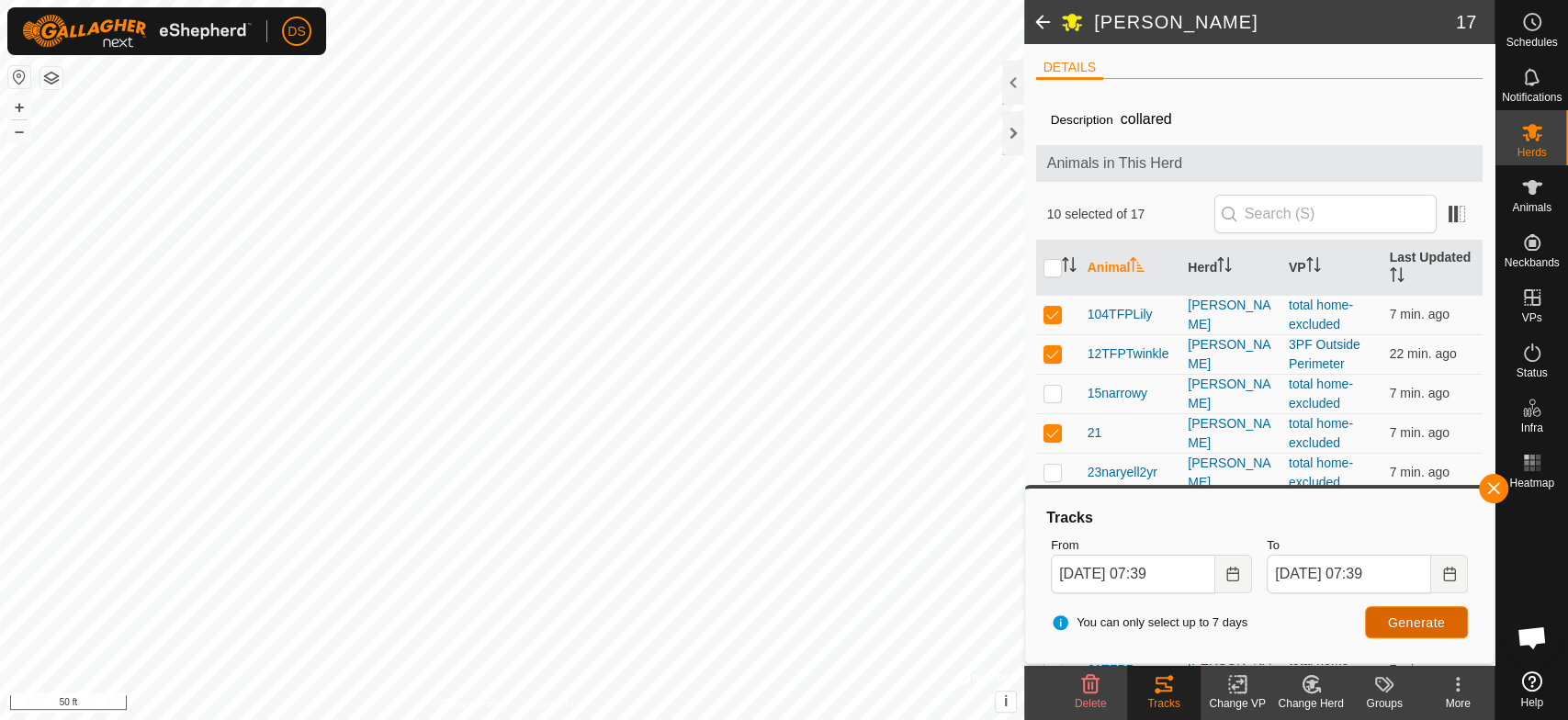
click at [1396, 616] on span "Generate" at bounding box center [1416, 622] width 57 height 14
click at [1231, 574] on icon "Choose Date" at bounding box center [1232, 573] width 14 height 14
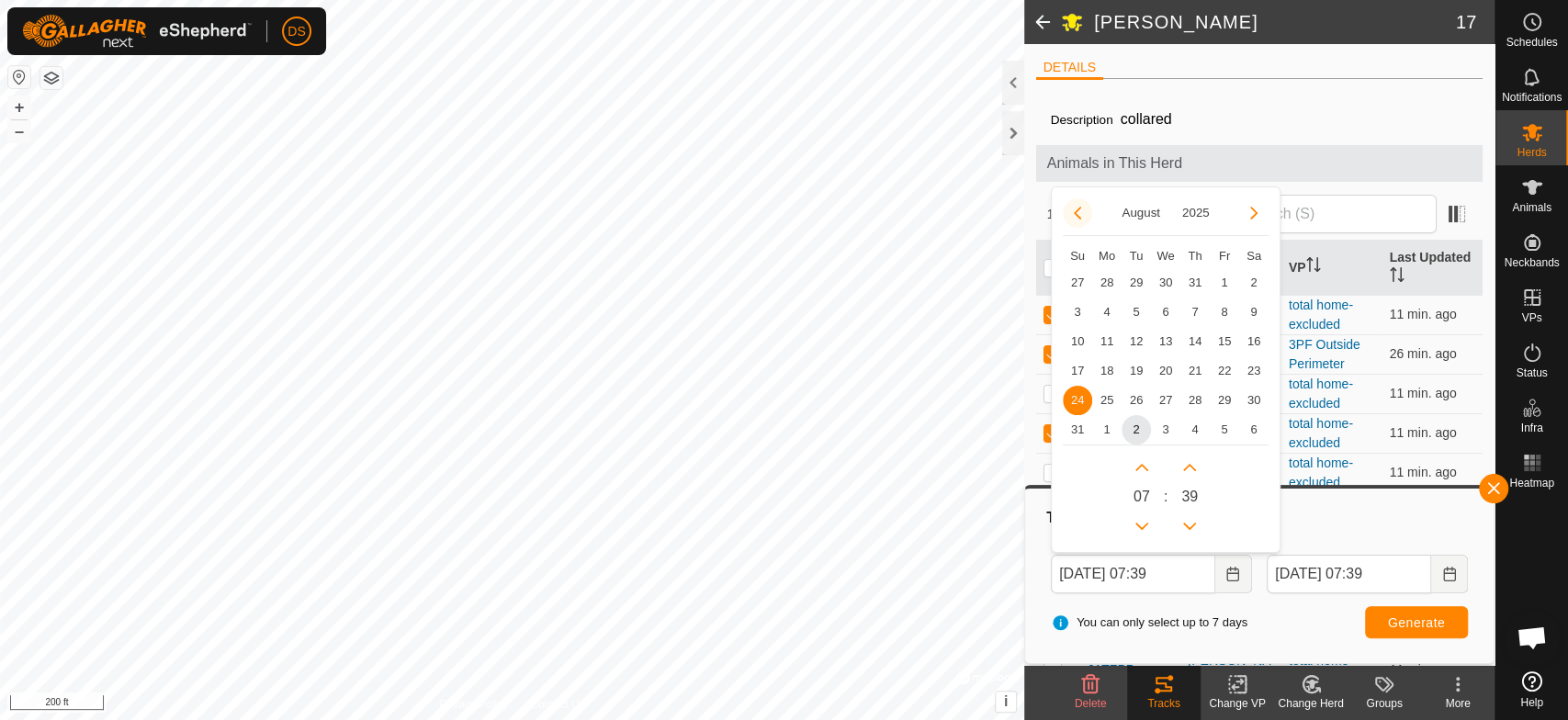
click at [1075, 215] on button "Previous Month" at bounding box center [1077, 212] width 29 height 29
click at [1255, 403] on span "3" at bounding box center [1253, 400] width 29 height 29
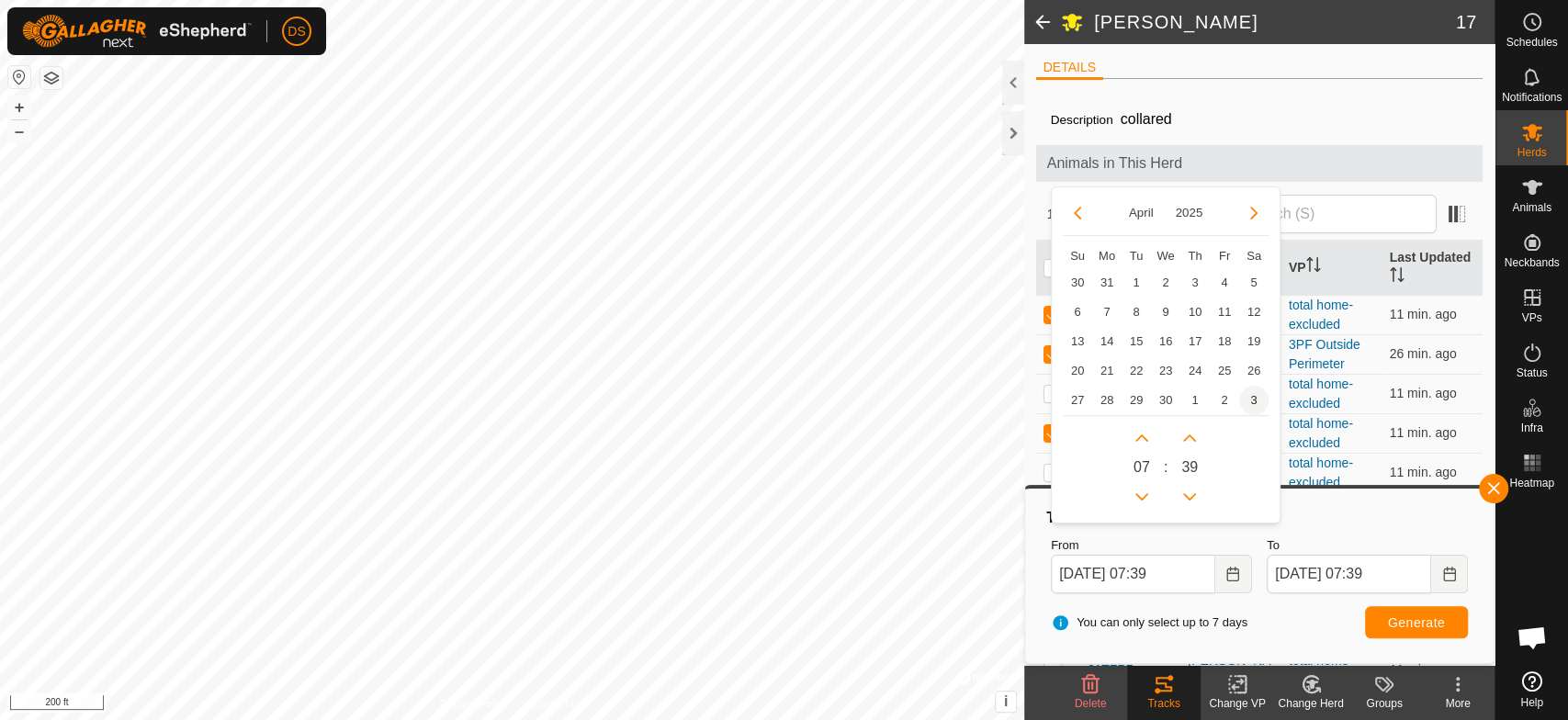
type input "[DATE] 07:39"
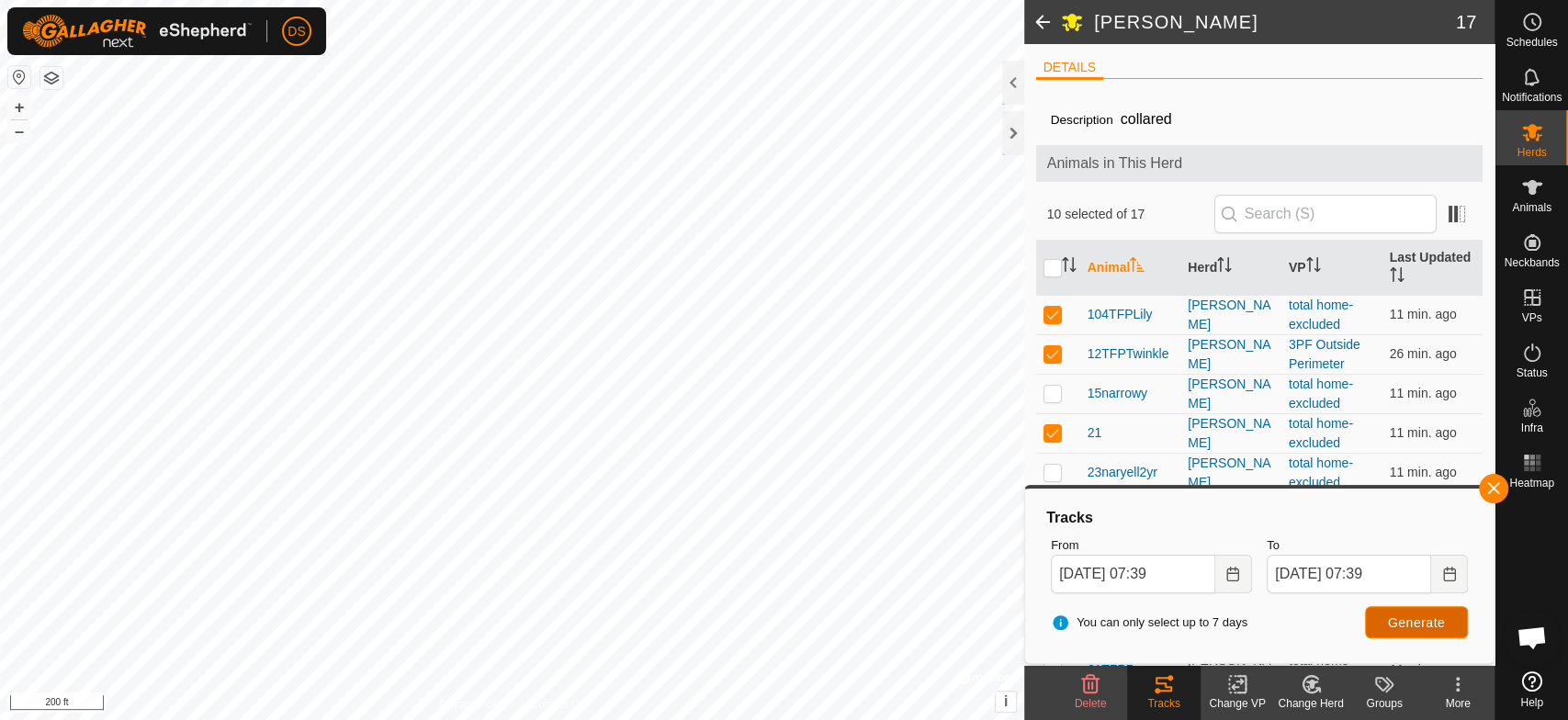
click at [1404, 621] on span "Generate" at bounding box center [1416, 622] width 57 height 14
click at [0, 236] on html "DS Schedules Notifications Herds Animals Neckbands VPs Status Infra Heatmap Hel…" at bounding box center [784, 360] width 1568 height 720
click at [1522, 130] on icon at bounding box center [1531, 132] width 22 height 22
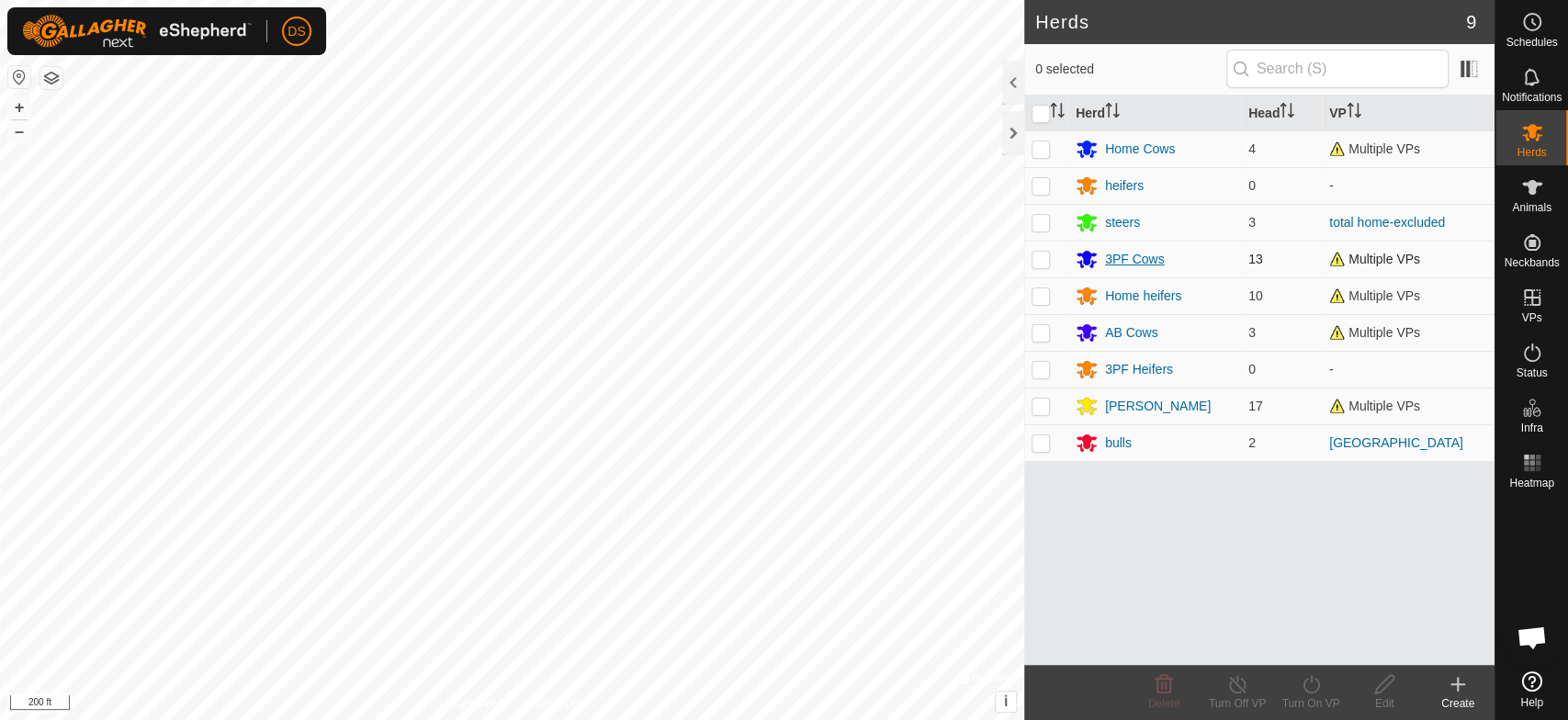
click at [1110, 255] on div "3PF Cows" at bounding box center [1134, 259] width 60 height 19
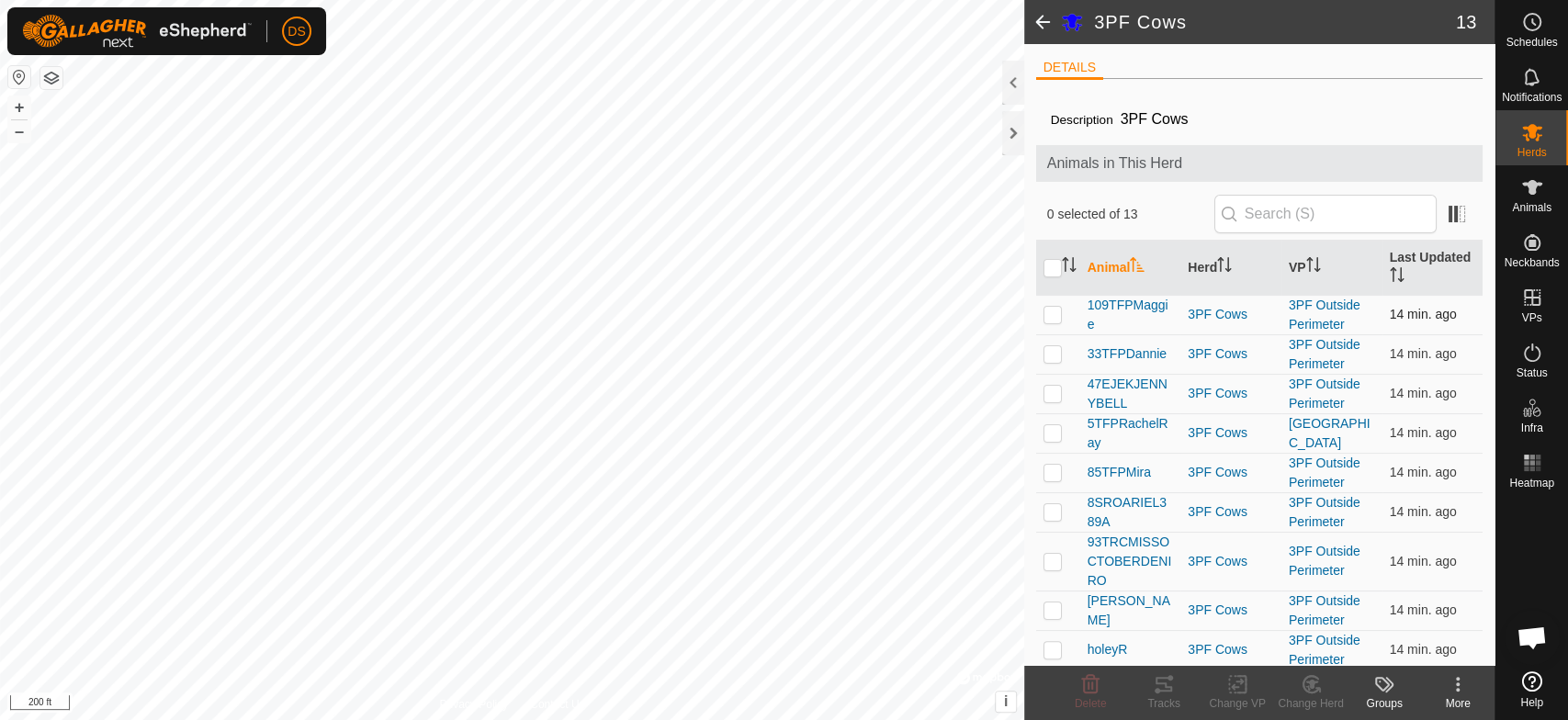
click at [1050, 309] on p-checkbox at bounding box center [1052, 313] width 18 height 14
checkbox input "true"
click at [1048, 355] on p-checkbox at bounding box center [1052, 353] width 18 height 14
checkbox input "true"
click at [1050, 394] on p-checkbox at bounding box center [1052, 393] width 18 height 14
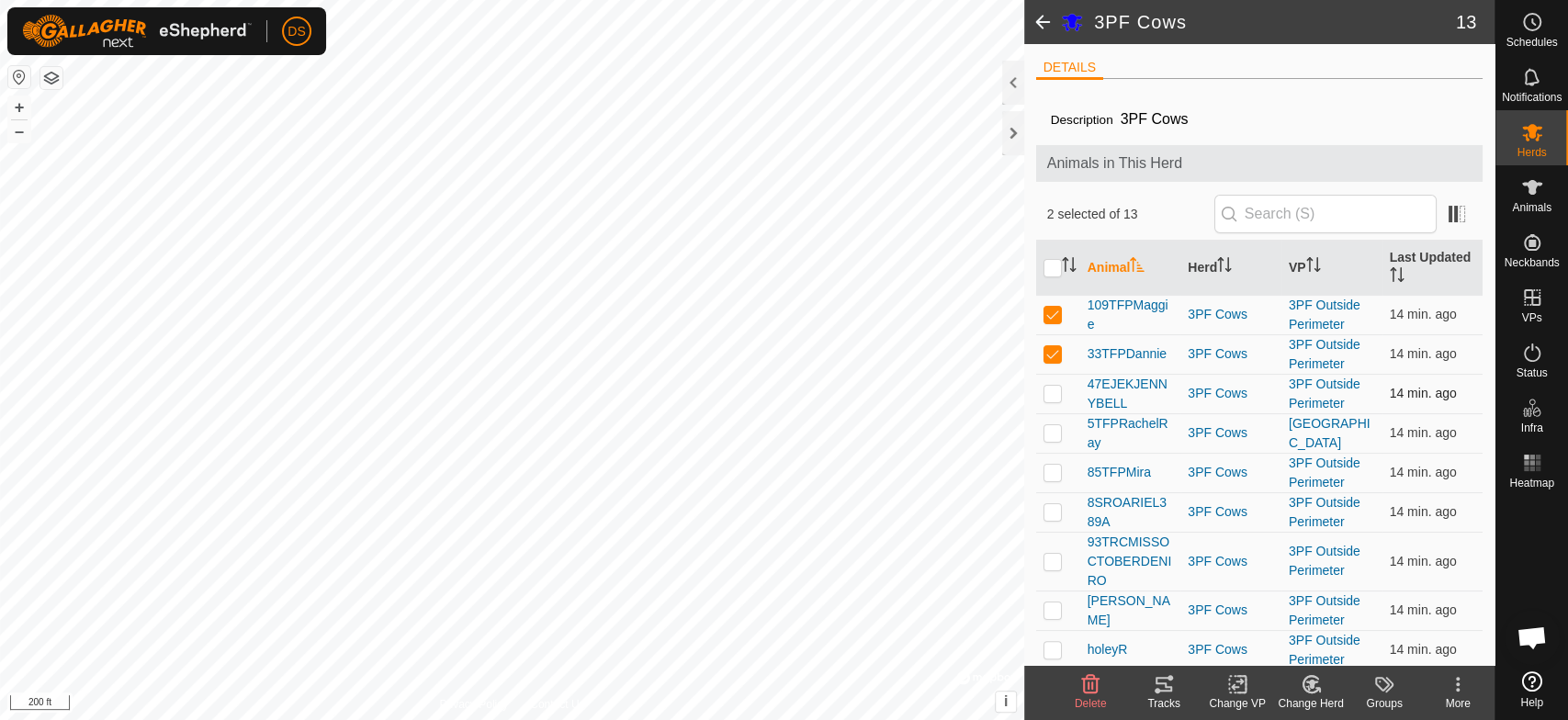
checkbox input "true"
click at [1044, 465] on p-checkbox at bounding box center [1052, 471] width 18 height 14
checkbox input "true"
click at [1041, 508] on td at bounding box center [1058, 512] width 44 height 40
checkbox input "true"
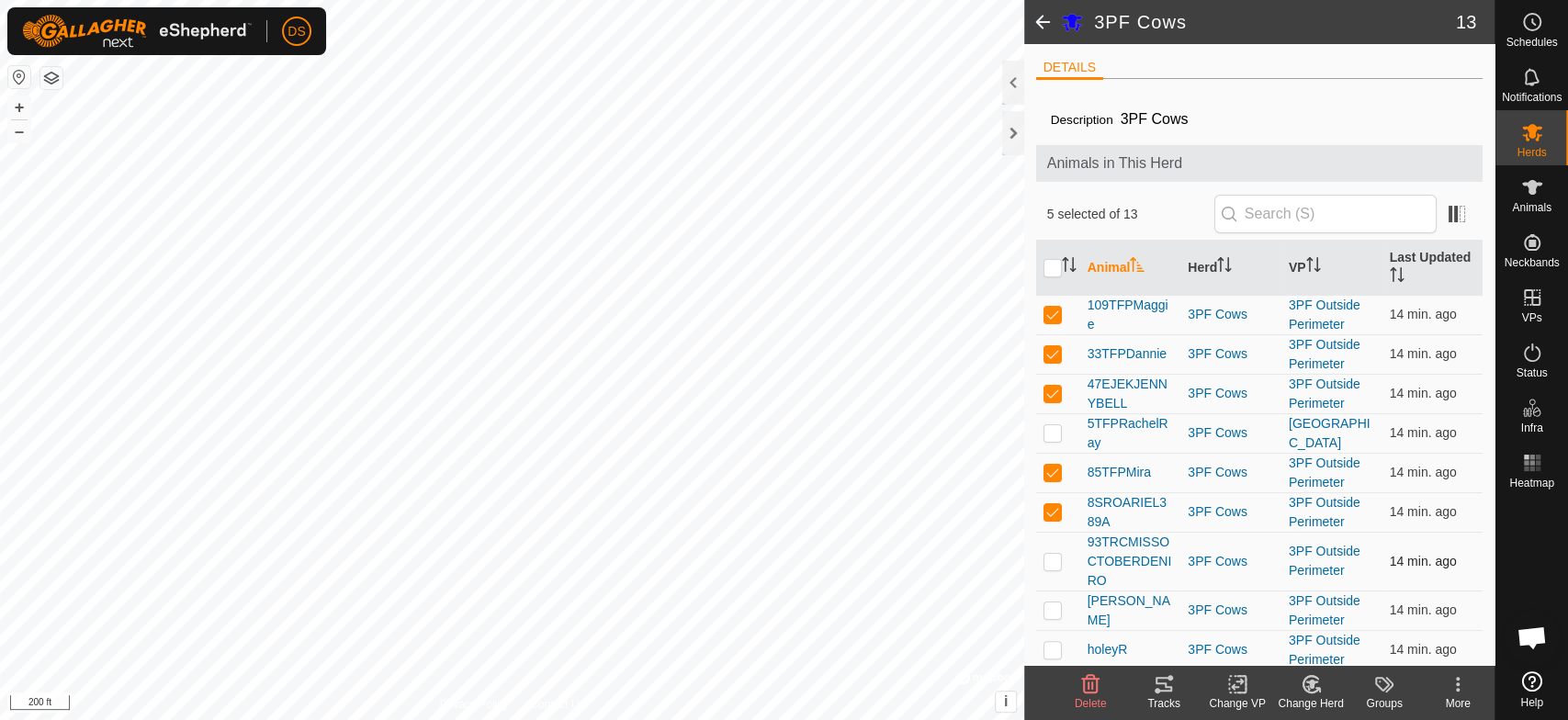
click at [1054, 561] on p-checkbox at bounding box center [1052, 561] width 18 height 14
checkbox input "true"
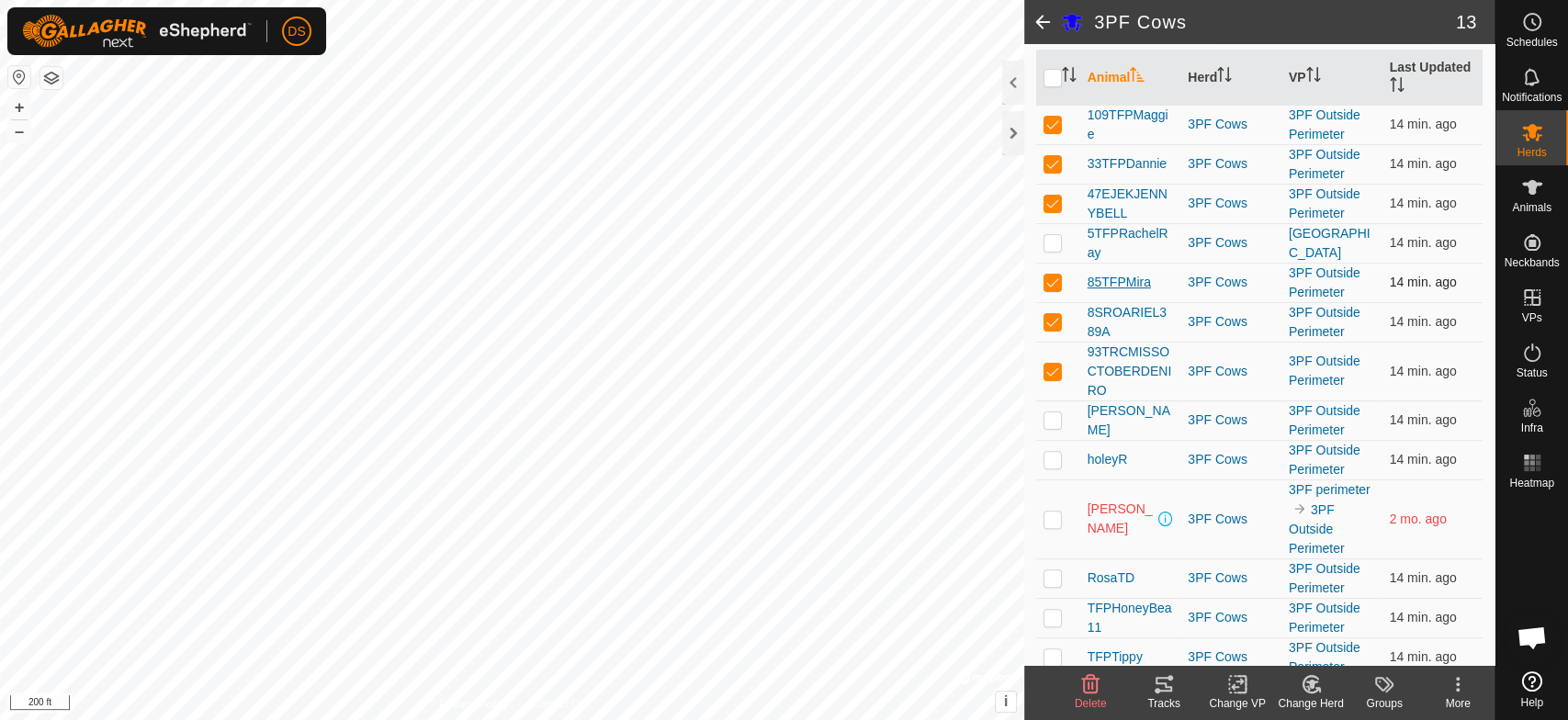
scroll to position [199, 0]
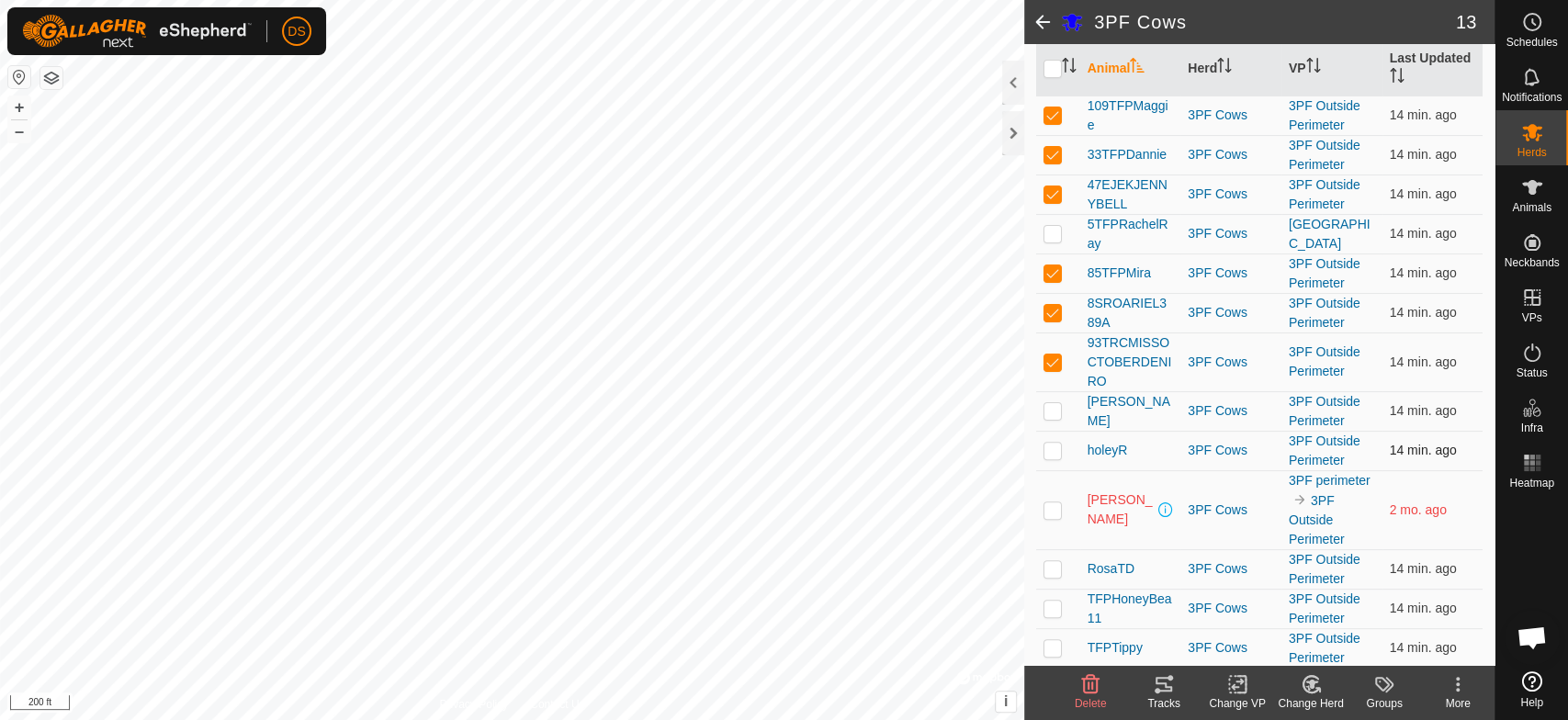
click at [1046, 451] on p-checkbox at bounding box center [1052, 450] width 18 height 14
checkbox input "true"
click at [1053, 600] on p-checkbox at bounding box center [1052, 607] width 18 height 14
checkbox input "true"
click at [1052, 648] on p-checkbox at bounding box center [1052, 647] width 18 height 14
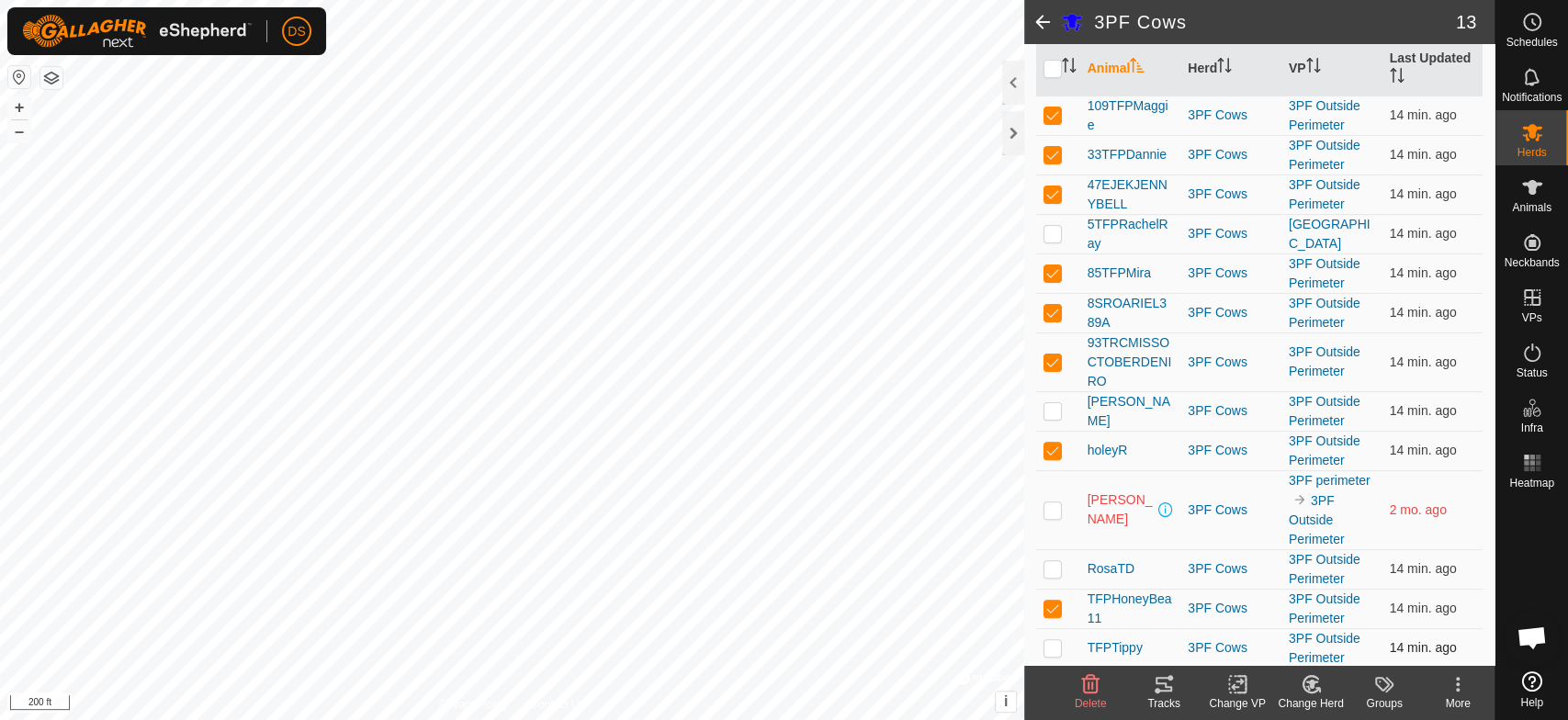
checkbox input "true"
click at [1159, 688] on icon at bounding box center [1163, 684] width 22 height 22
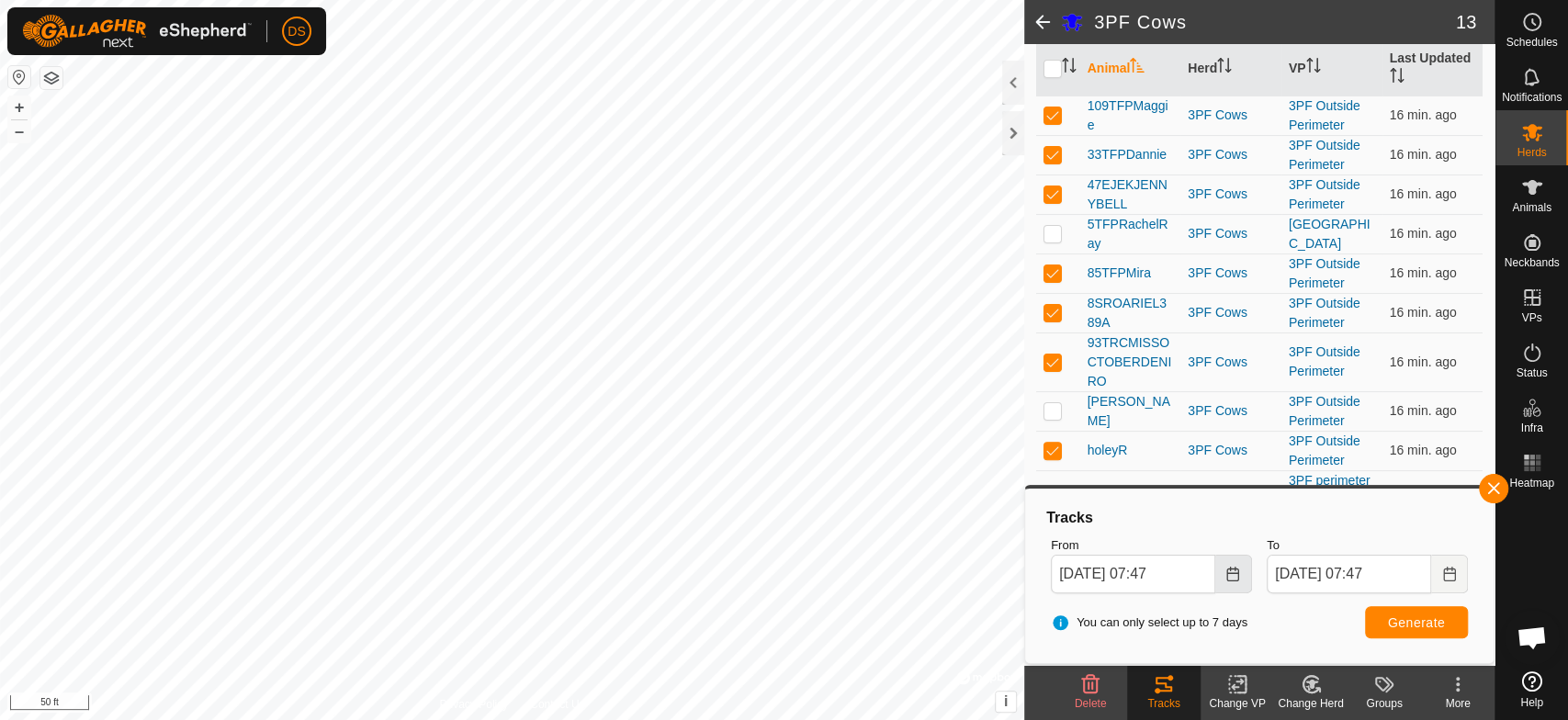
click at [1234, 571] on icon "Choose Date" at bounding box center [1232, 573] width 14 height 14
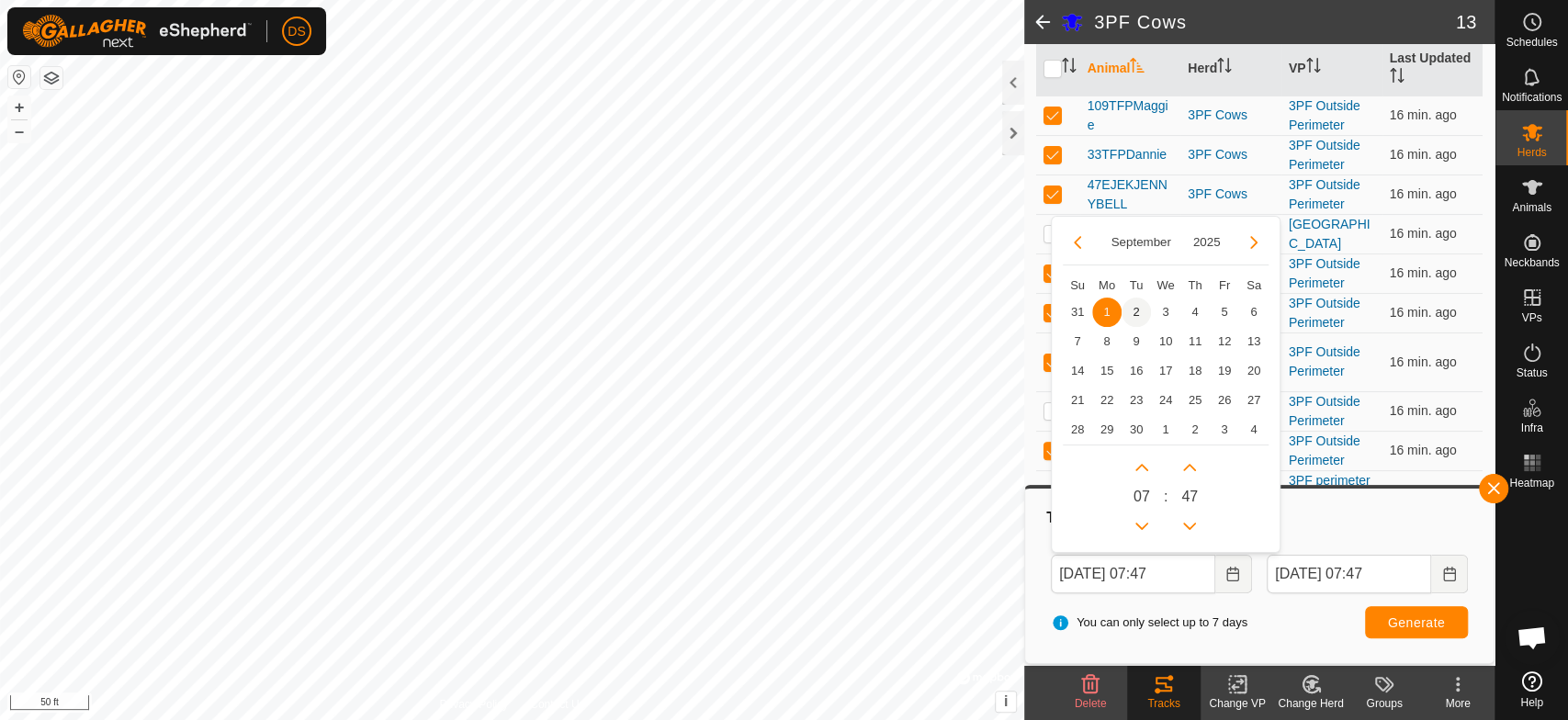
click at [1138, 306] on span "2" at bounding box center [1135, 312] width 29 height 29
type input "[DATE] 07:47"
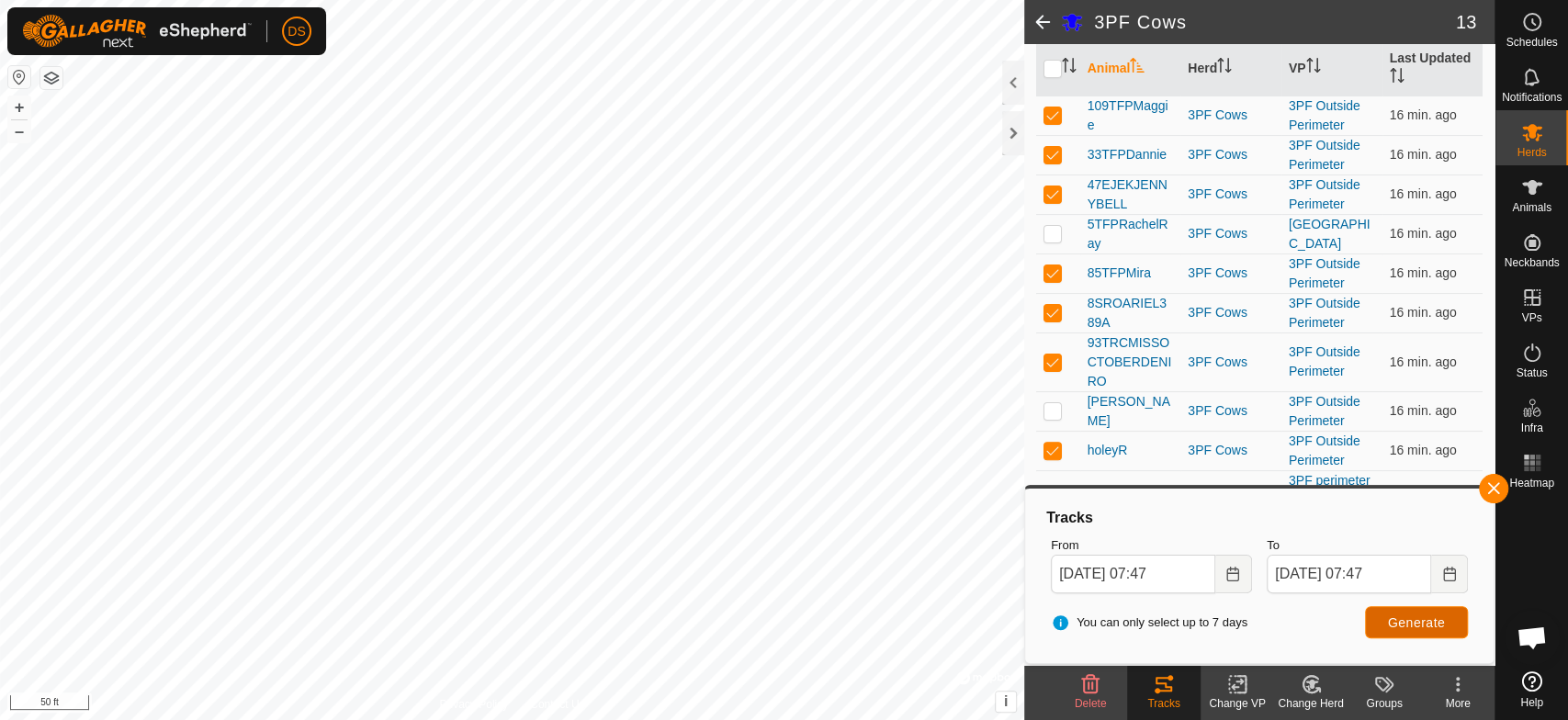
click at [1407, 616] on span "Generate" at bounding box center [1416, 622] width 57 height 14
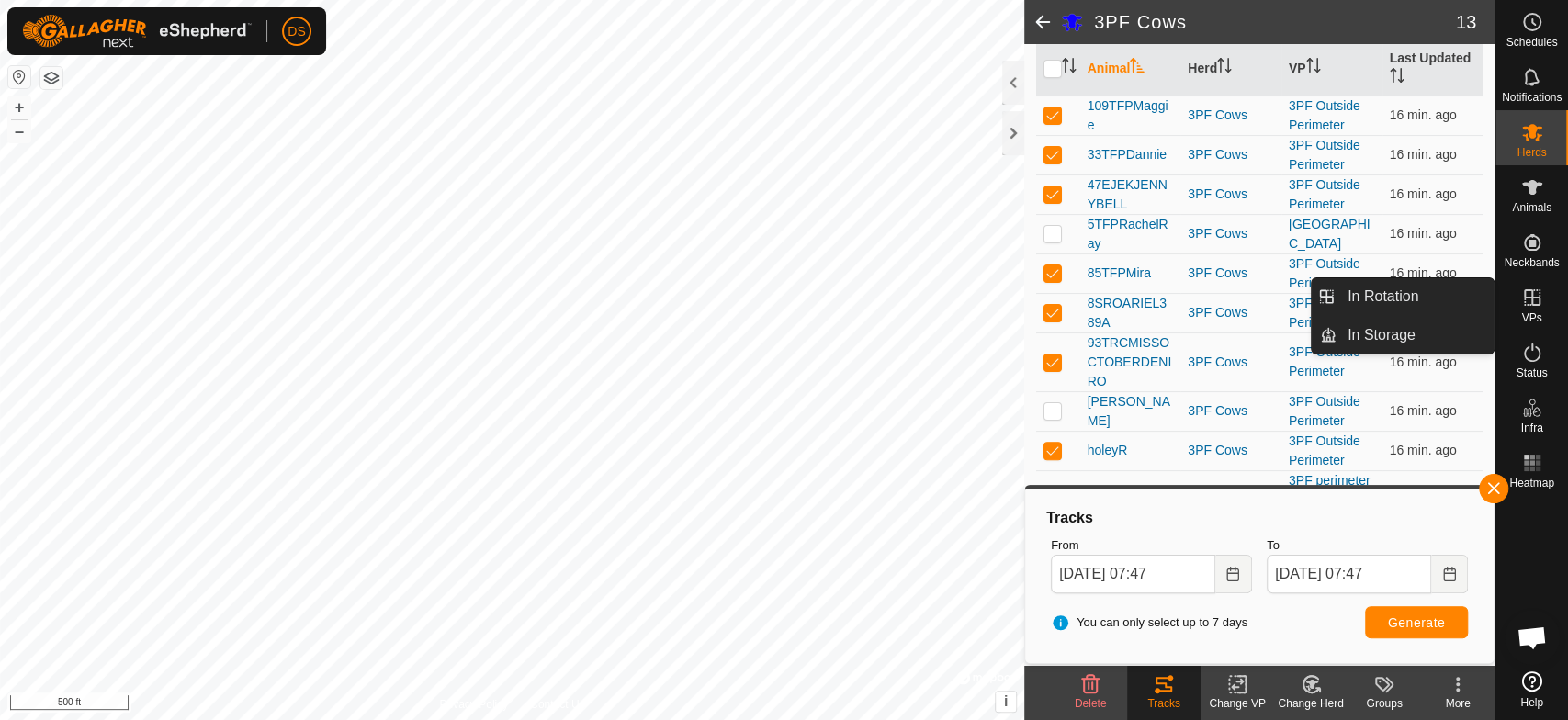
click at [1524, 294] on icon at bounding box center [1531, 297] width 22 height 22
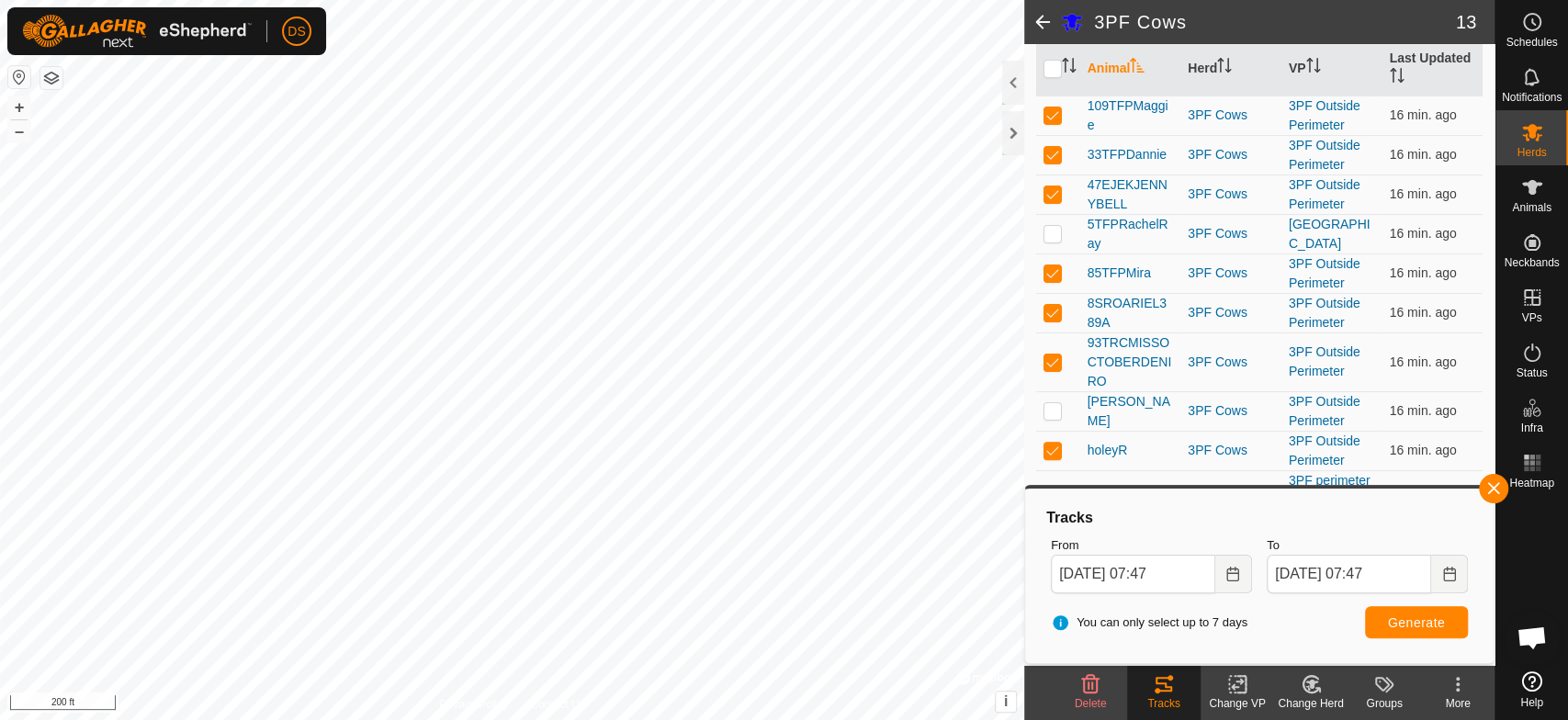
click at [839, 719] on html "DS Schedules Notifications Herds Animals Neckbands VPs Status Infra Heatmap Hel…" at bounding box center [784, 360] width 1568 height 720
click at [897, 719] on html "DS Schedules Notifications Herds Animals Neckbands VPs Status Infra Heatmap Hel…" at bounding box center [784, 360] width 1568 height 720
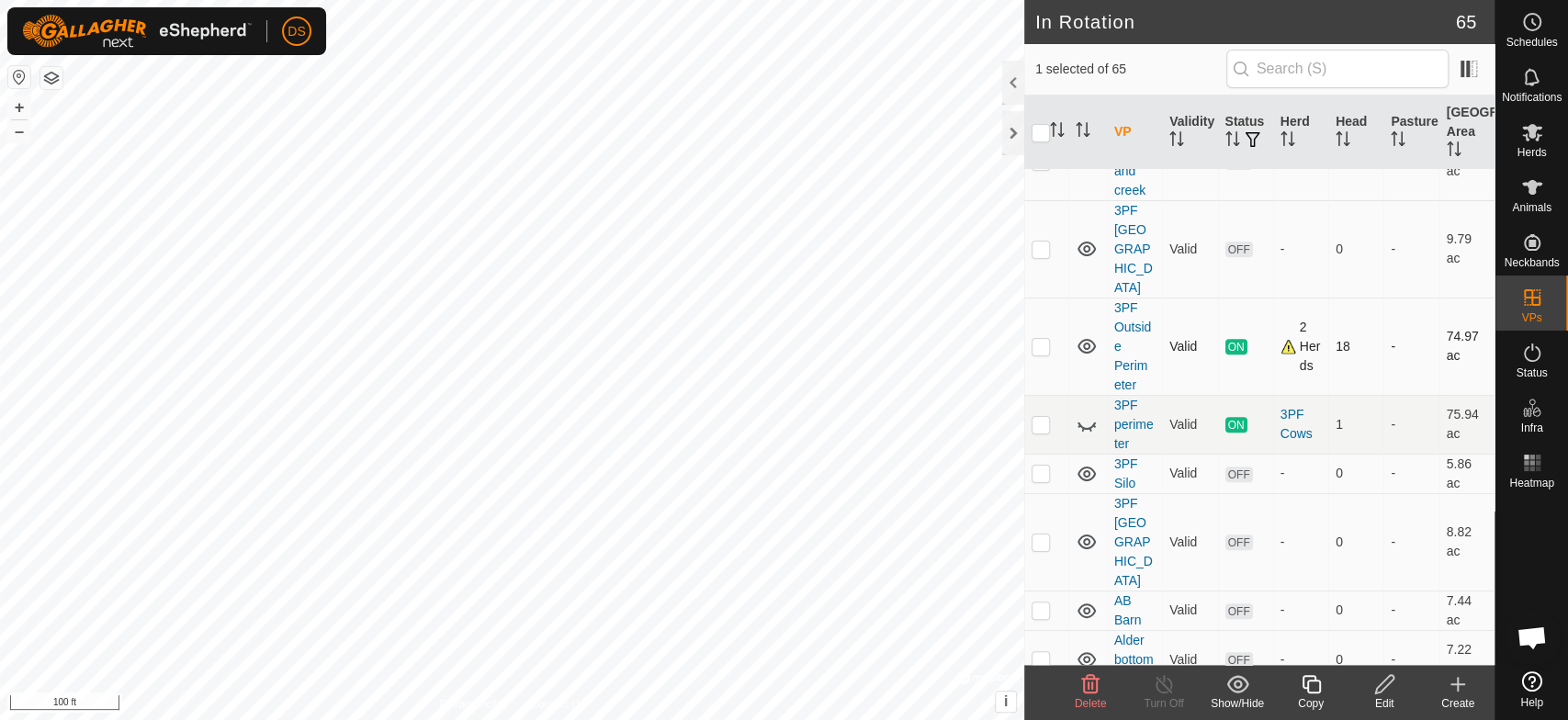
scroll to position [509, 0]
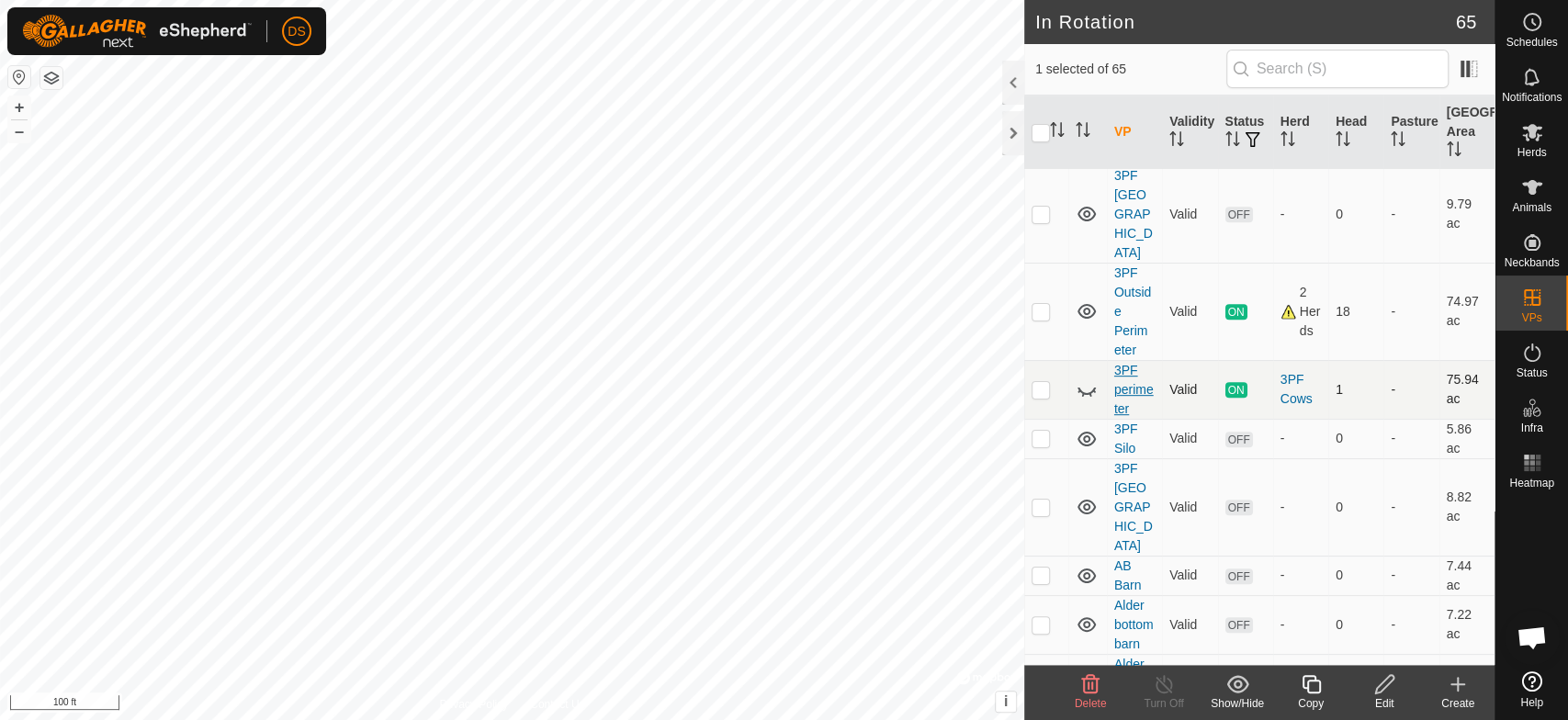
click at [1126, 362] on link "3PF perimeter" at bounding box center [1134, 389] width 40 height 53
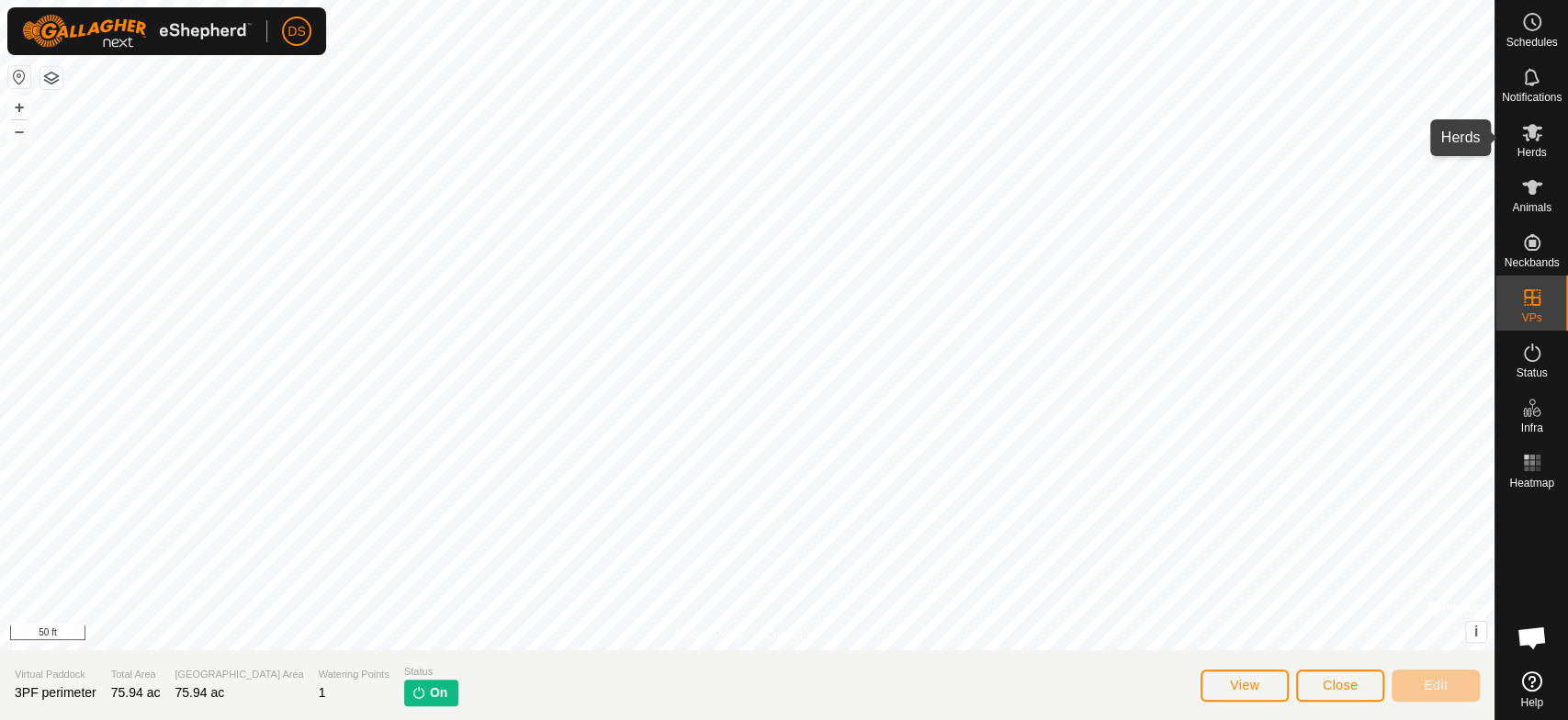
click at [1522, 140] on icon at bounding box center [1531, 132] width 22 height 22
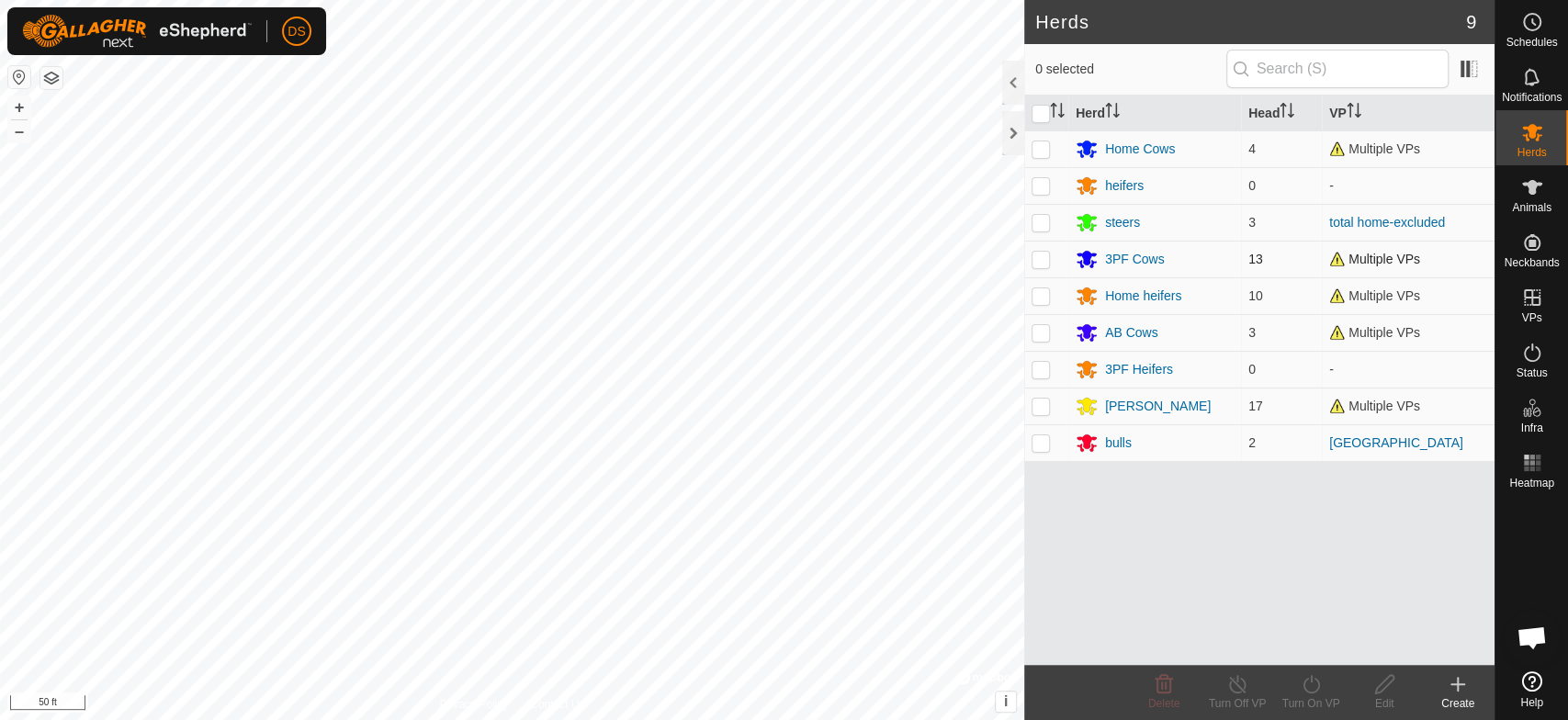
click at [1041, 256] on p-checkbox at bounding box center [1040, 258] width 18 height 14
checkbox input "true"
click at [1308, 683] on icon at bounding box center [1311, 684] width 23 height 22
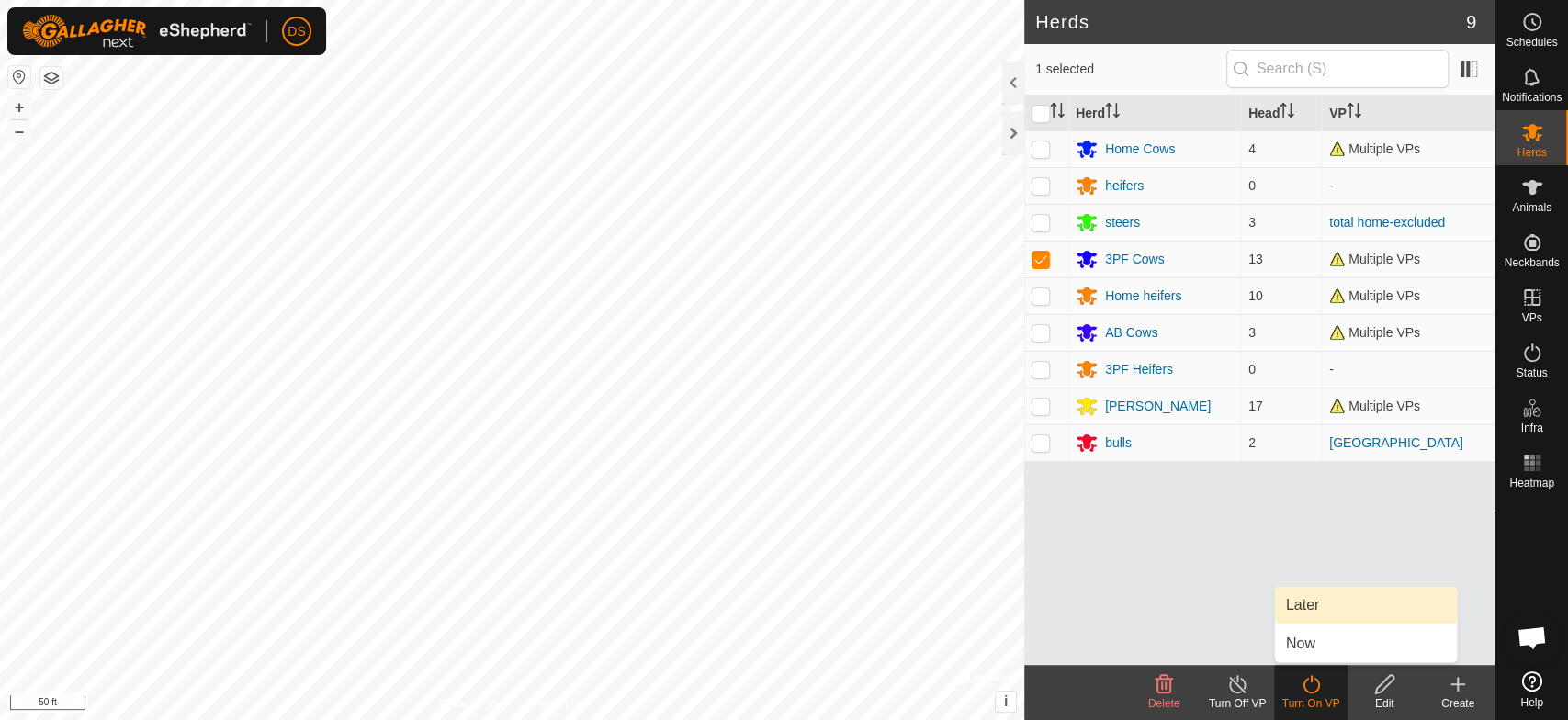
click at [1292, 600] on link "Later" at bounding box center [1366, 605] width 182 height 37
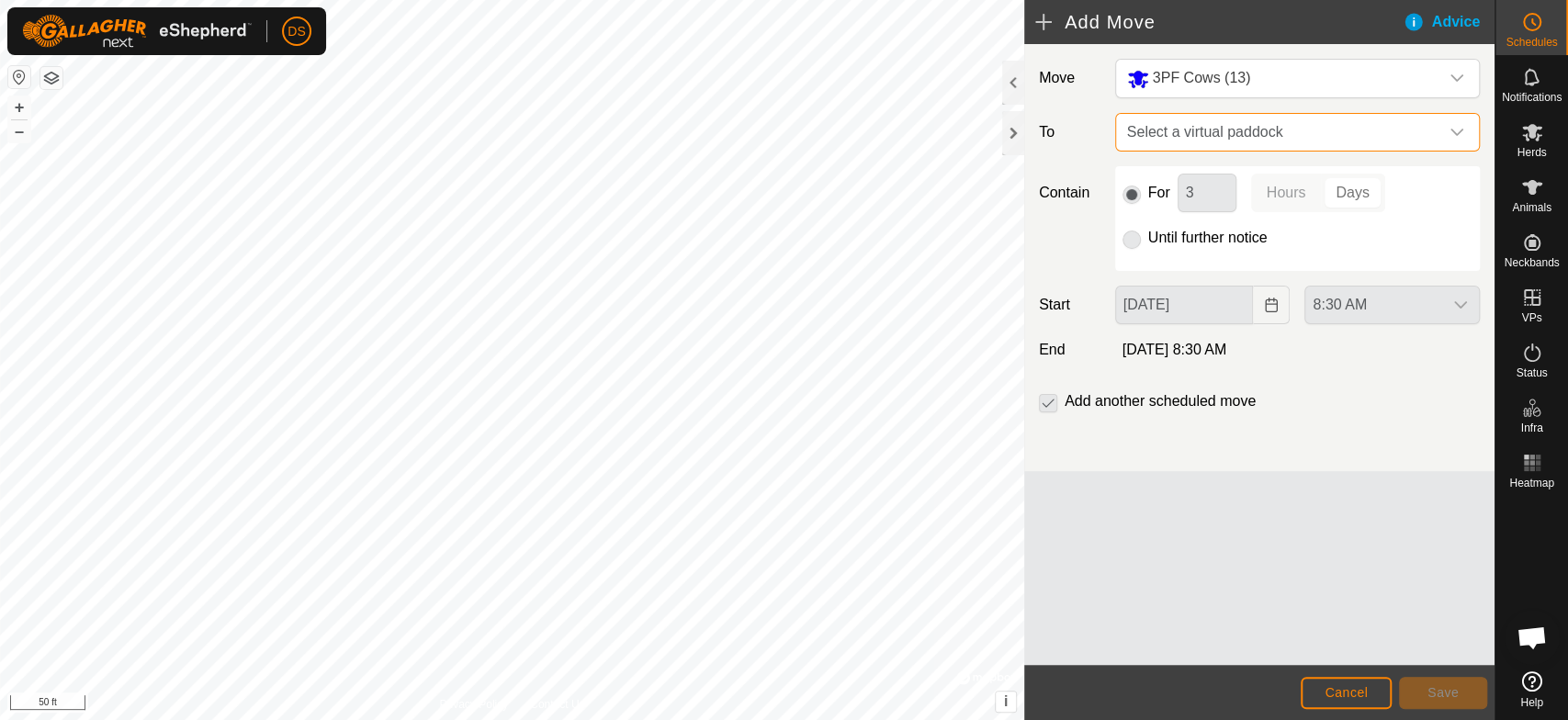
click at [1154, 122] on span "Select a virtual paddock" at bounding box center [1279, 132] width 319 height 37
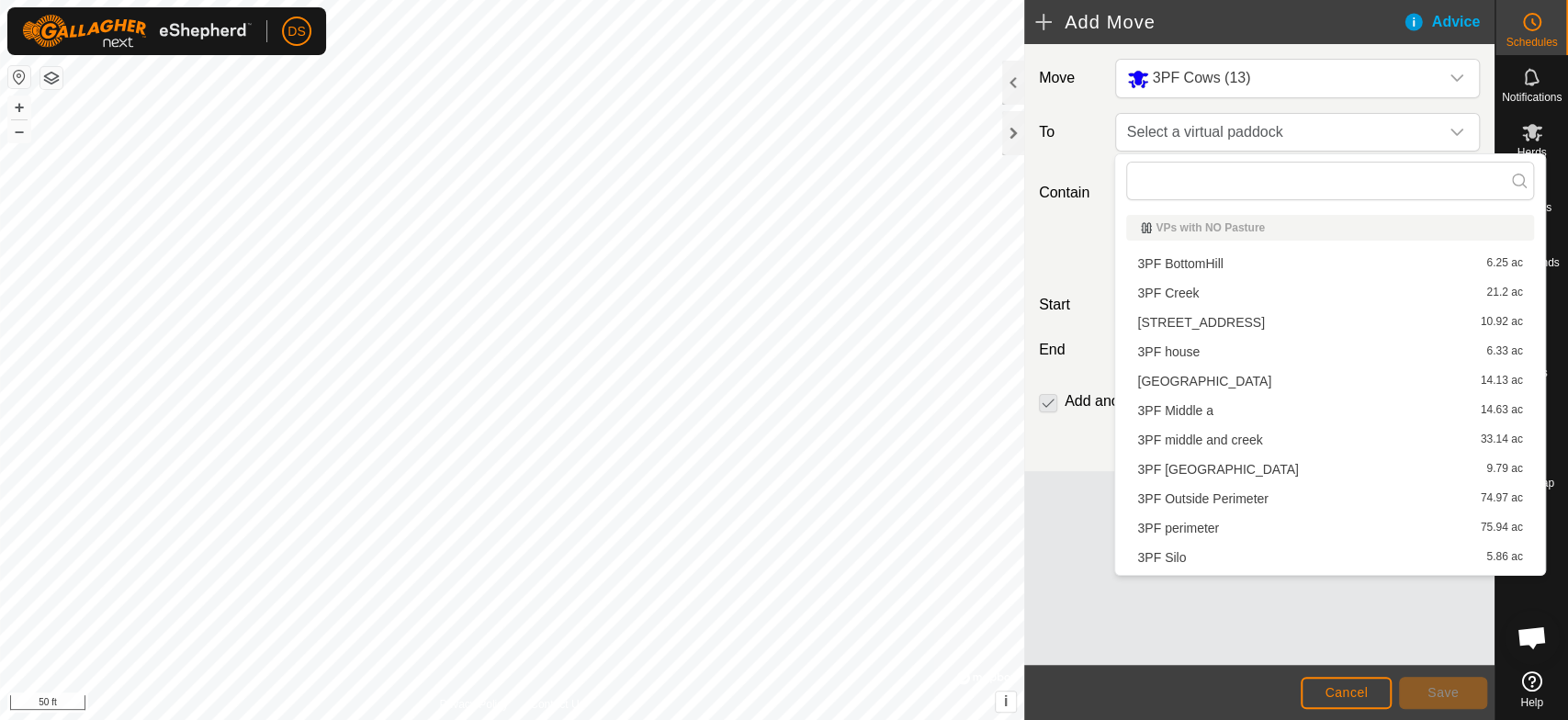
click at [1185, 522] on li "3PF perimeter 75.94 ac" at bounding box center [1329, 527] width 407 height 28
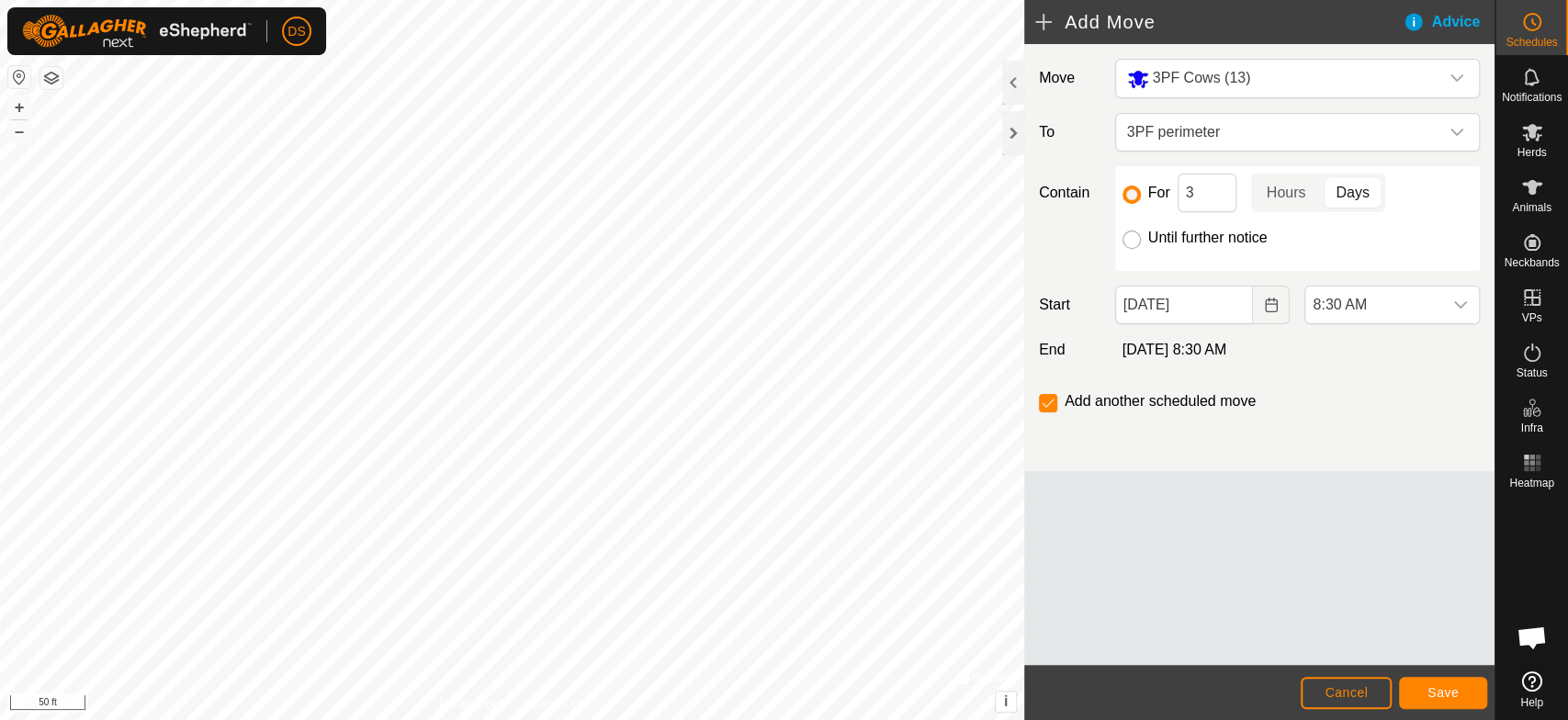
click at [1132, 235] on input "Until further notice" at bounding box center [1131, 239] width 18 height 18
radio input "true"
checkbox input "false"
click at [1409, 687] on button "Save" at bounding box center [1443, 693] width 88 height 32
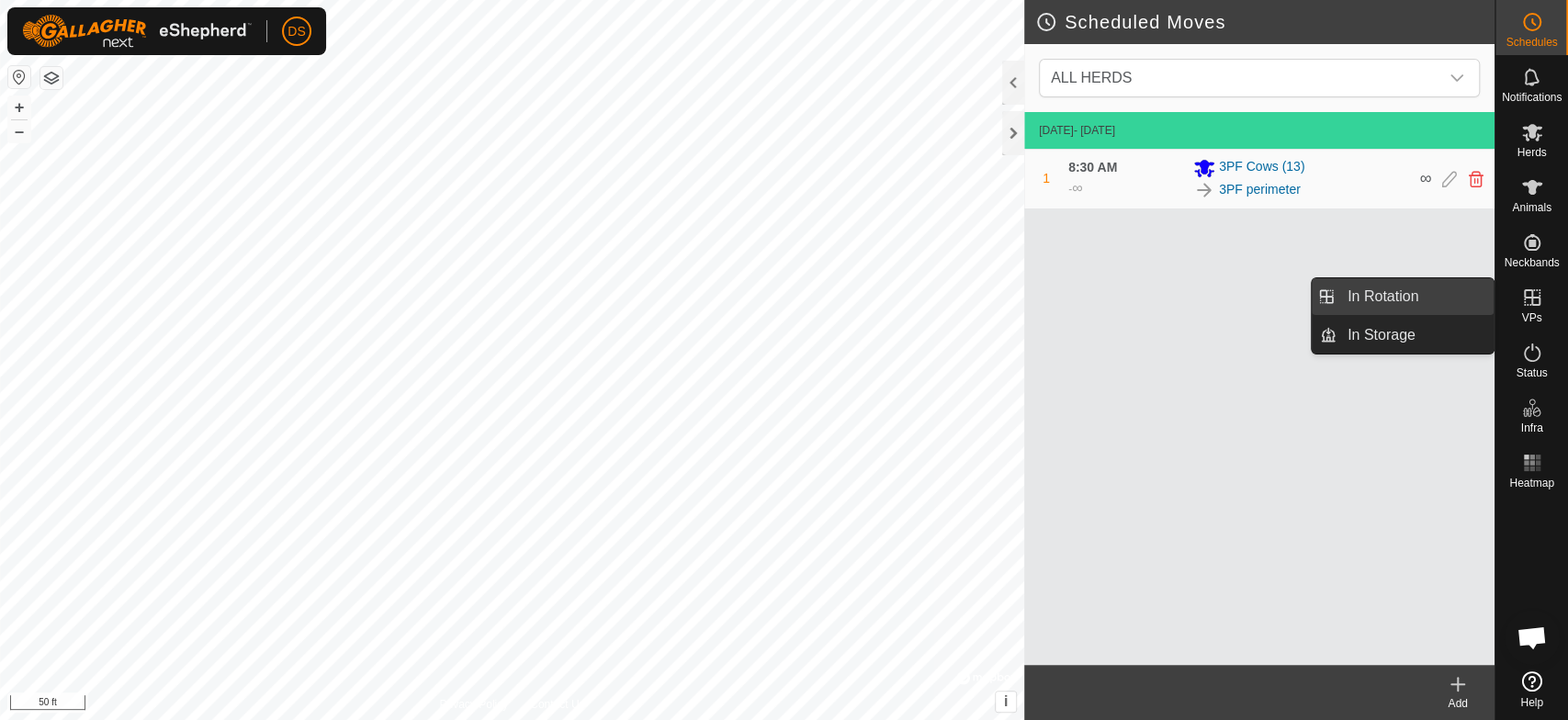
click at [1432, 295] on link "In Rotation" at bounding box center [1415, 296] width 157 height 37
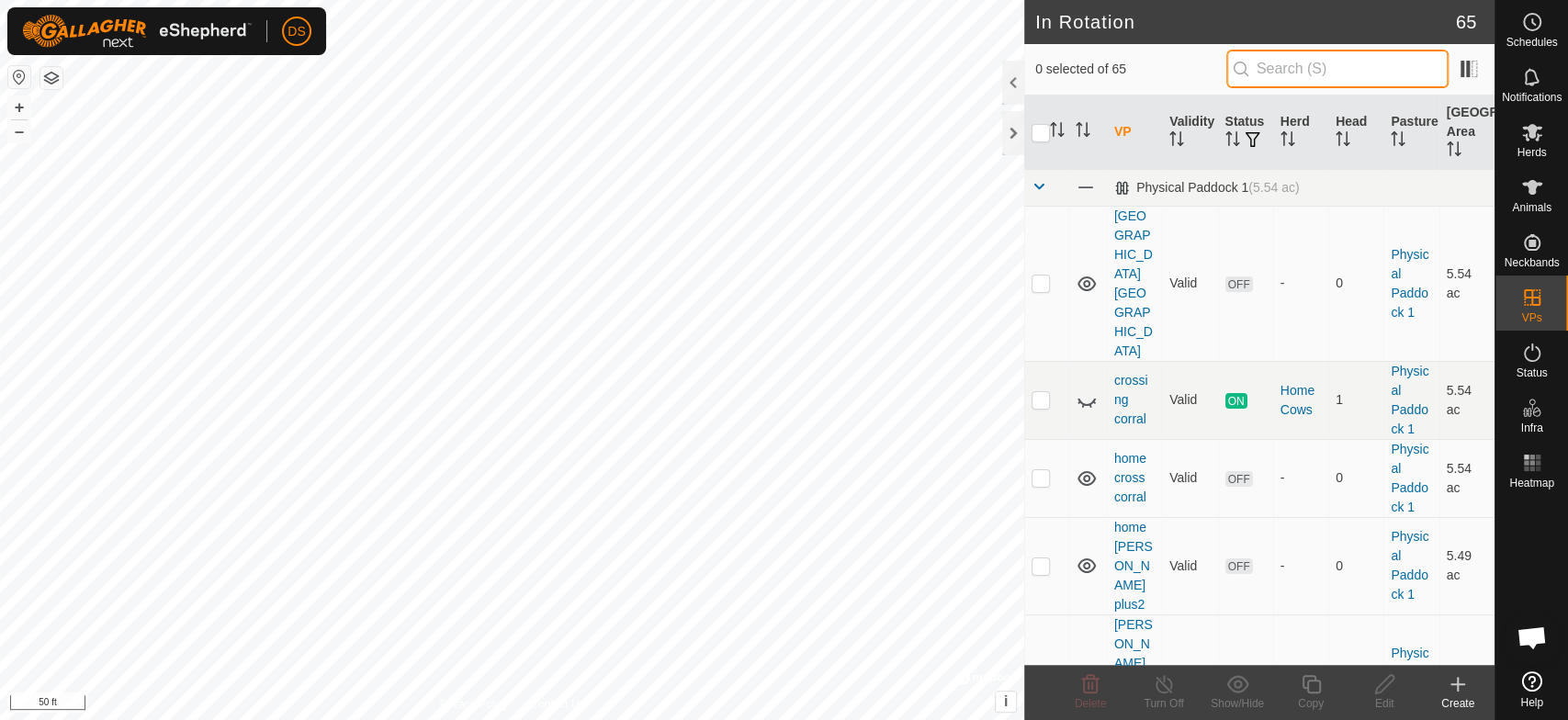
click at [1264, 64] on input "text" at bounding box center [1337, 68] width 222 height 39
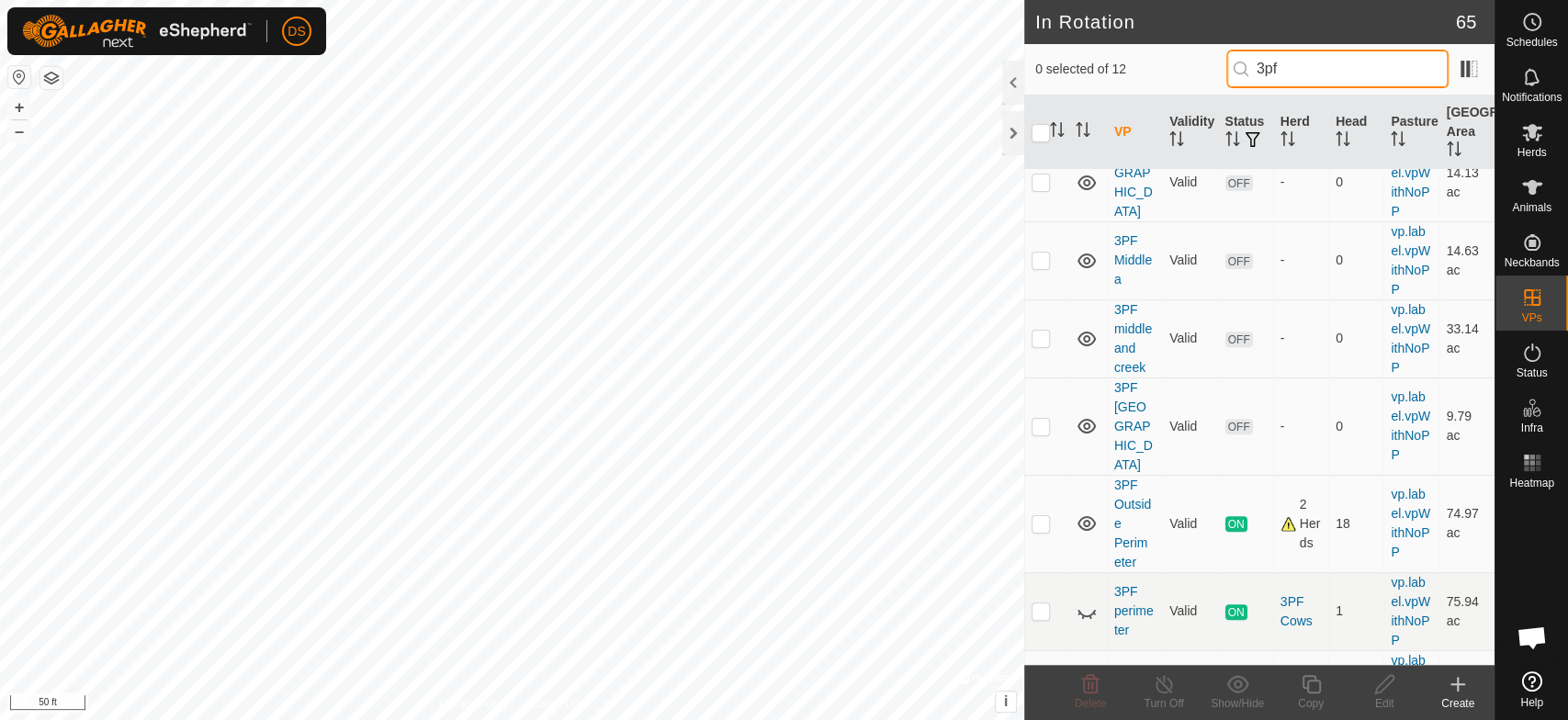
scroll to position [408, 0]
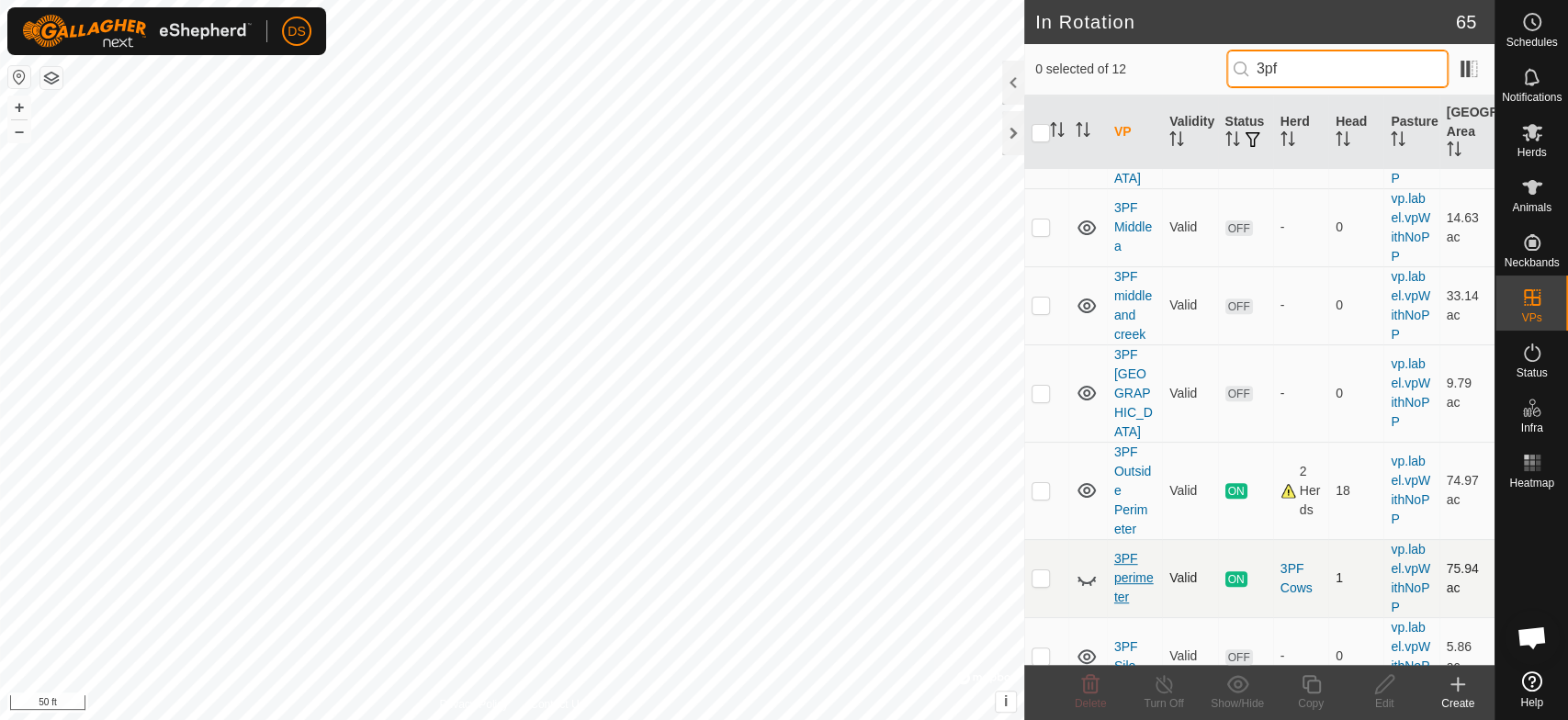
type input "3pf"
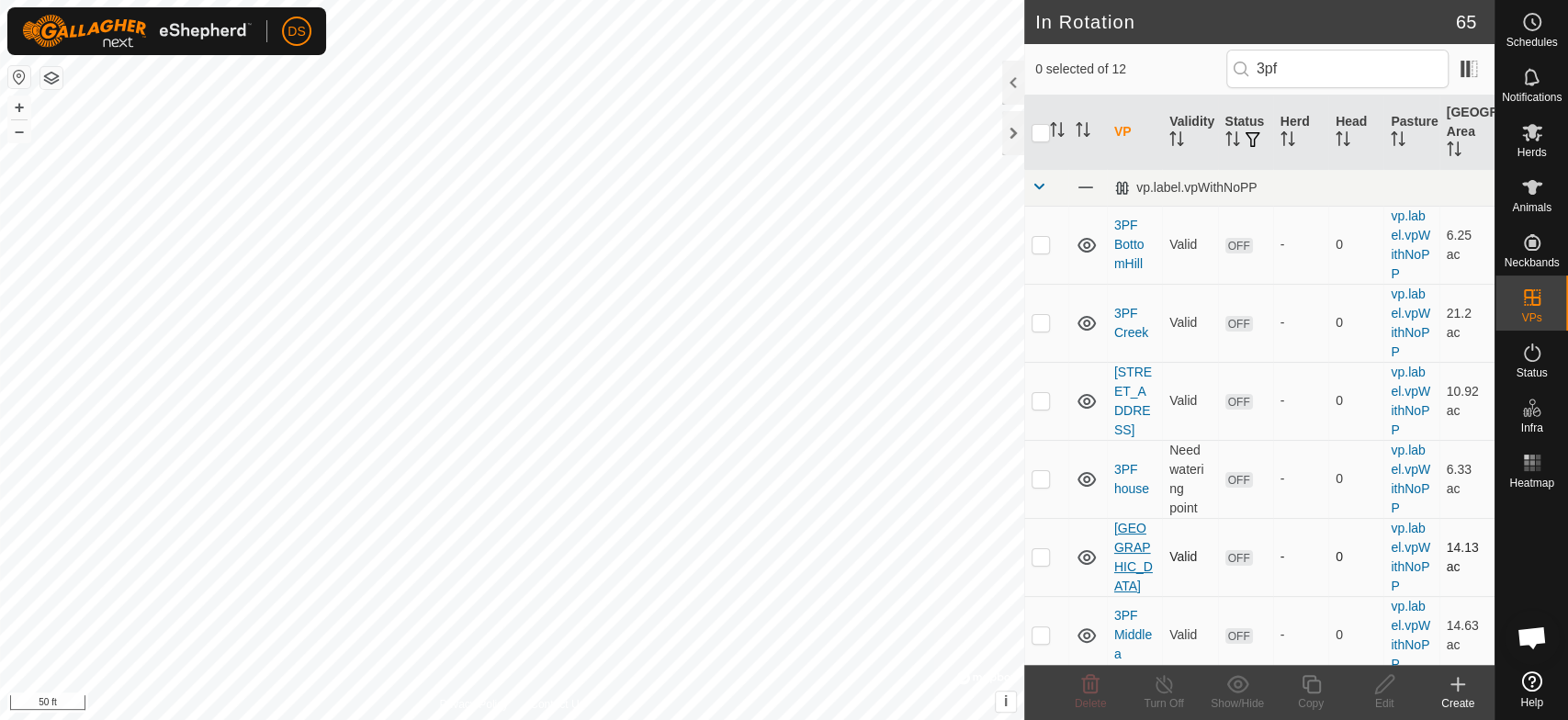
click at [1124, 557] on tbody "vp.label.vpWithNoPP 3PF BottomHill Valid OFF - 0 vp.label.vpWithNoPP 6.25 ac 3P…" at bounding box center [1259, 684] width 470 height 1031
click at [1124, 554] on link "[GEOGRAPHIC_DATA]" at bounding box center [1133, 557] width 39 height 72
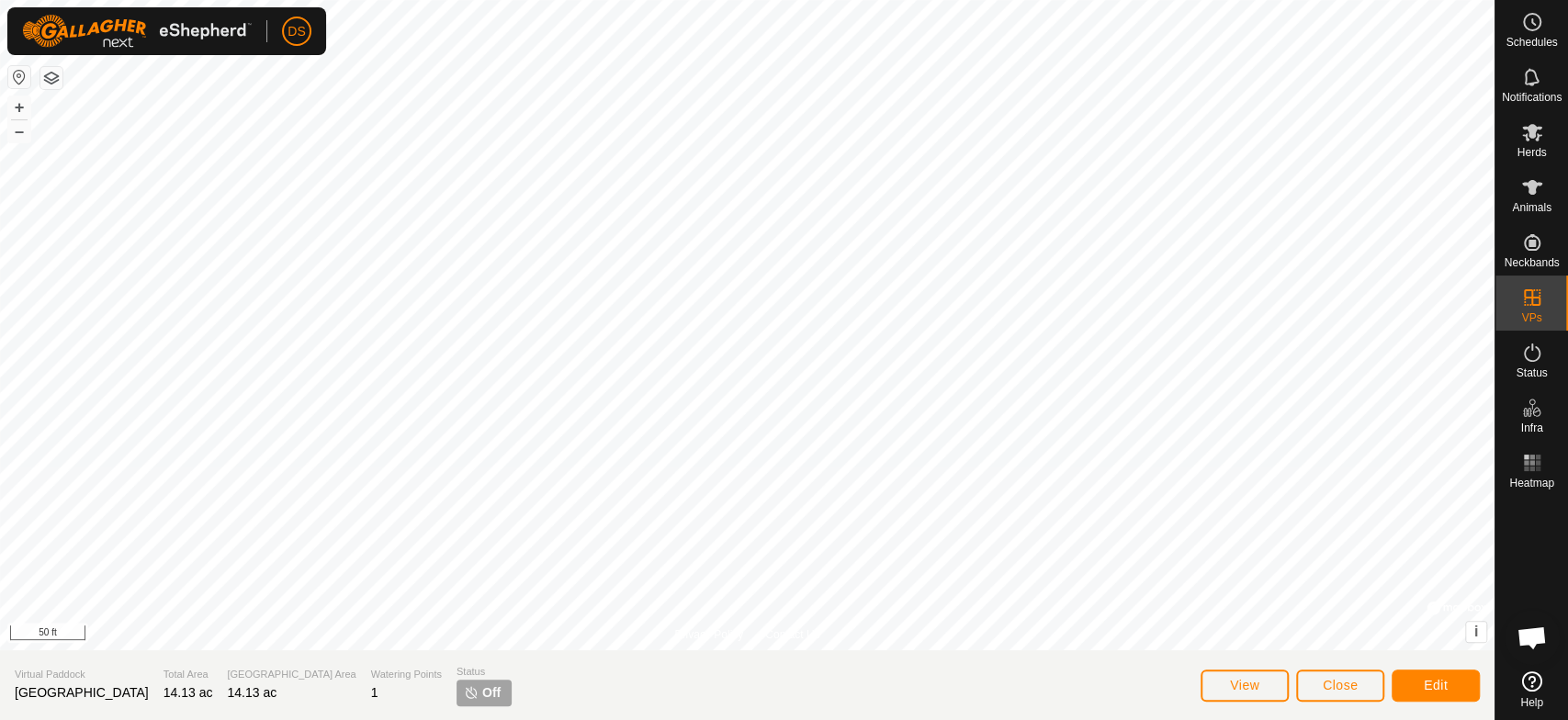
click at [912, 710] on div "Privacy Policy Contact Us 3pf [GEOGRAPHIC_DATA] Status: OFF Type: Inclusion Zon…" at bounding box center [747, 360] width 1494 height 720
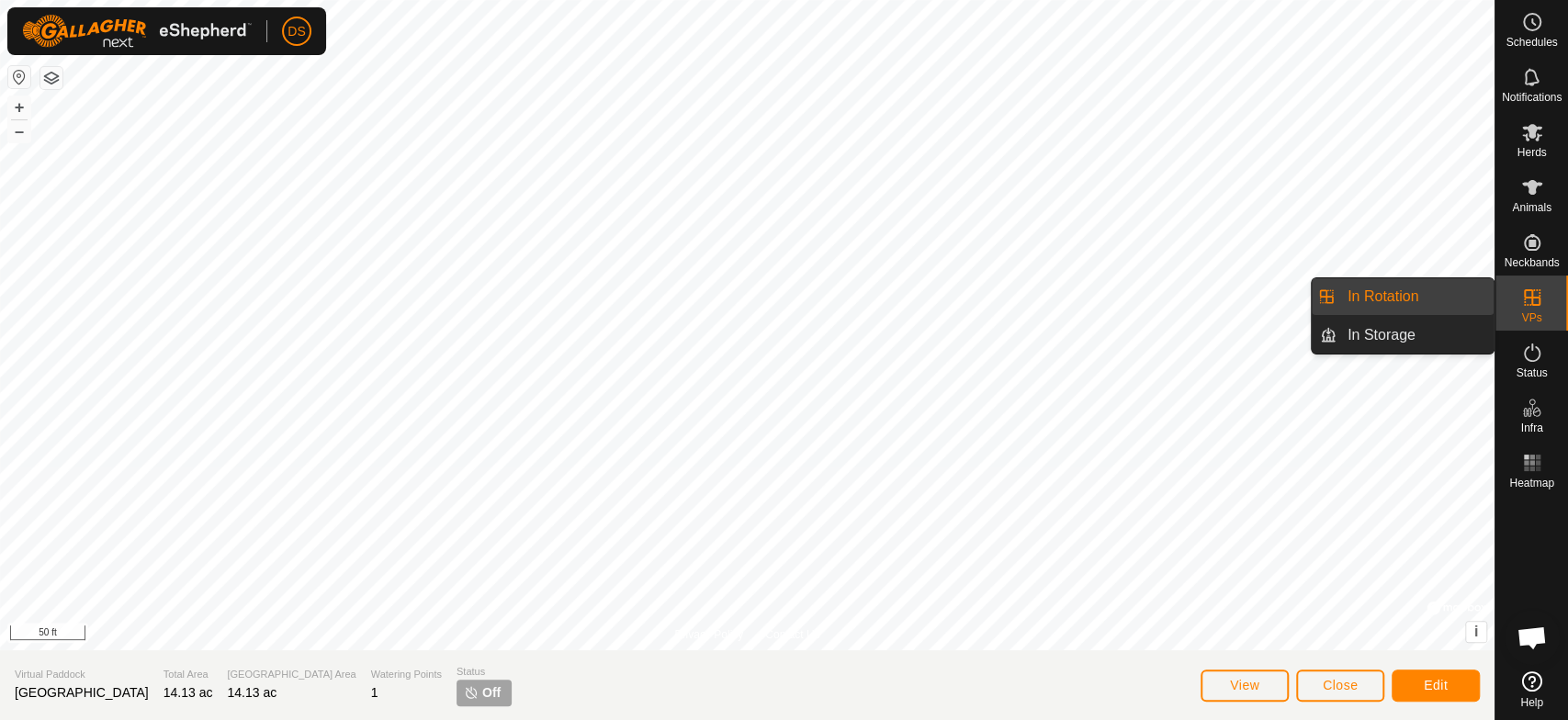
drag, startPoint x: 1480, startPoint y: 292, endPoint x: 1423, endPoint y: 291, distance: 57.0
click at [1423, 291] on link "In Rotation" at bounding box center [1415, 296] width 157 height 37
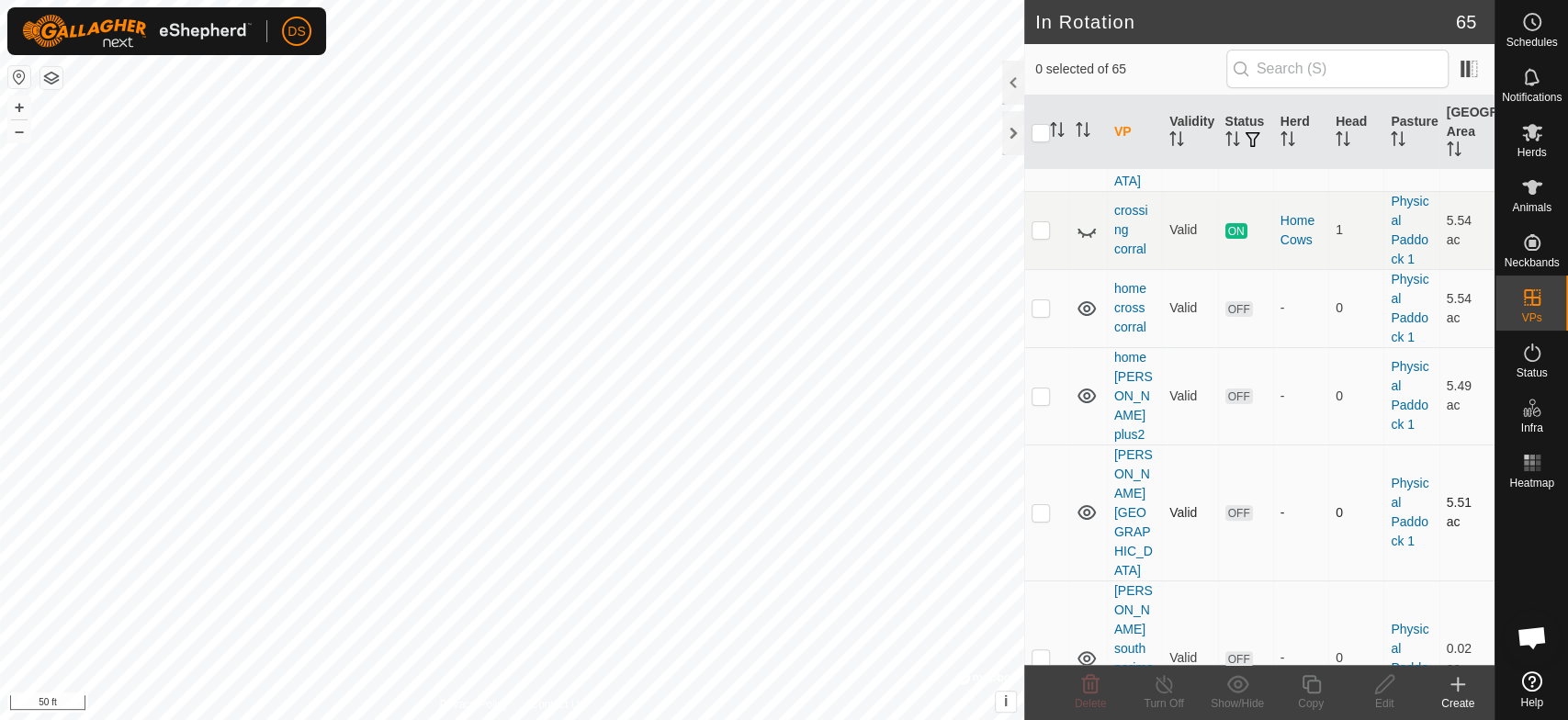
scroll to position [204, 0]
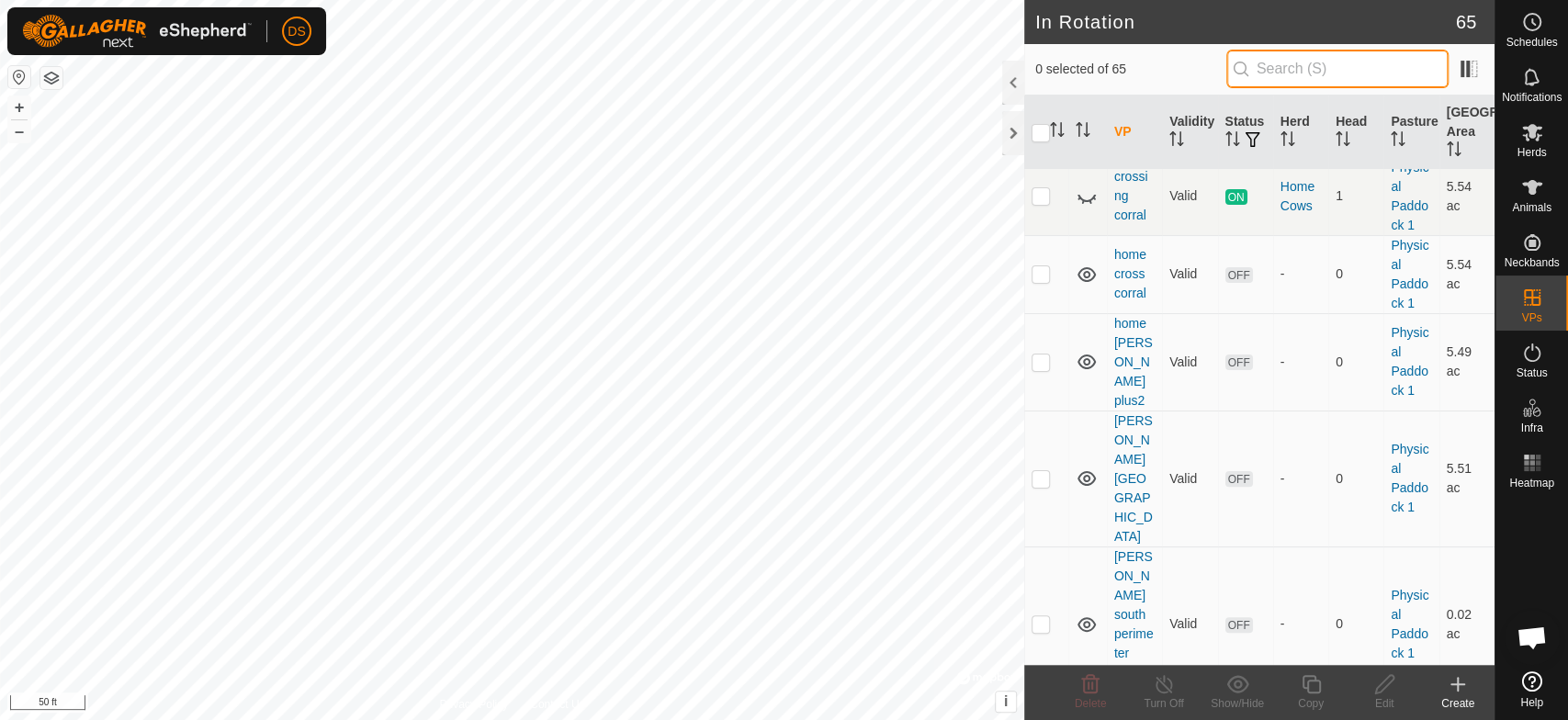
click at [1262, 64] on input "text" at bounding box center [1337, 68] width 222 height 39
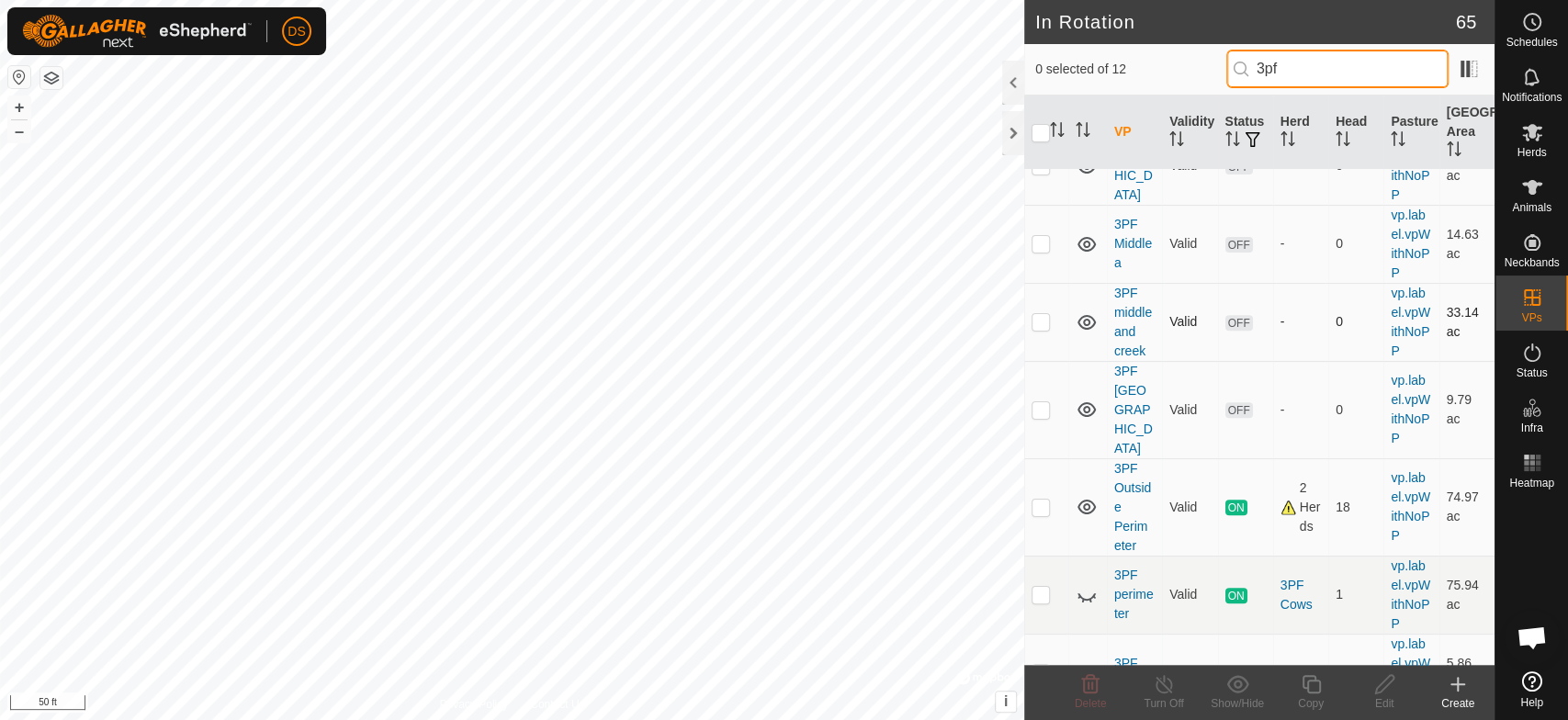
scroll to position [408, 0]
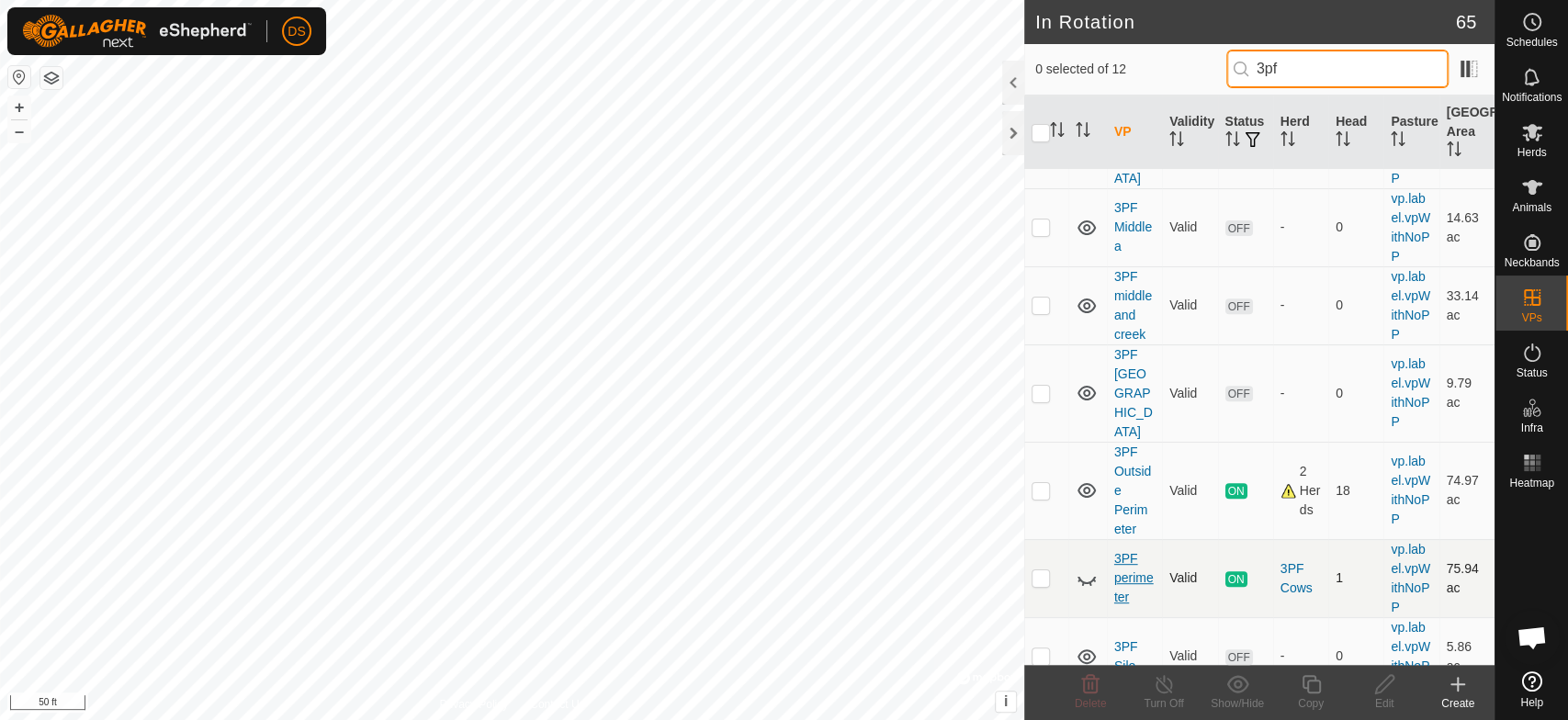
type input "3pf"
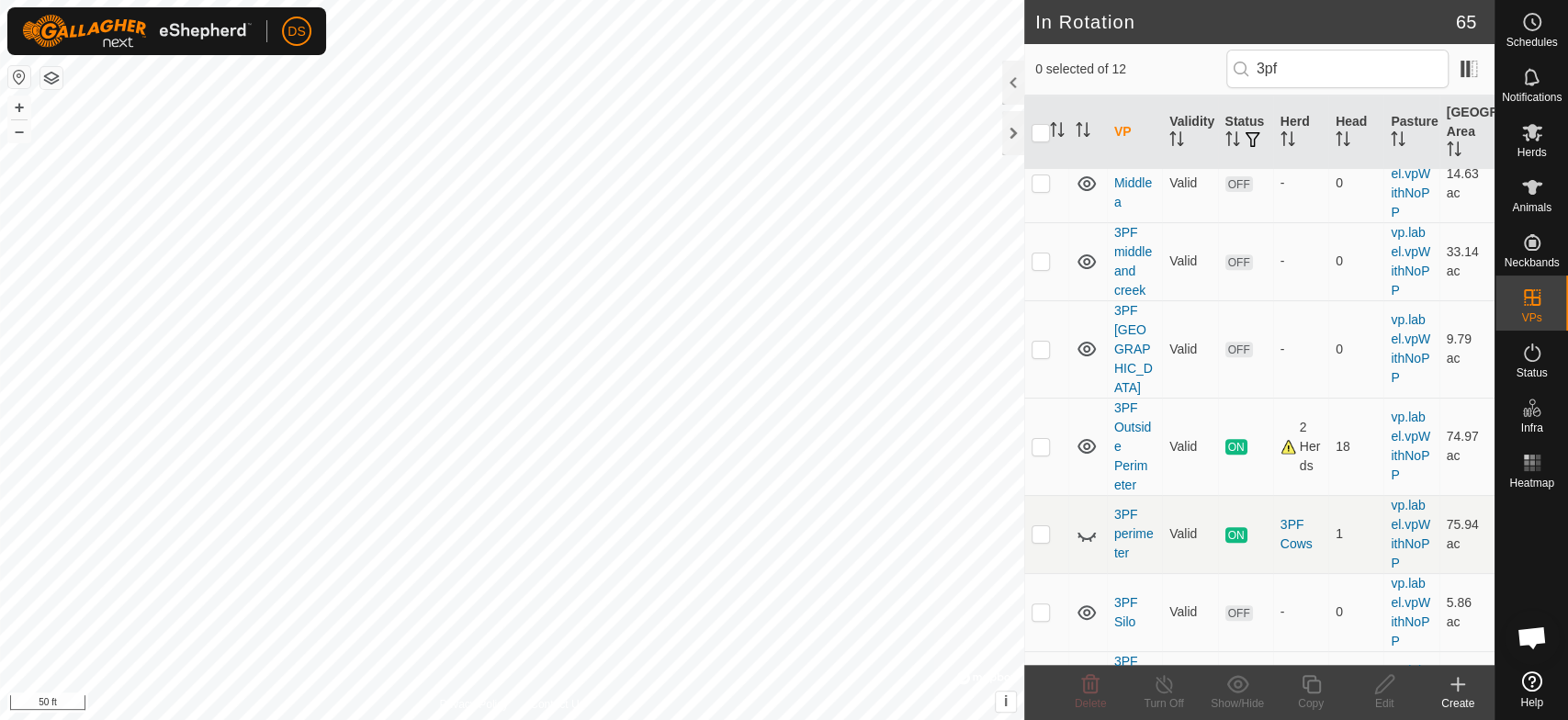
scroll to position [496, 0]
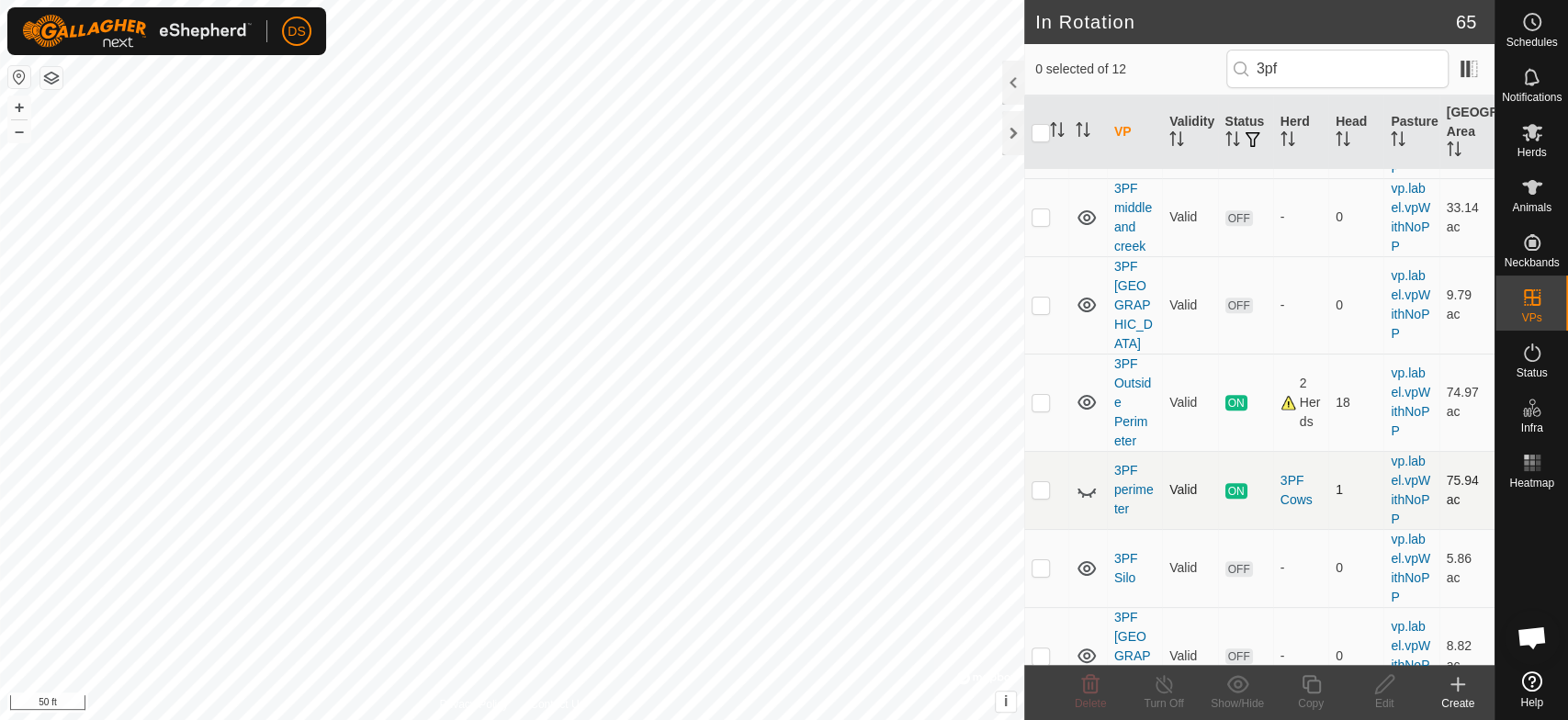
click at [1034, 482] on p-checkbox at bounding box center [1040, 489] width 18 height 14
checkbox input "true"
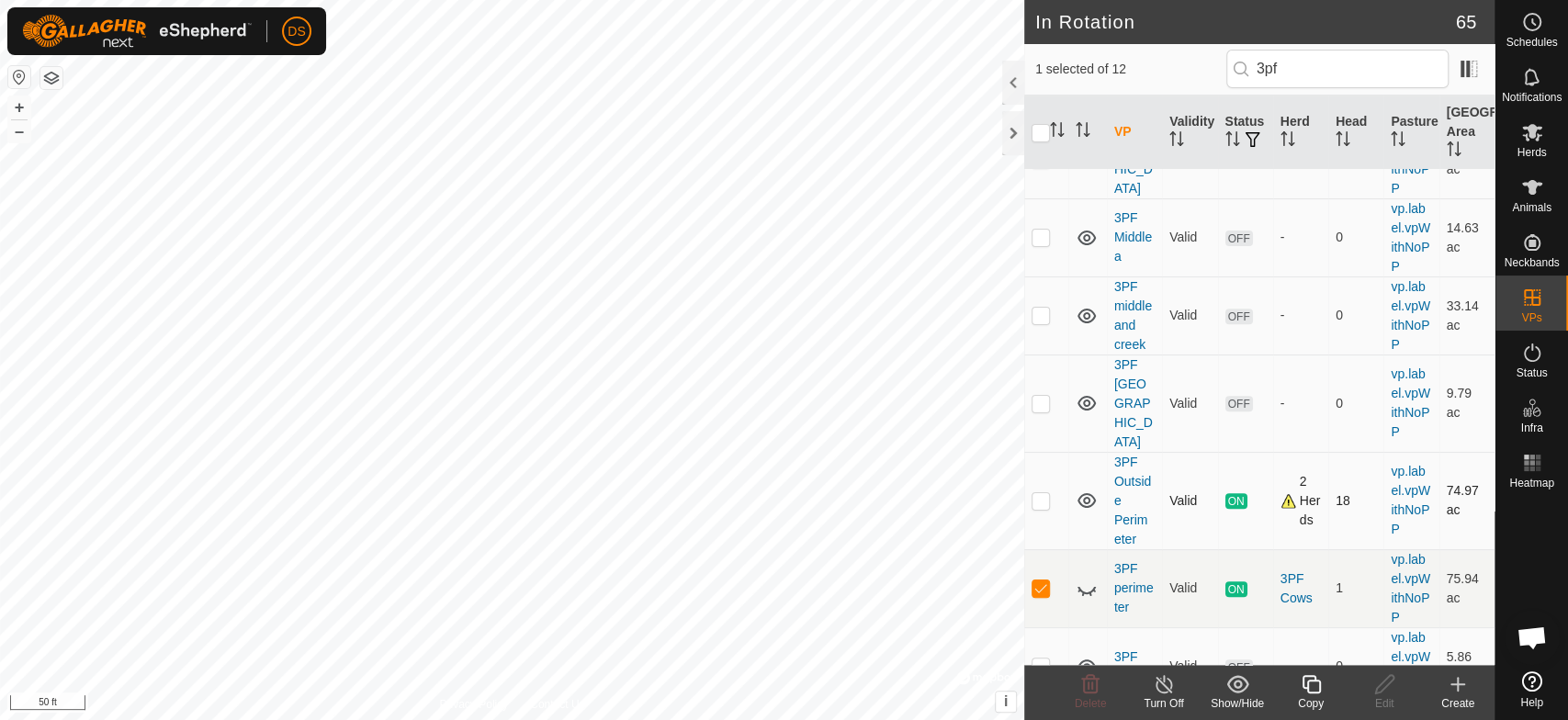
scroll to position [408, 0]
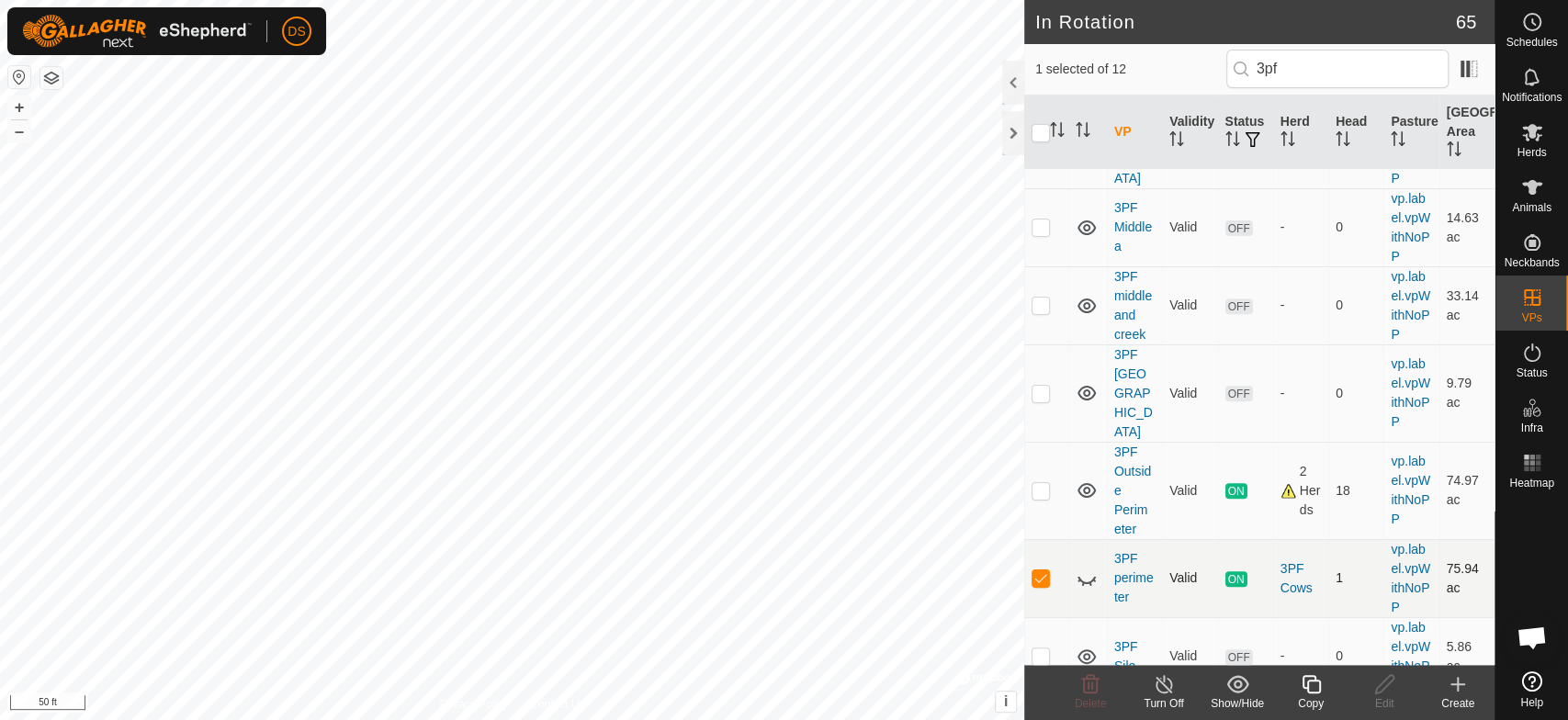
click at [1126, 568] on td "3PF perimeter" at bounding box center [1134, 578] width 55 height 78
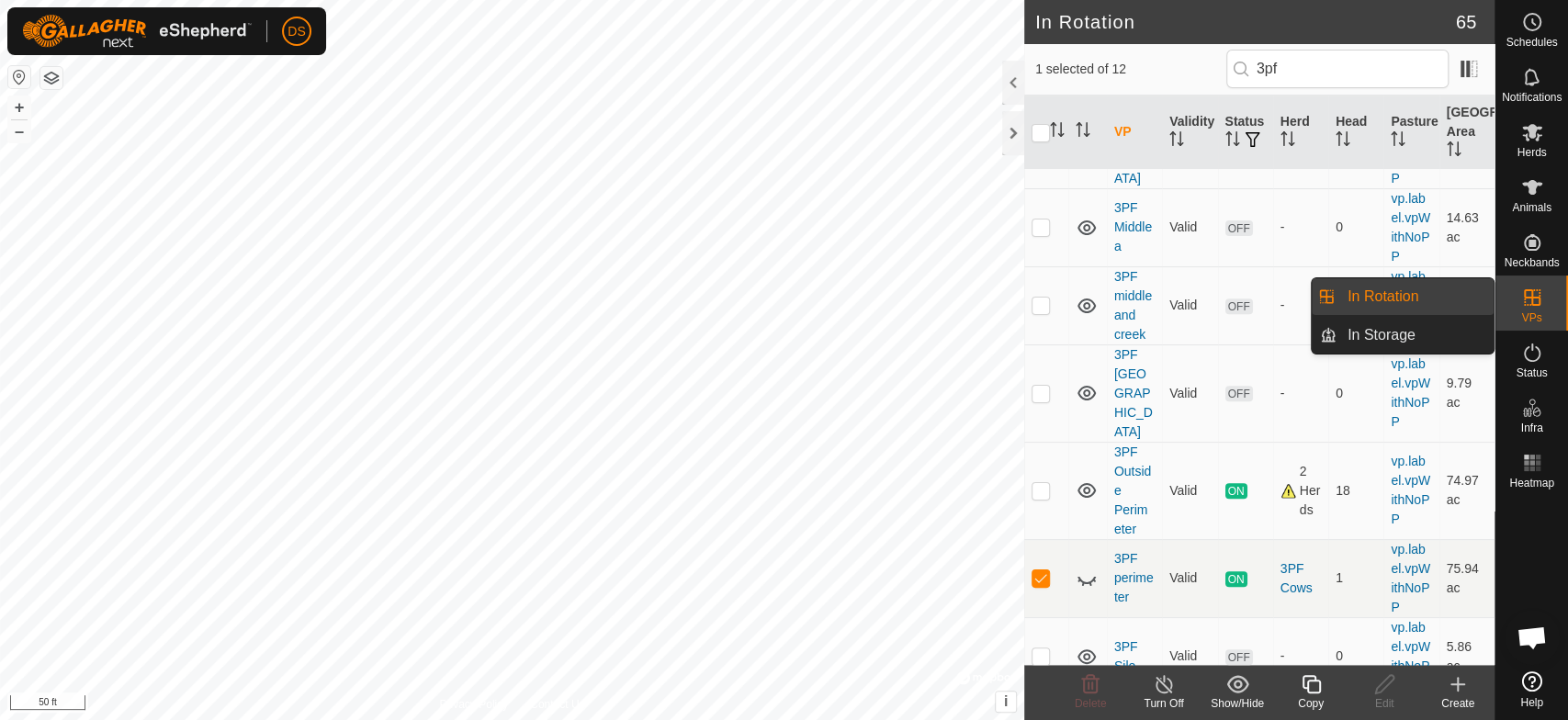
click at [1527, 299] on icon at bounding box center [1531, 297] width 22 height 22
click at [1517, 298] on es-virtualpaddocks-svg-icon at bounding box center [1531, 297] width 33 height 29
click at [1421, 288] on link "In Rotation" at bounding box center [1415, 296] width 157 height 37
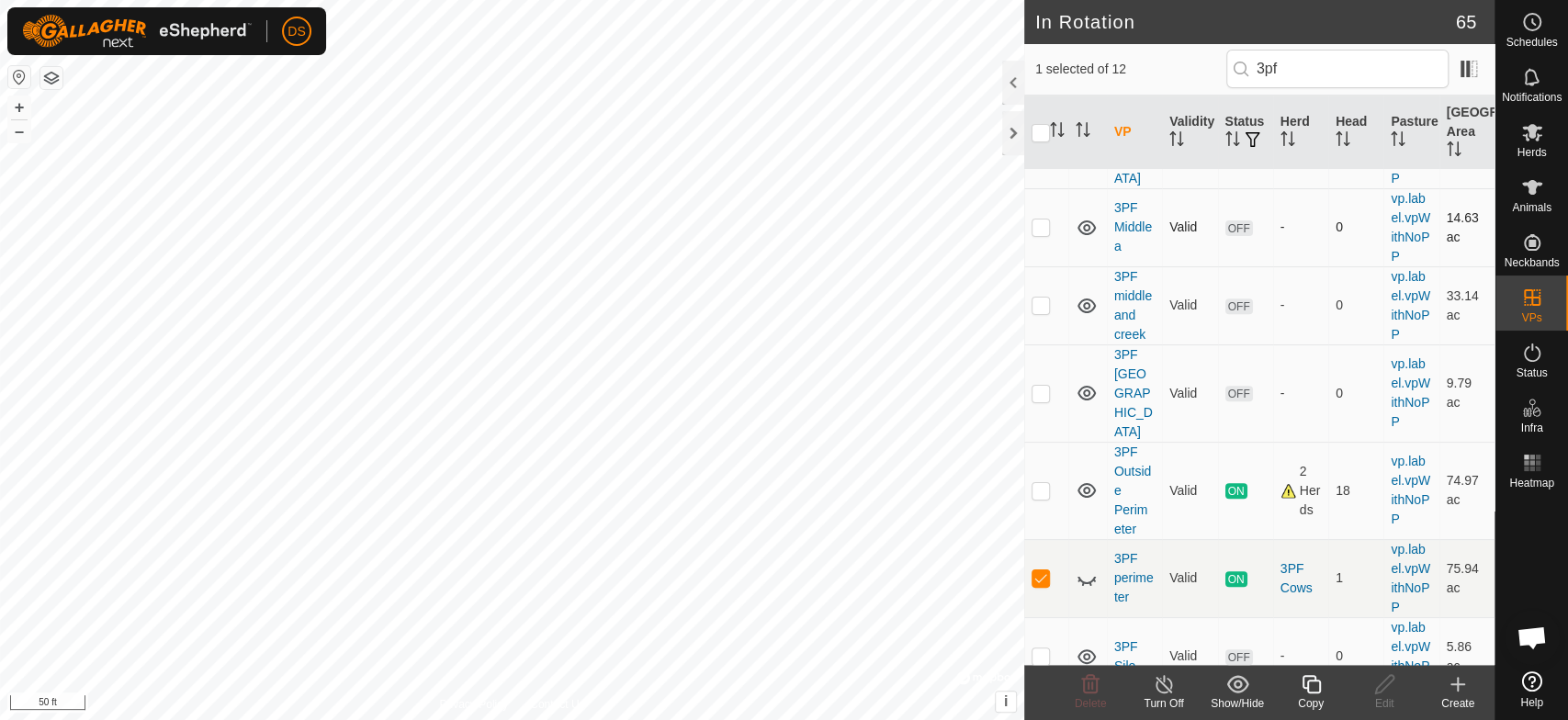
checkbox input "true"
checkbox input "false"
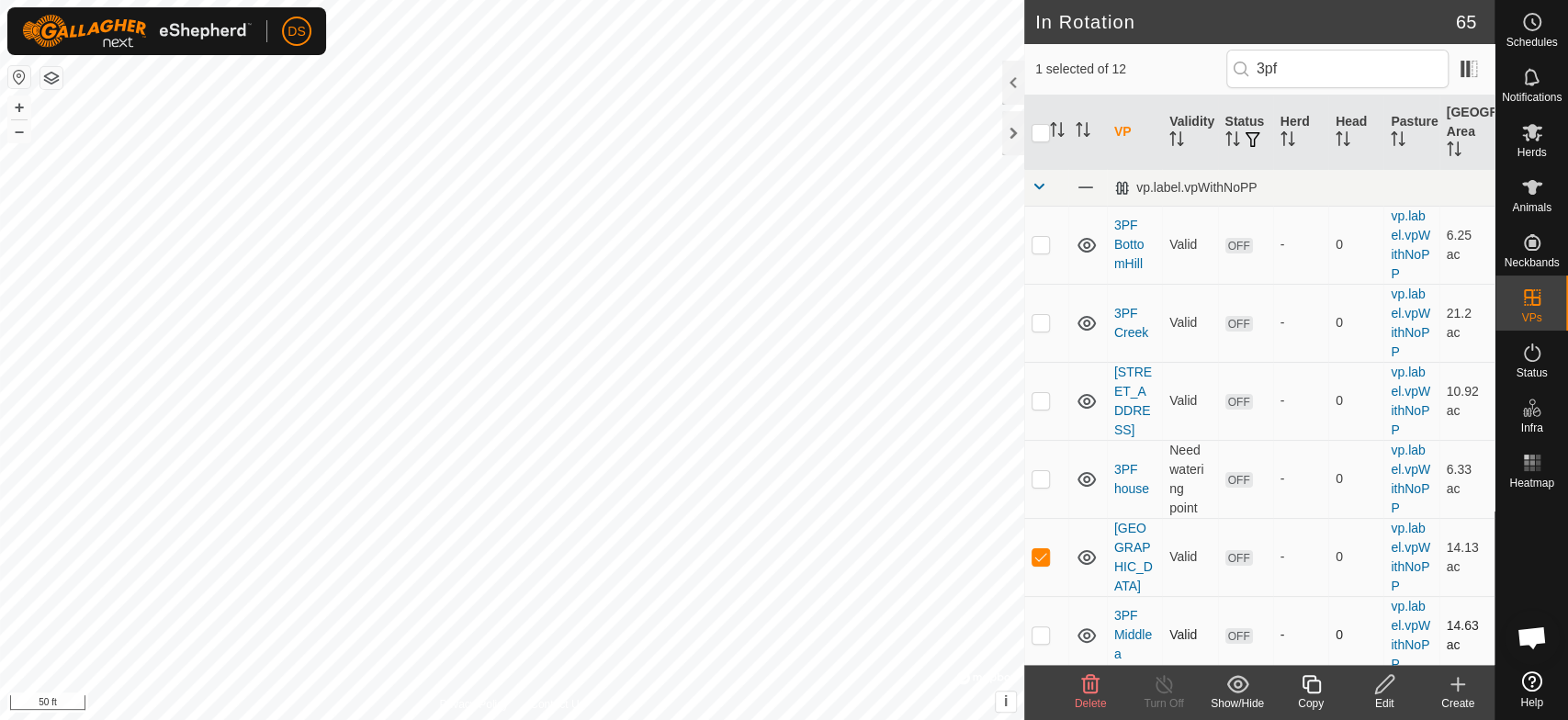
checkbox input "false"
checkbox input "true"
checkbox input "false"
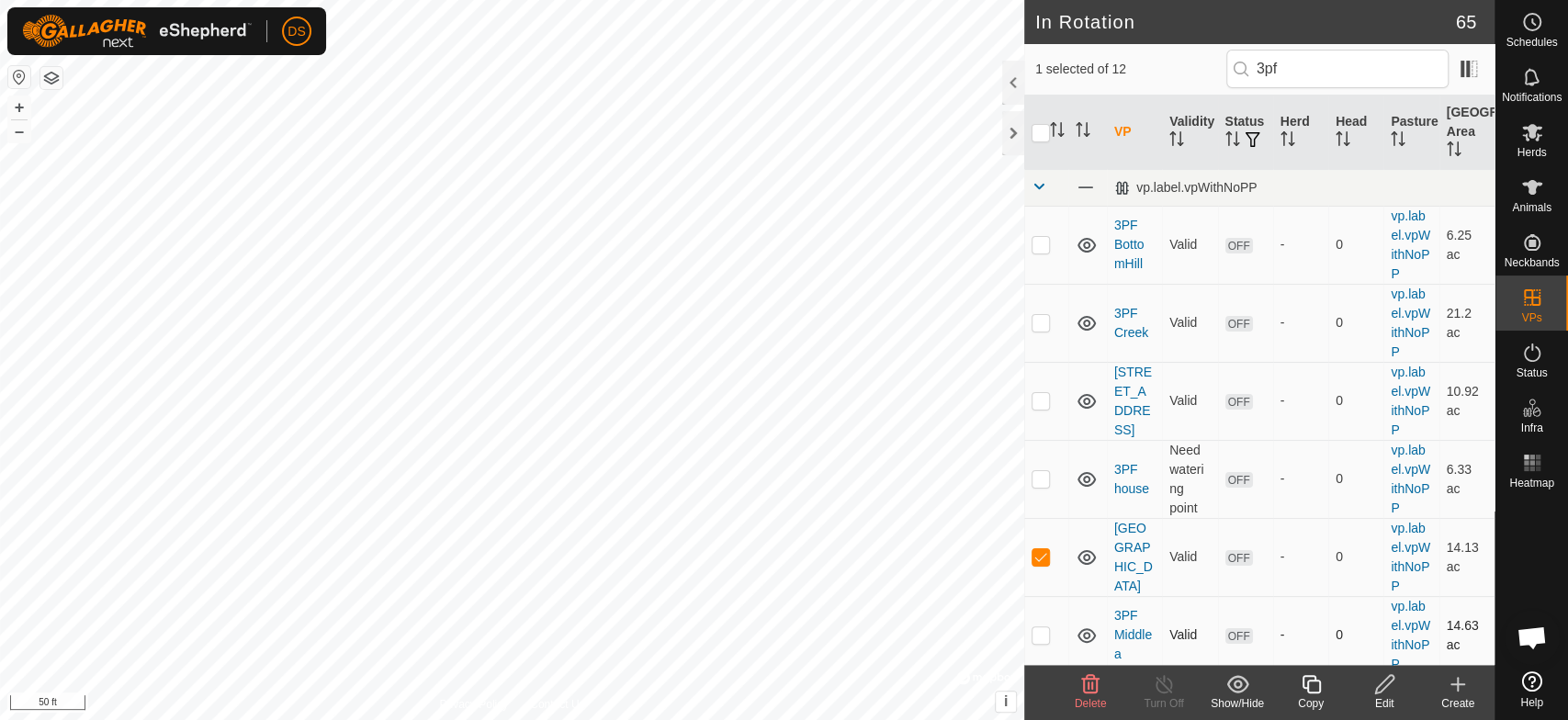
checkbox input "true"
checkbox input "false"
checkbox input "true"
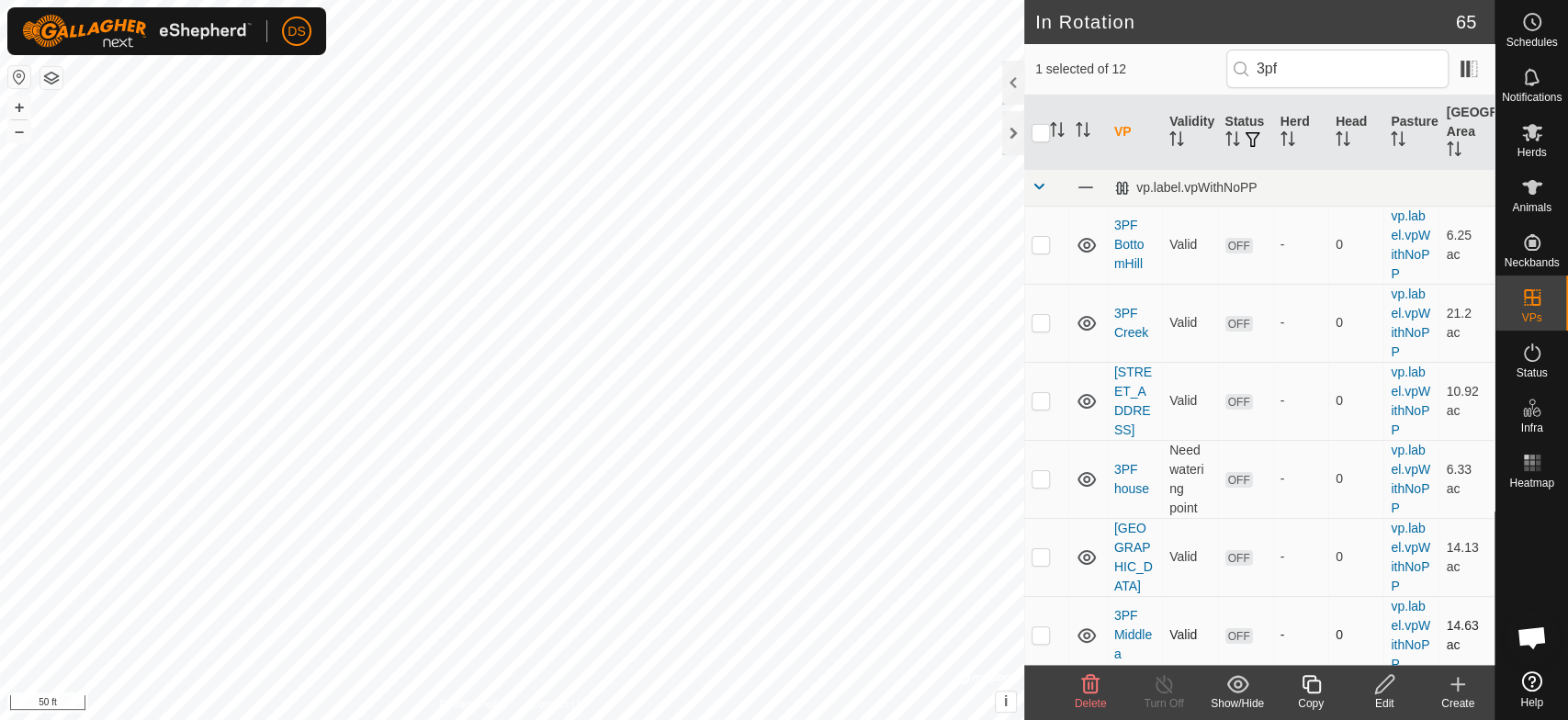
checkbox input "true"
checkbox input "false"
checkbox input "true"
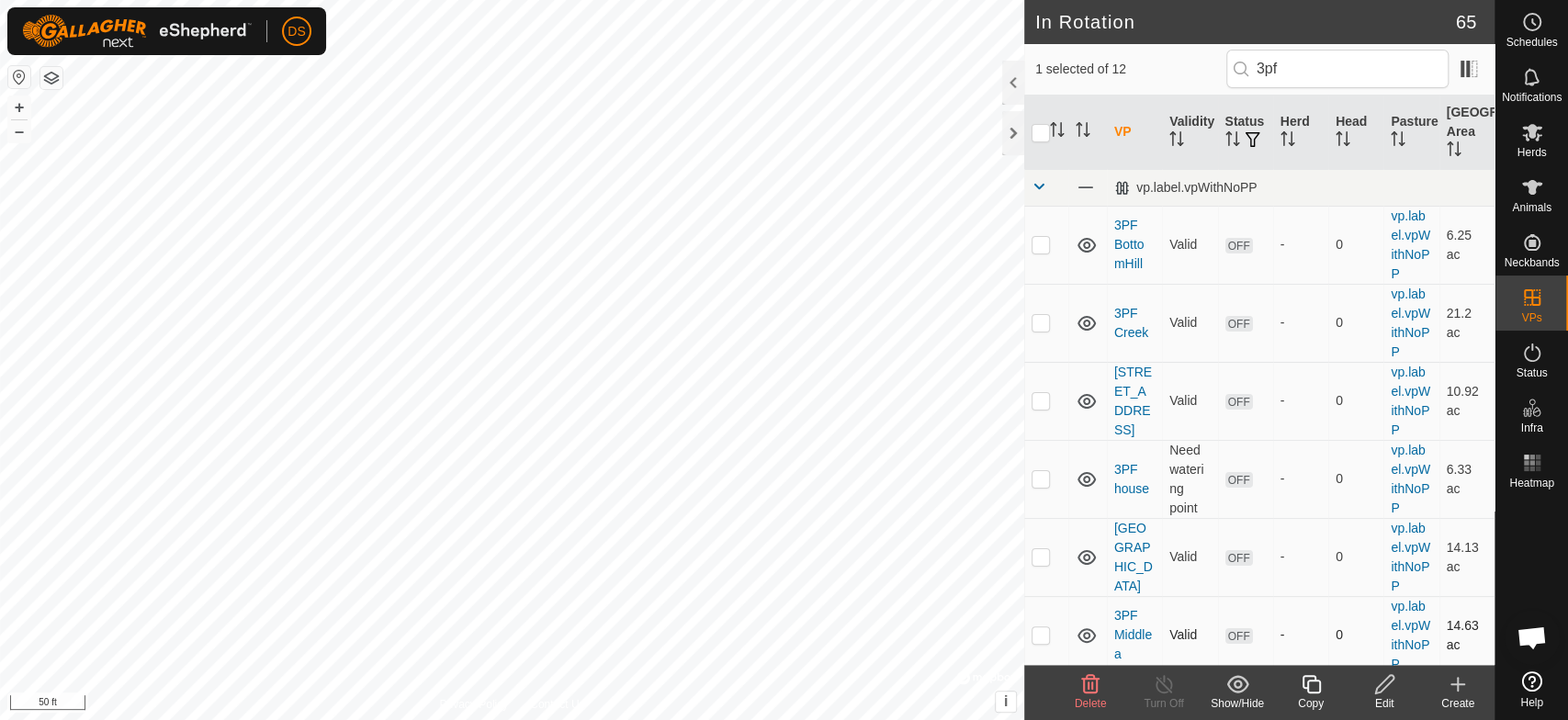
checkbox input "false"
checkbox input "true"
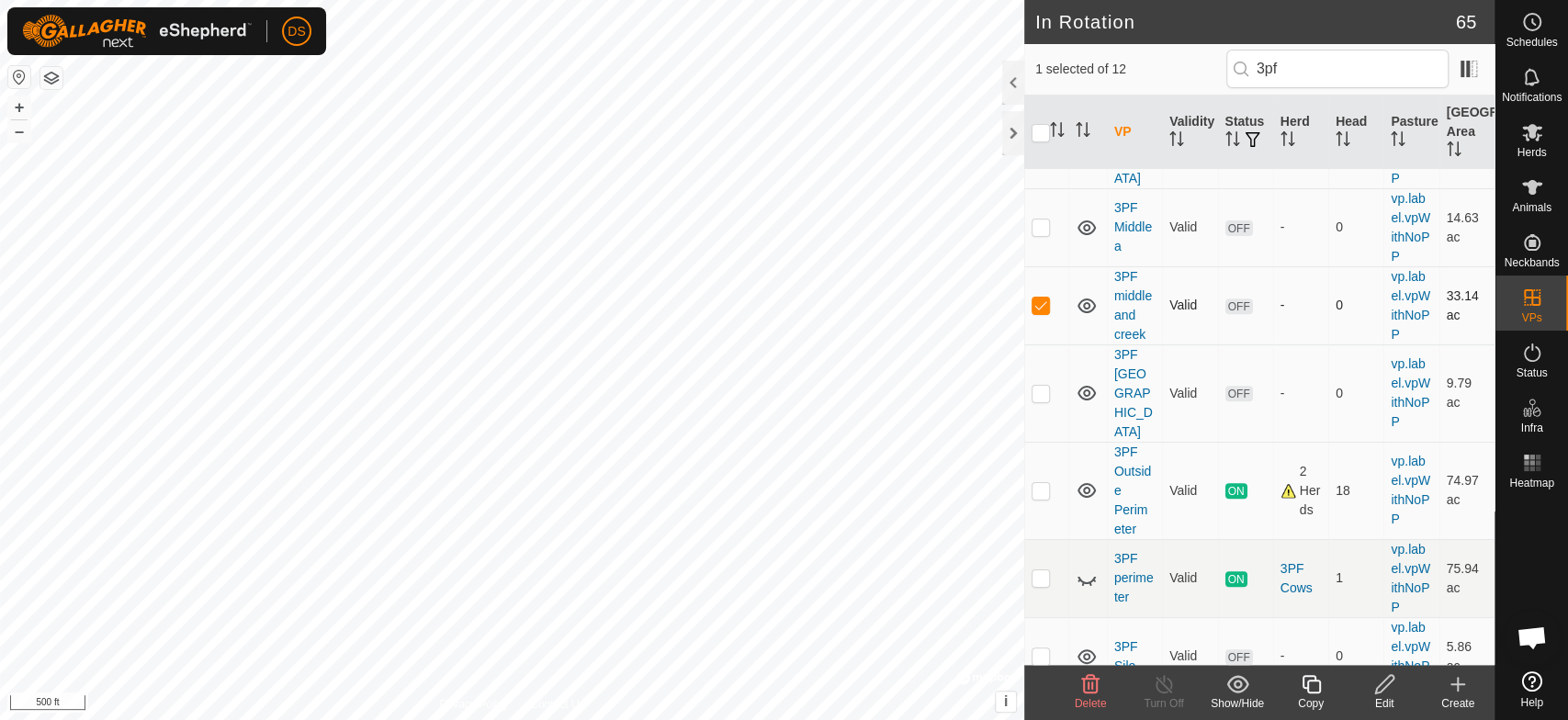
scroll to position [496, 0]
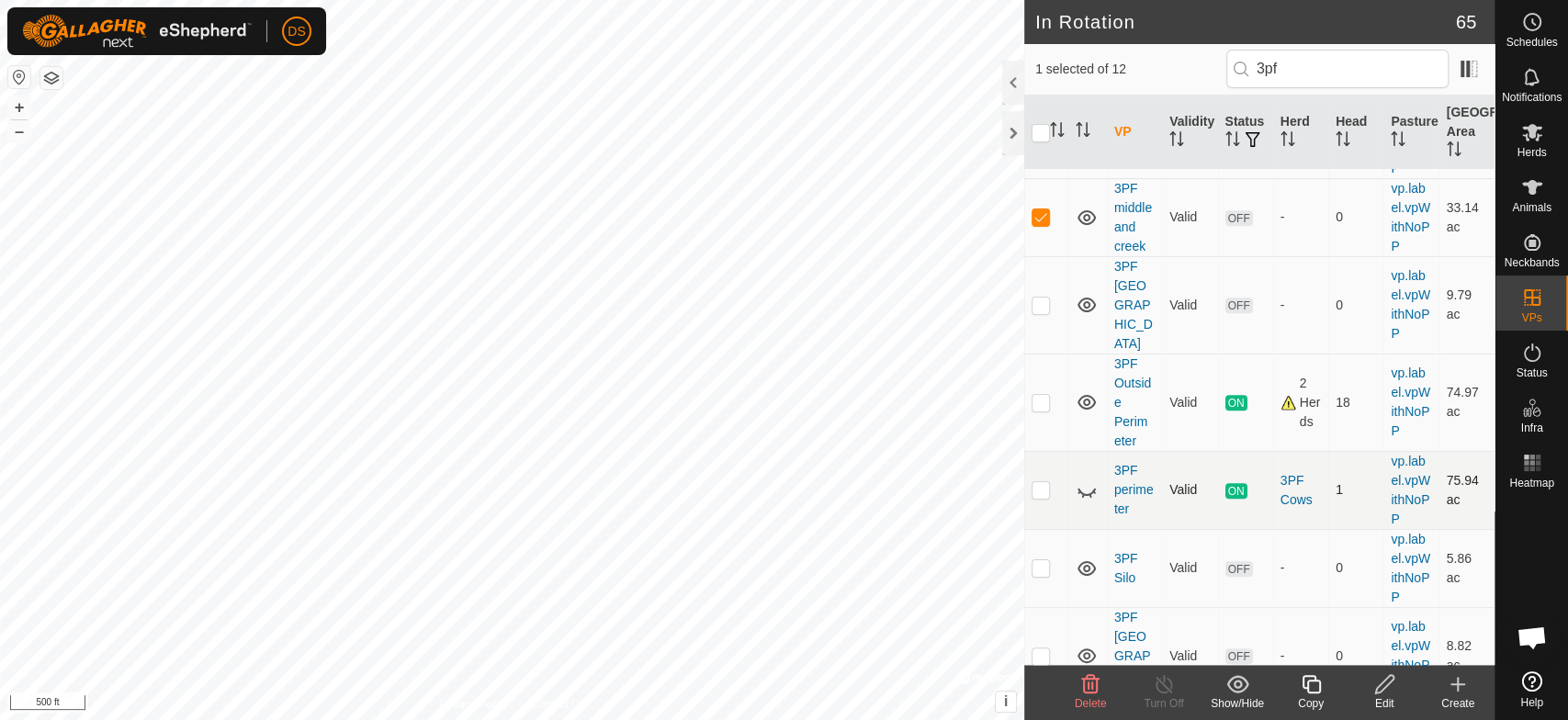
click at [1122, 458] on td "3PF perimeter" at bounding box center [1134, 489] width 55 height 78
click at [1124, 477] on td "3PF perimeter" at bounding box center [1134, 489] width 55 height 78
click at [1084, 479] on icon at bounding box center [1086, 489] width 22 height 22
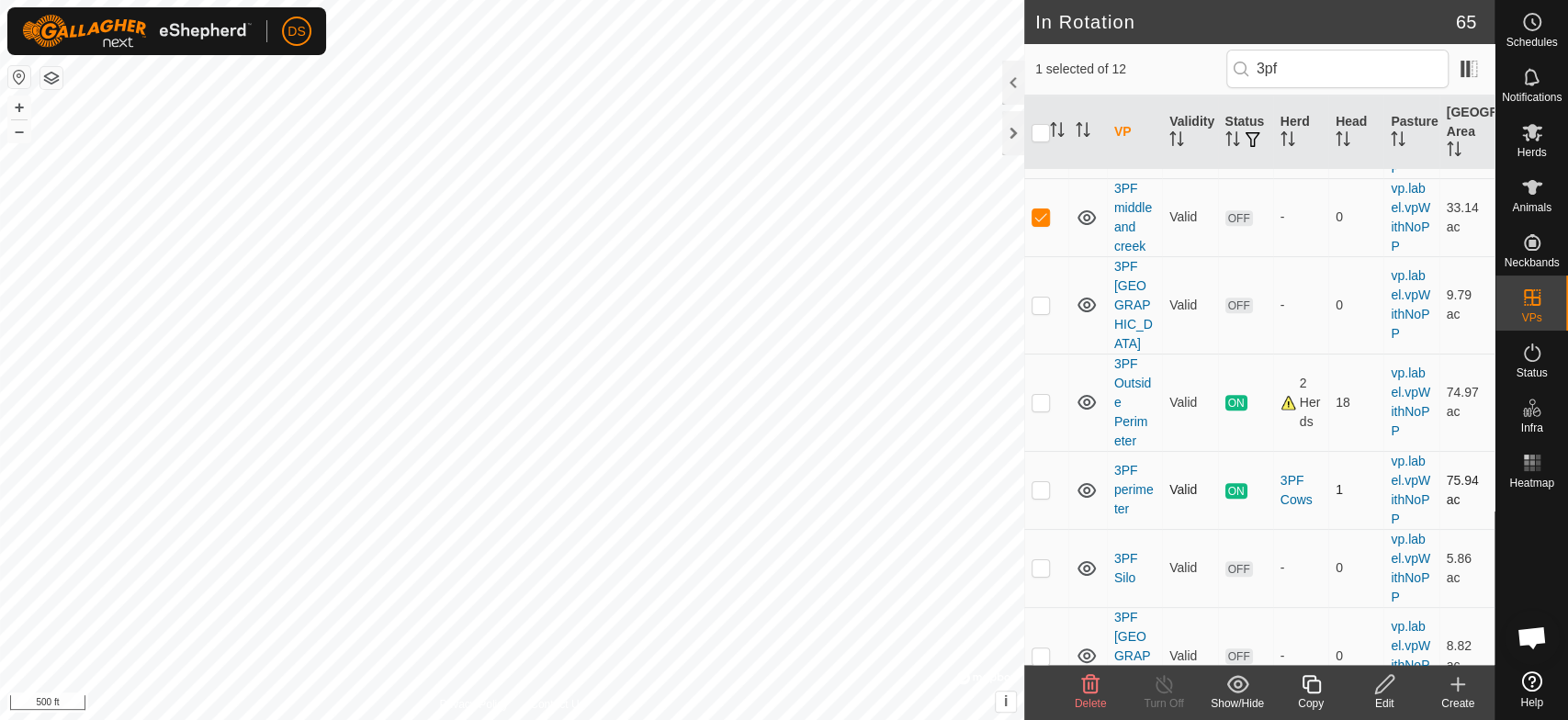
click at [1042, 482] on p-checkbox at bounding box center [1040, 489] width 18 height 14
checkbox input "true"
click at [1036, 208] on td at bounding box center [1045, 217] width 44 height 78
checkbox input "false"
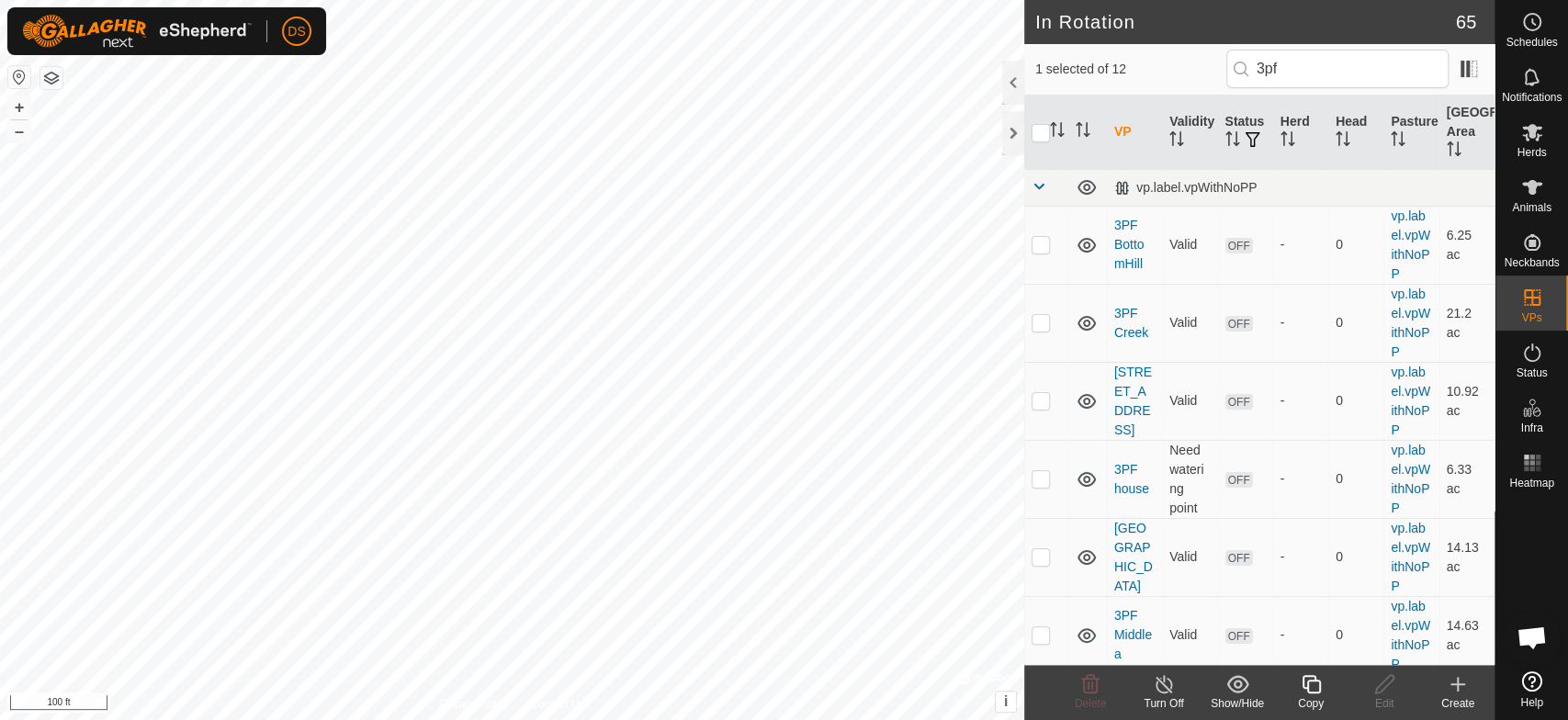
click at [779, 719] on html "DS Schedules Notifications Herds Animals Neckbands VPs Status Infra Heatmap Hel…" at bounding box center [784, 360] width 1568 height 720
click at [1525, 188] on icon at bounding box center [1531, 187] width 22 height 22
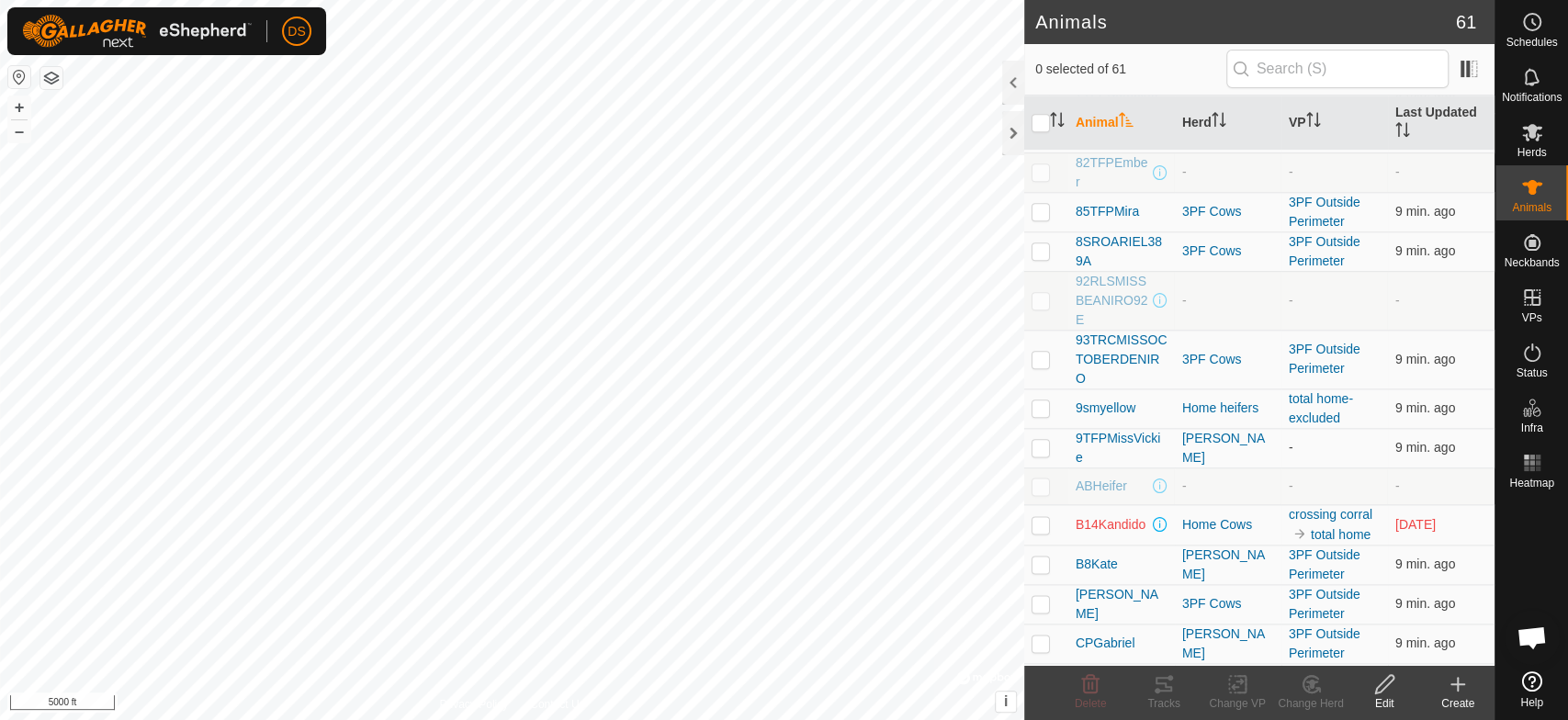
scroll to position [1428, 0]
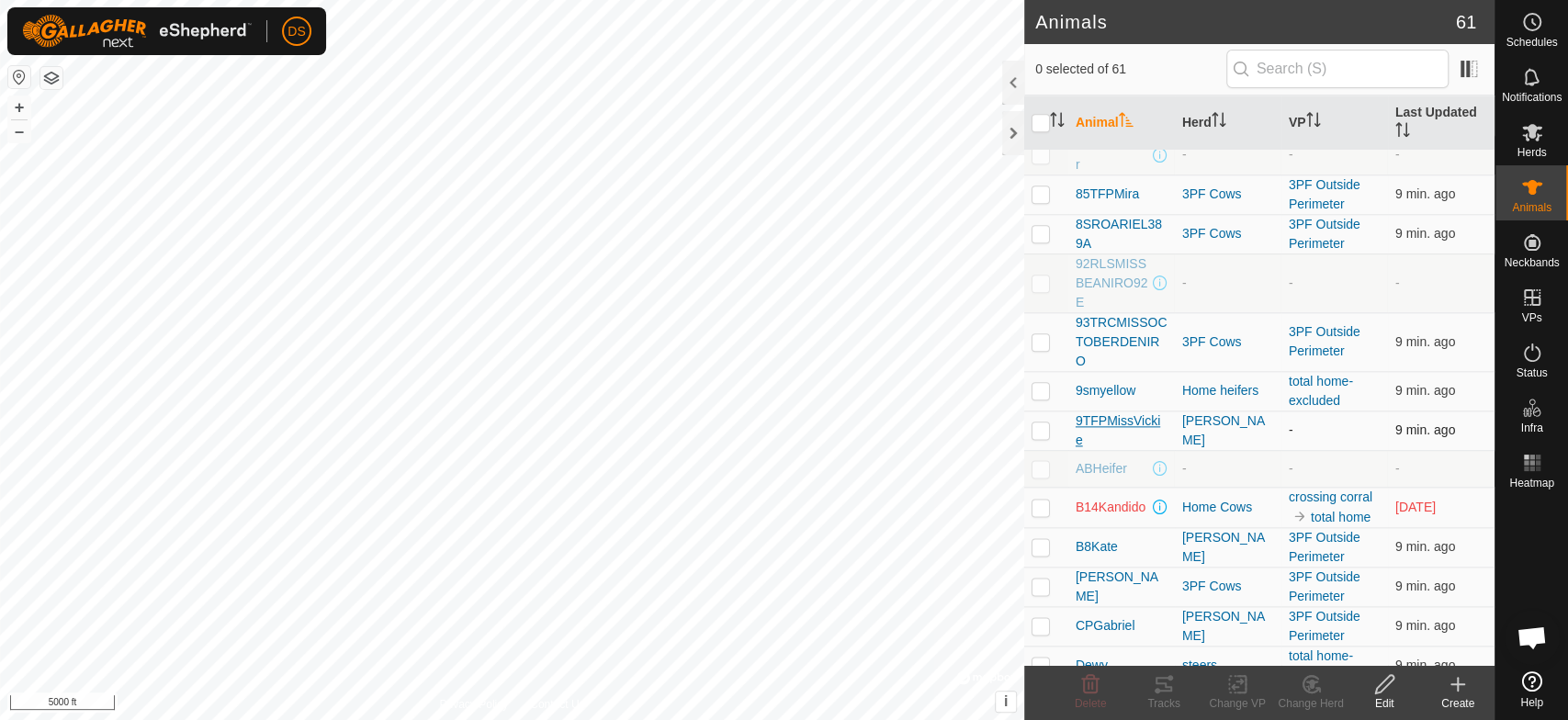
click at [1088, 418] on span "9TFPMissVickie" at bounding box center [1121, 431] width 92 height 39
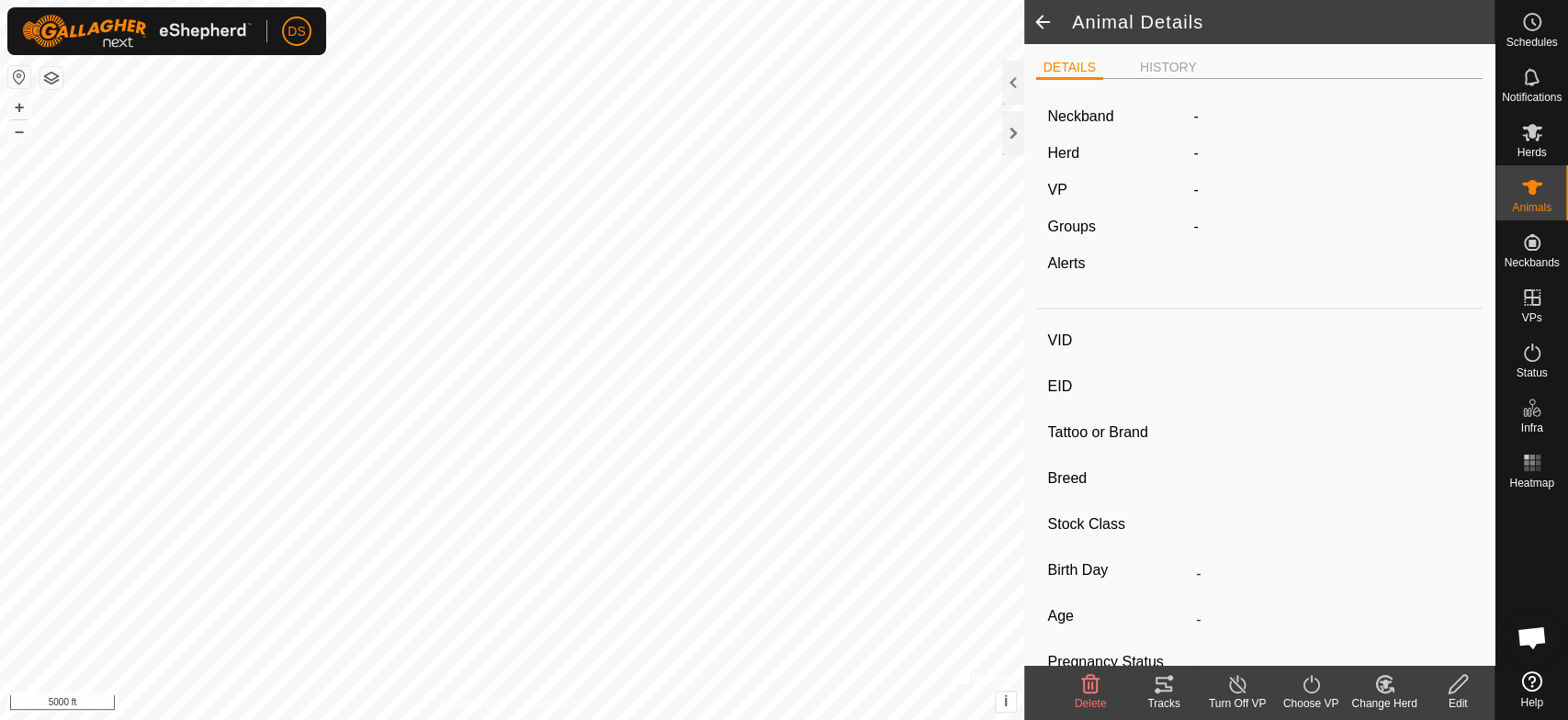
type input "9TFPMissVickie"
type input "-"
type input "TFP 02J"
type input "-"
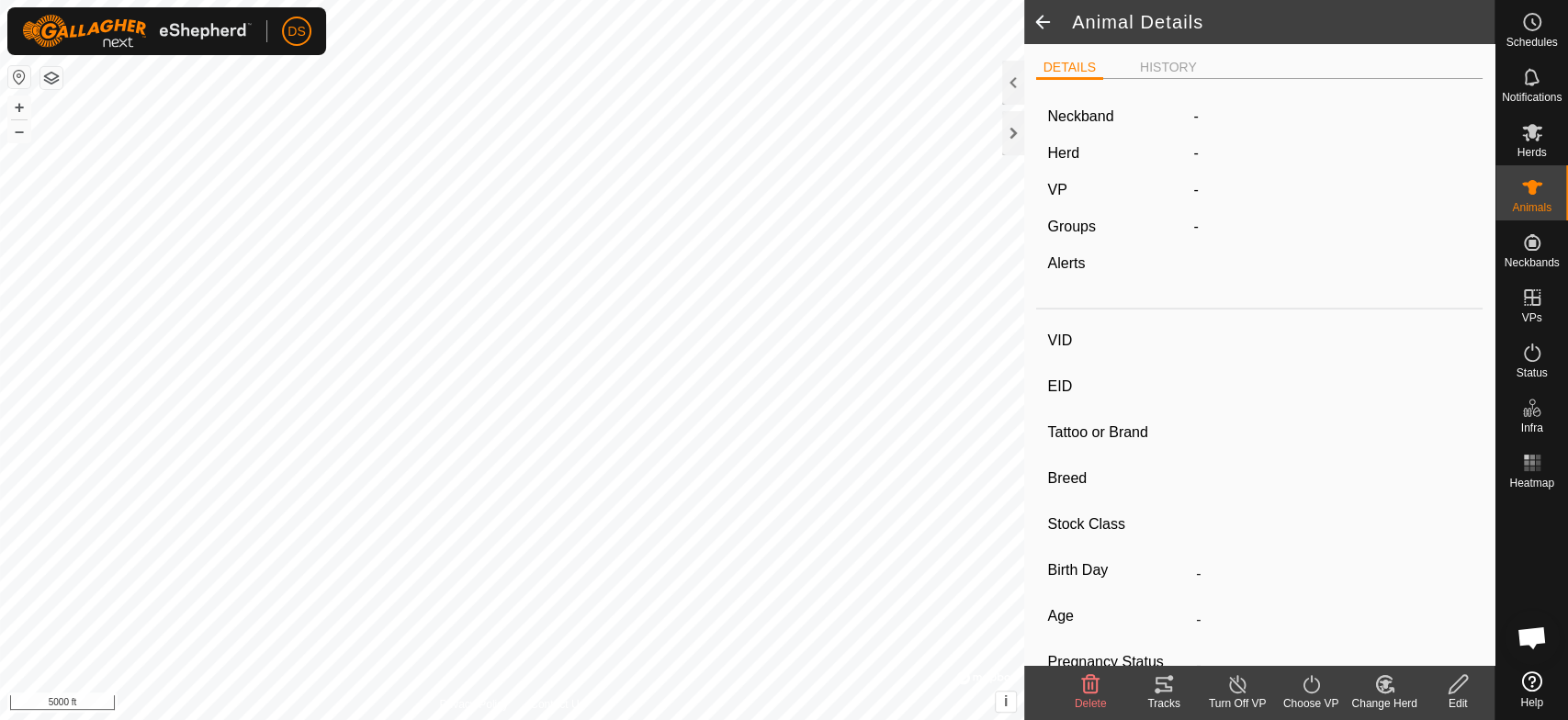
type input "05/2021"
type input "4 years 4 months"
type input "0 kg"
type input "-"
